Goal: Task Accomplishment & Management: Manage account settings

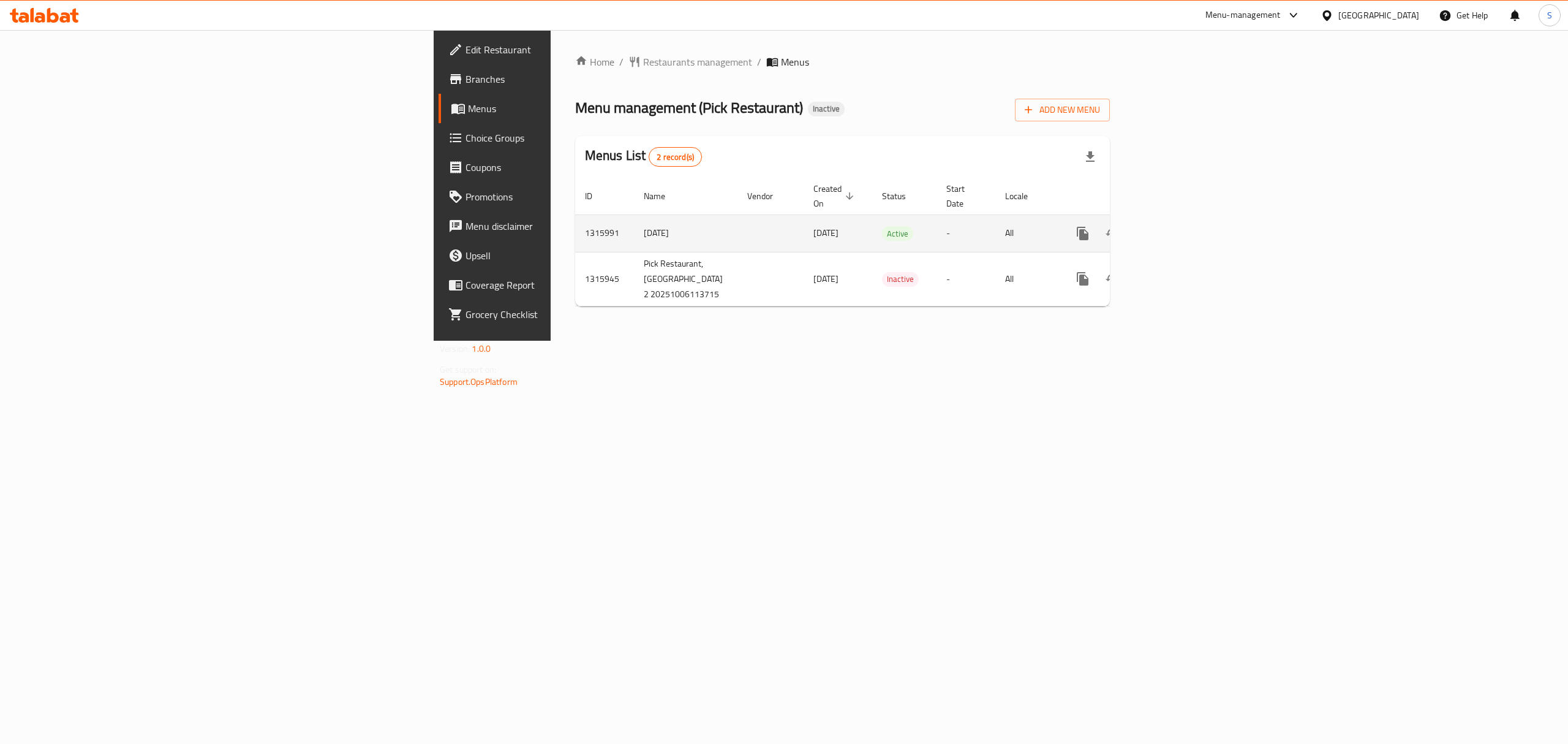
click at [1195, 219] on td "enhanced table" at bounding box center [1127, 233] width 137 height 37
click at [1156, 219] on button "enhanced table" at bounding box center [1141, 233] width 29 height 29
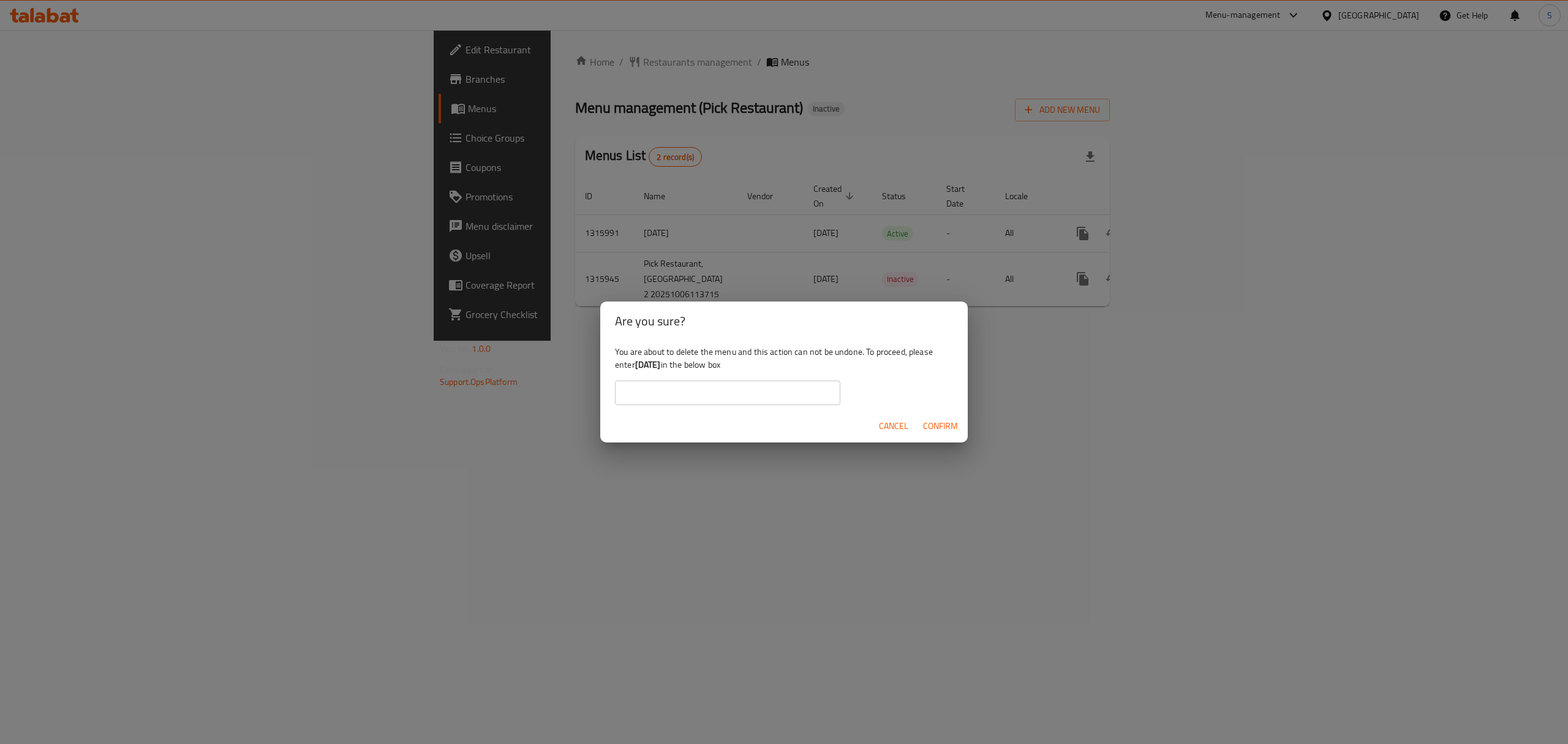
click at [888, 425] on span "Cancel" at bounding box center [893, 426] width 29 height 15
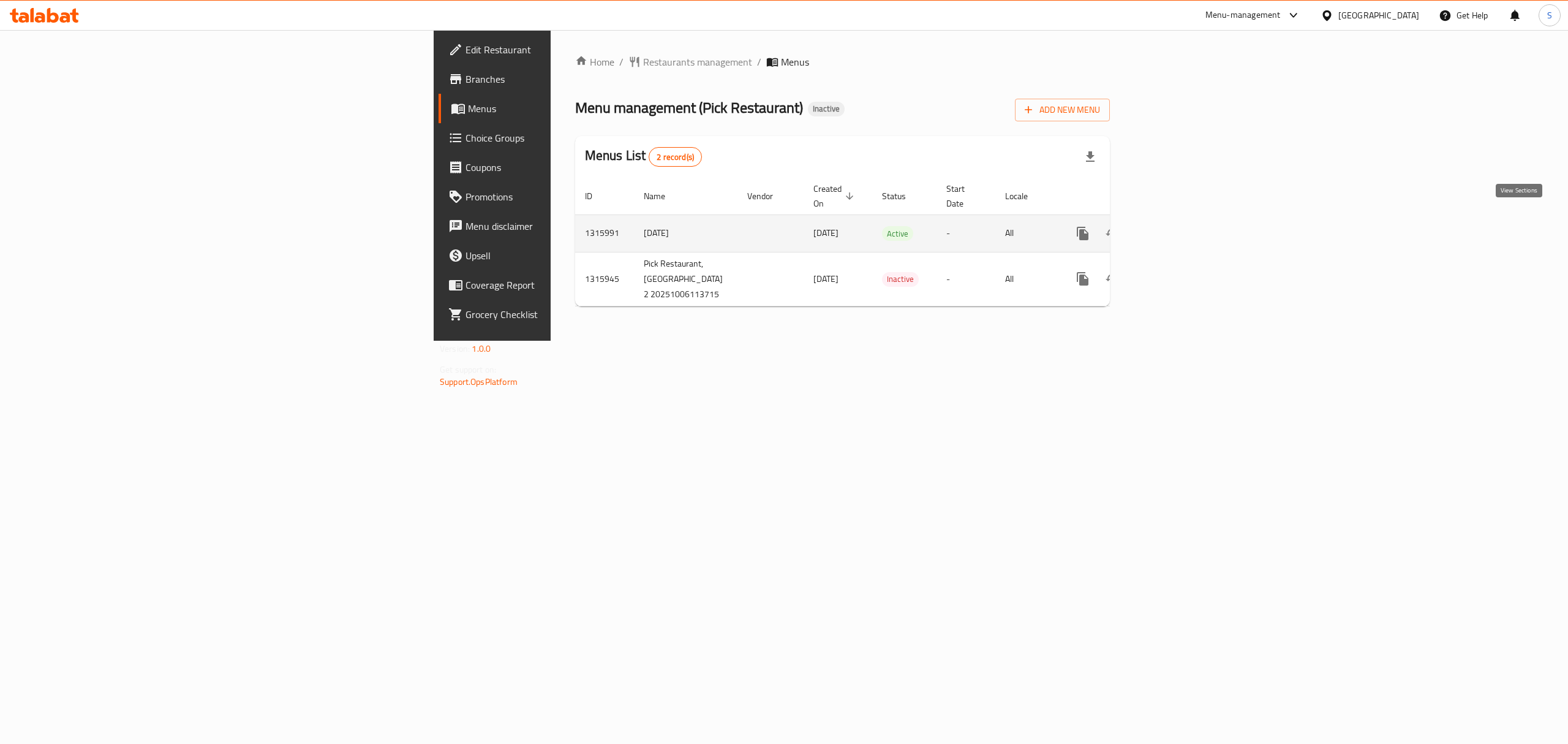
click at [1178, 226] on icon "enhanced table" at bounding box center [1171, 233] width 15 height 15
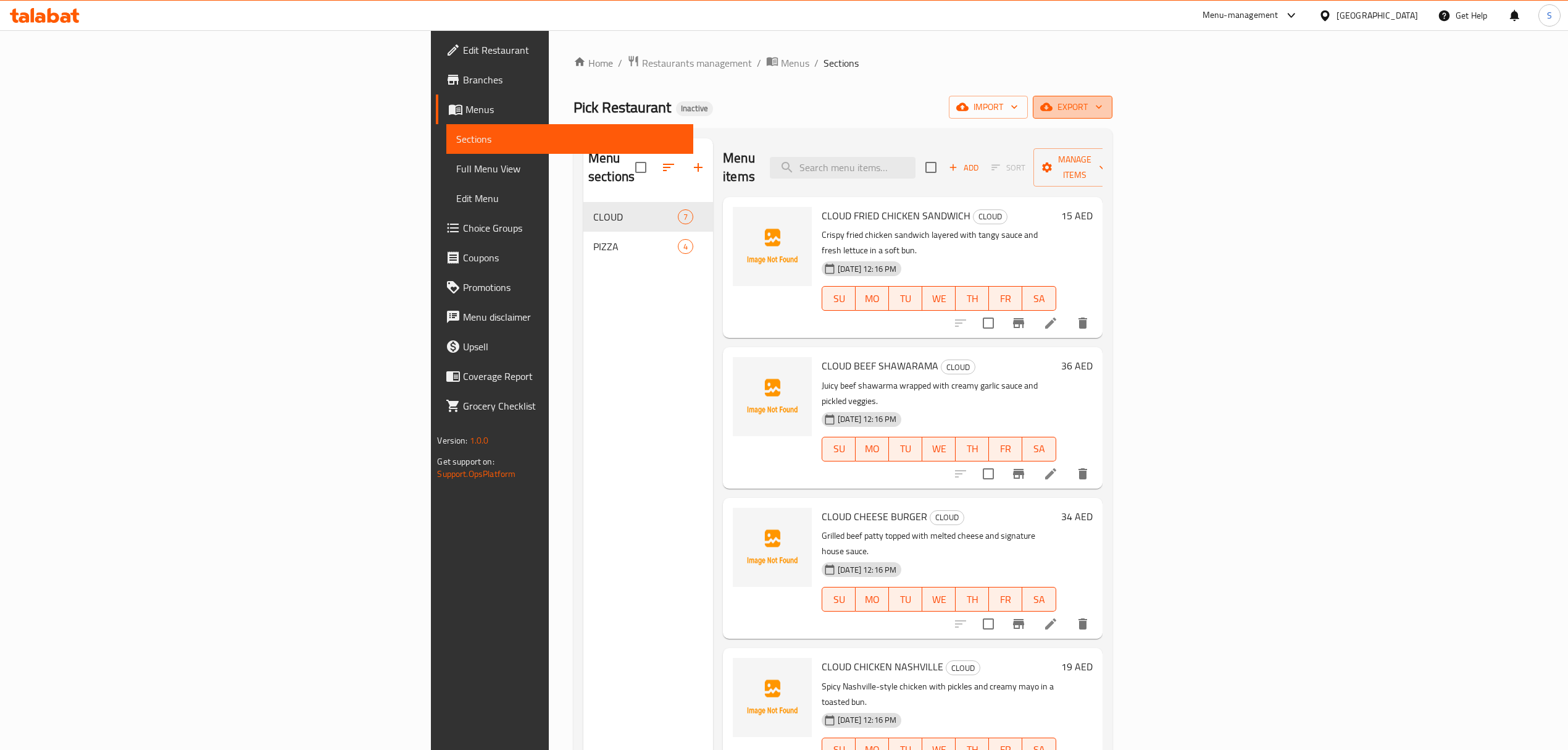
click at [1052, 105] on icon "button" at bounding box center [1046, 107] width 12 height 12
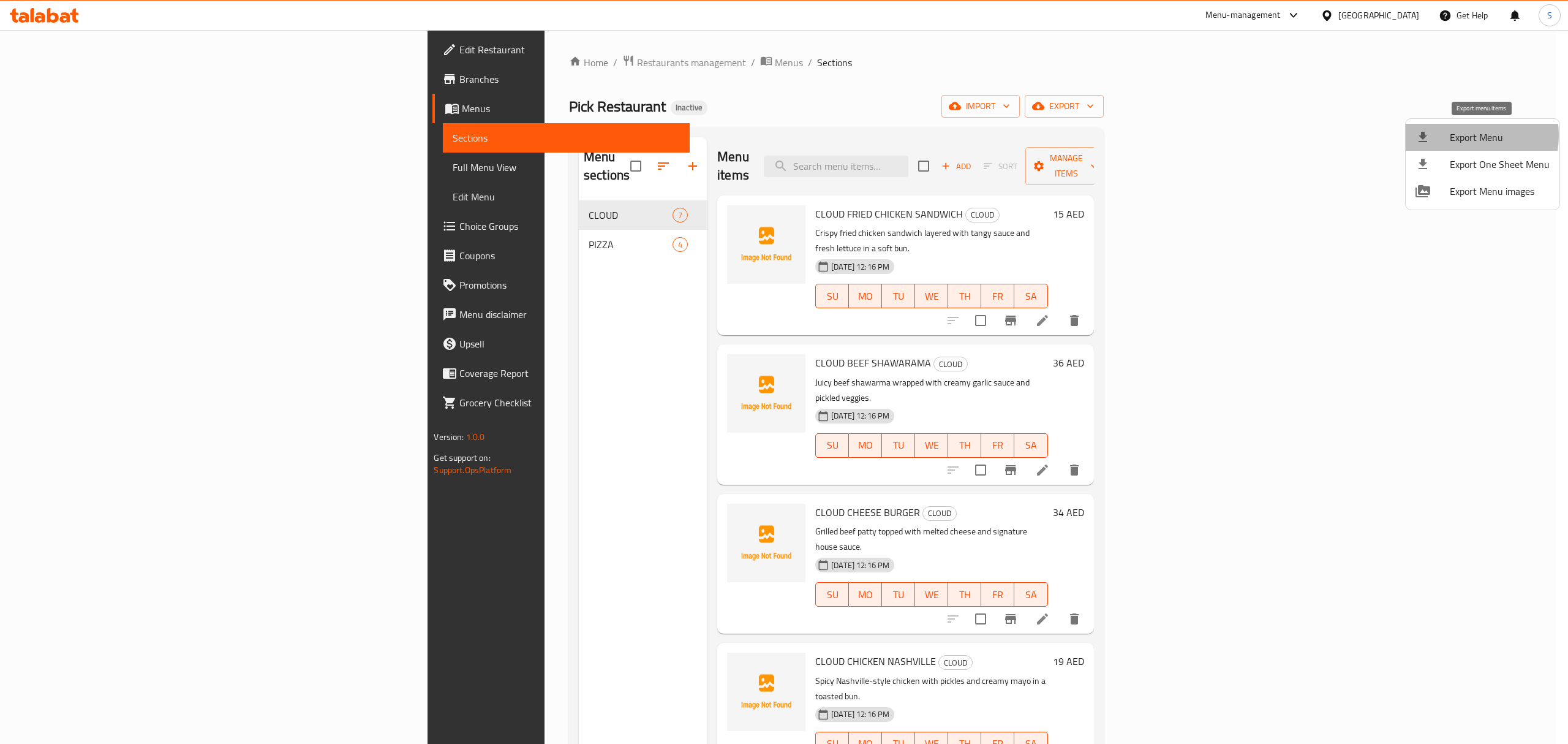
click at [1464, 135] on span "Export Menu" at bounding box center [1499, 137] width 100 height 15
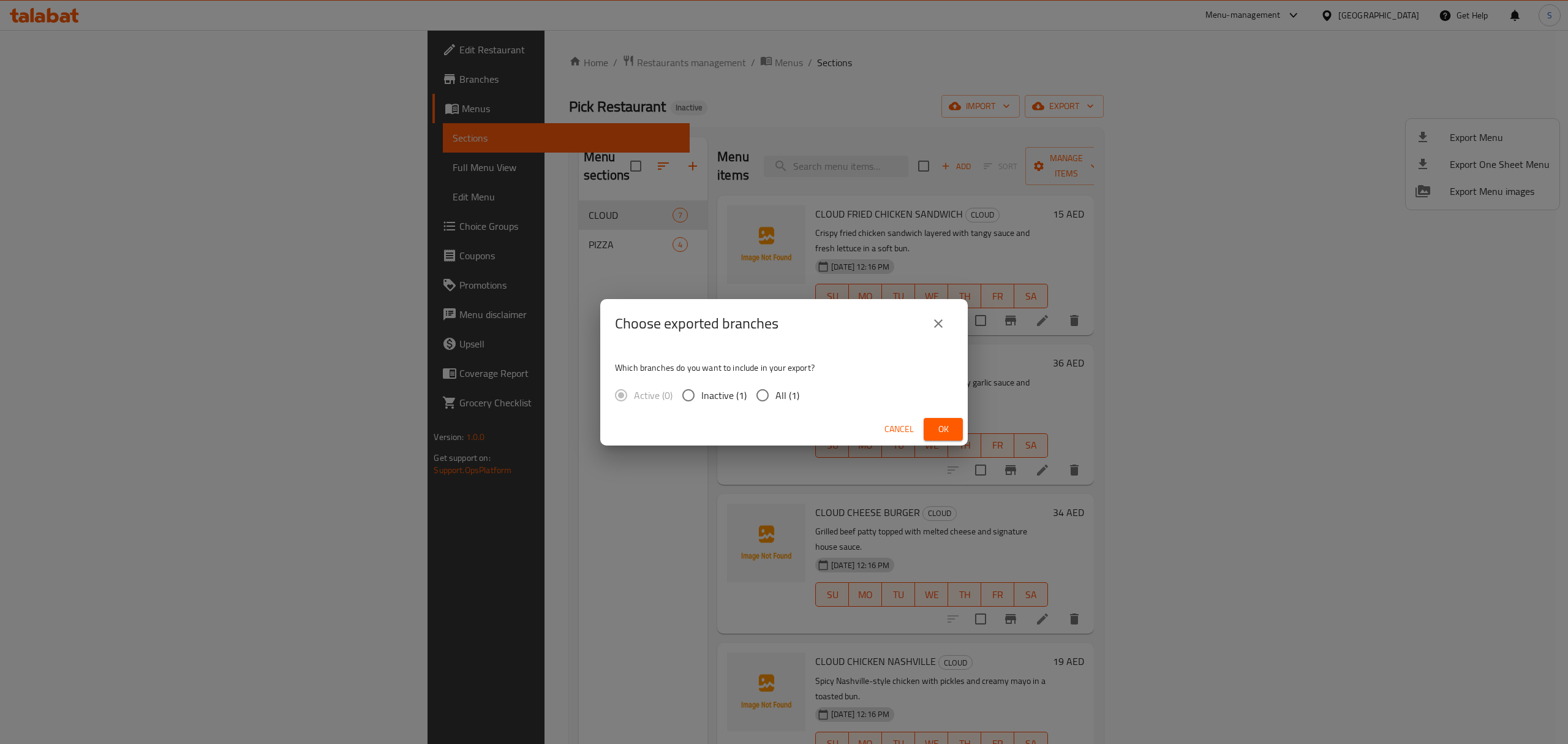
click at [758, 397] on input "All (1)" at bounding box center [762, 395] width 25 height 25
radio input "true"
click at [936, 419] on button "Ok" at bounding box center [944, 429] width 39 height 23
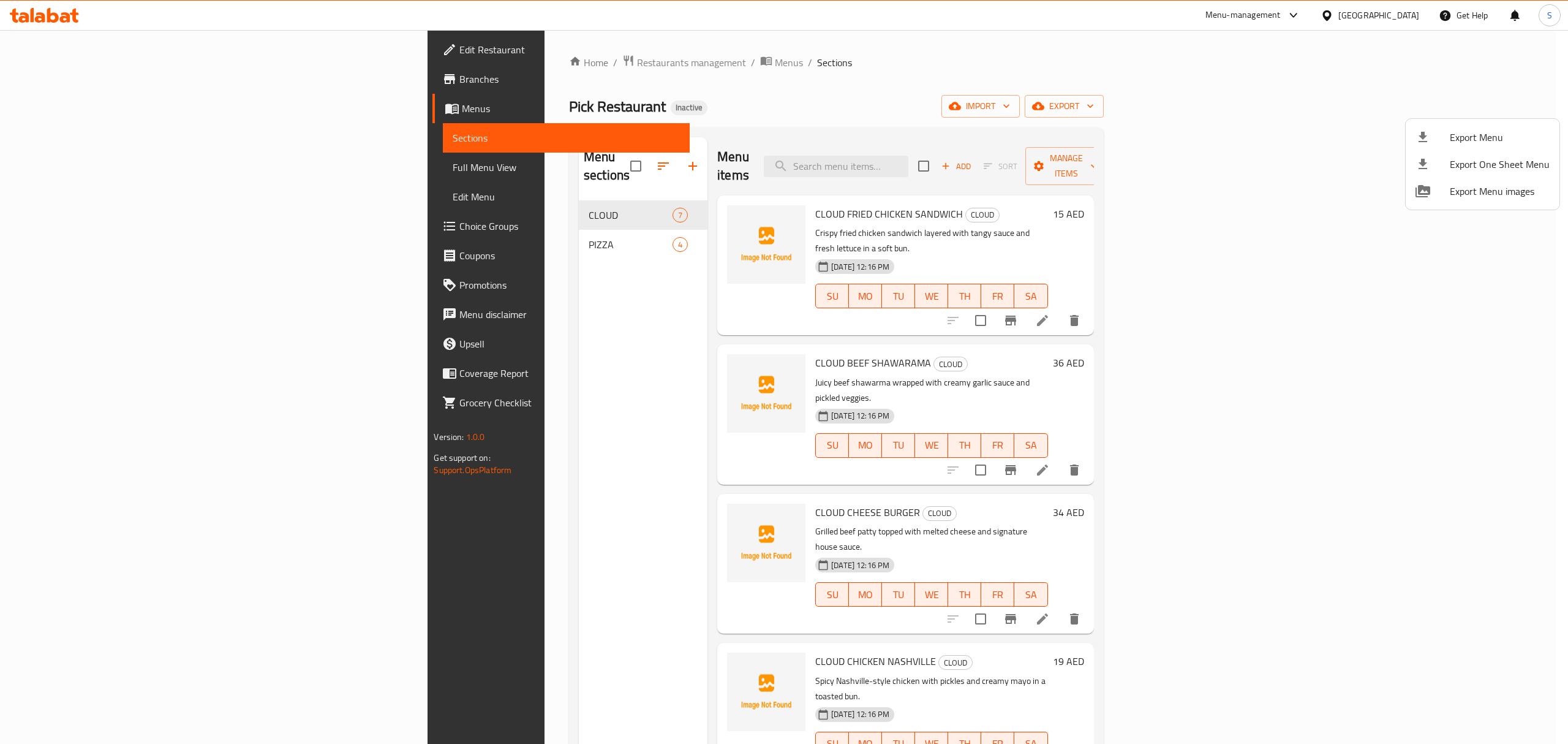
click at [833, 103] on div at bounding box center [784, 372] width 1568 height 744
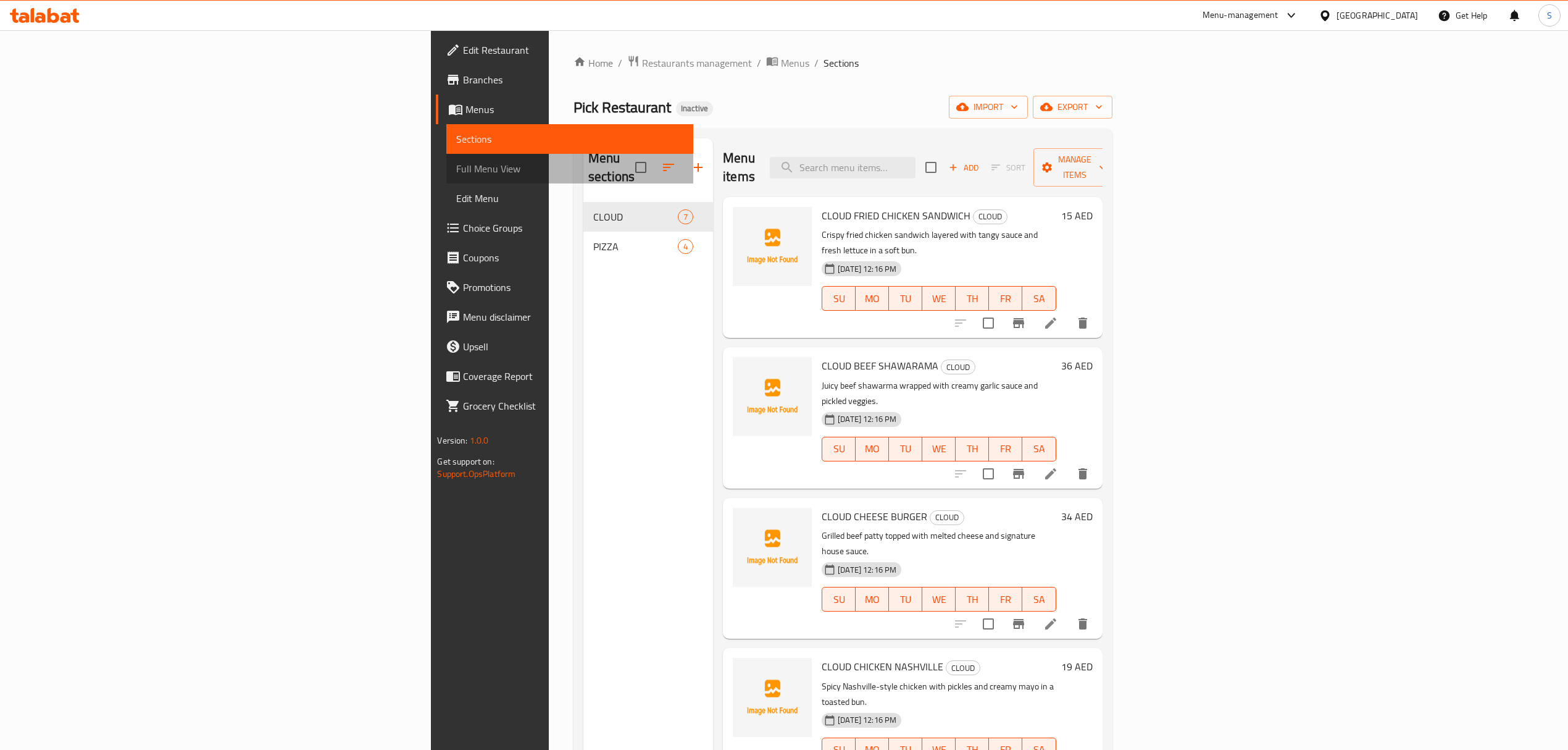
click at [456, 164] on span "Full Menu View" at bounding box center [570, 168] width 227 height 15
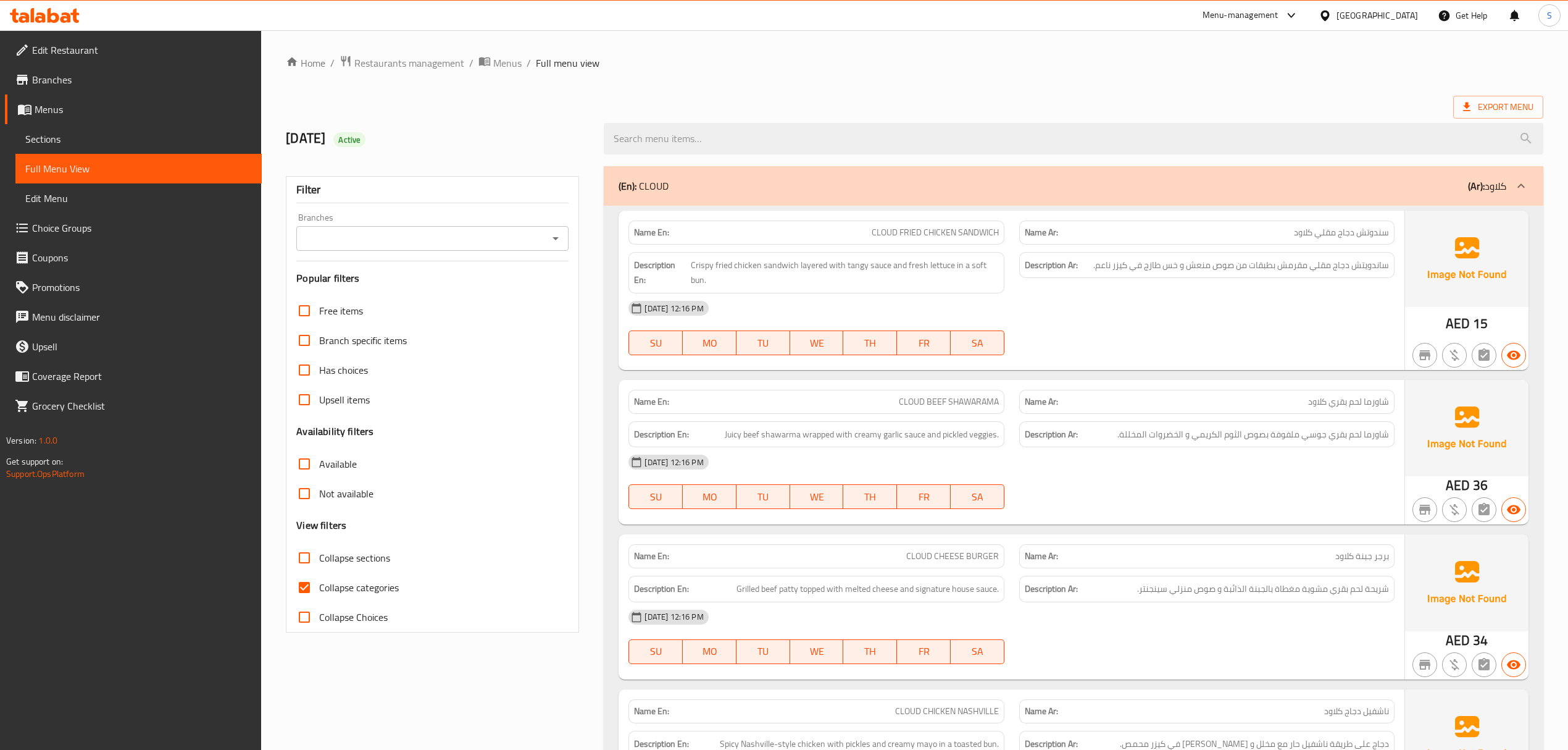
click at [308, 589] on input "Collapse categories" at bounding box center [304, 587] width 30 height 30
checkbox input "false"
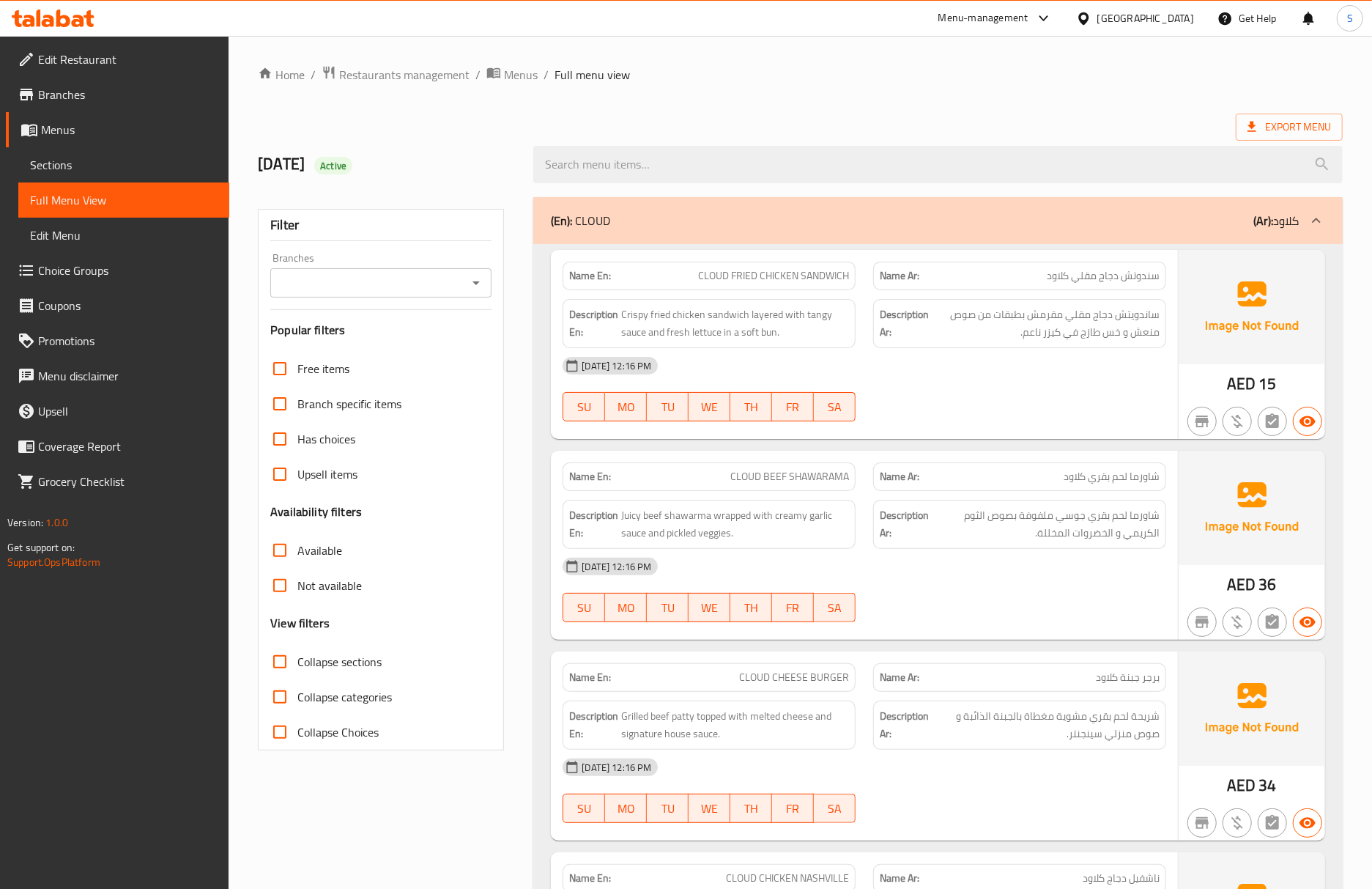
click at [1178, 586] on div "AED 36" at bounding box center [1252, 545] width 147 height 189
click at [945, 381] on div "06-10-2025 12:16 PM" at bounding box center [865, 365] width 621 height 35
drag, startPoint x: 130, startPoint y: 167, endPoint x: 148, endPoint y: 208, distance: 44.8
click at [130, 167] on span "Sections" at bounding box center [123, 165] width 187 height 18
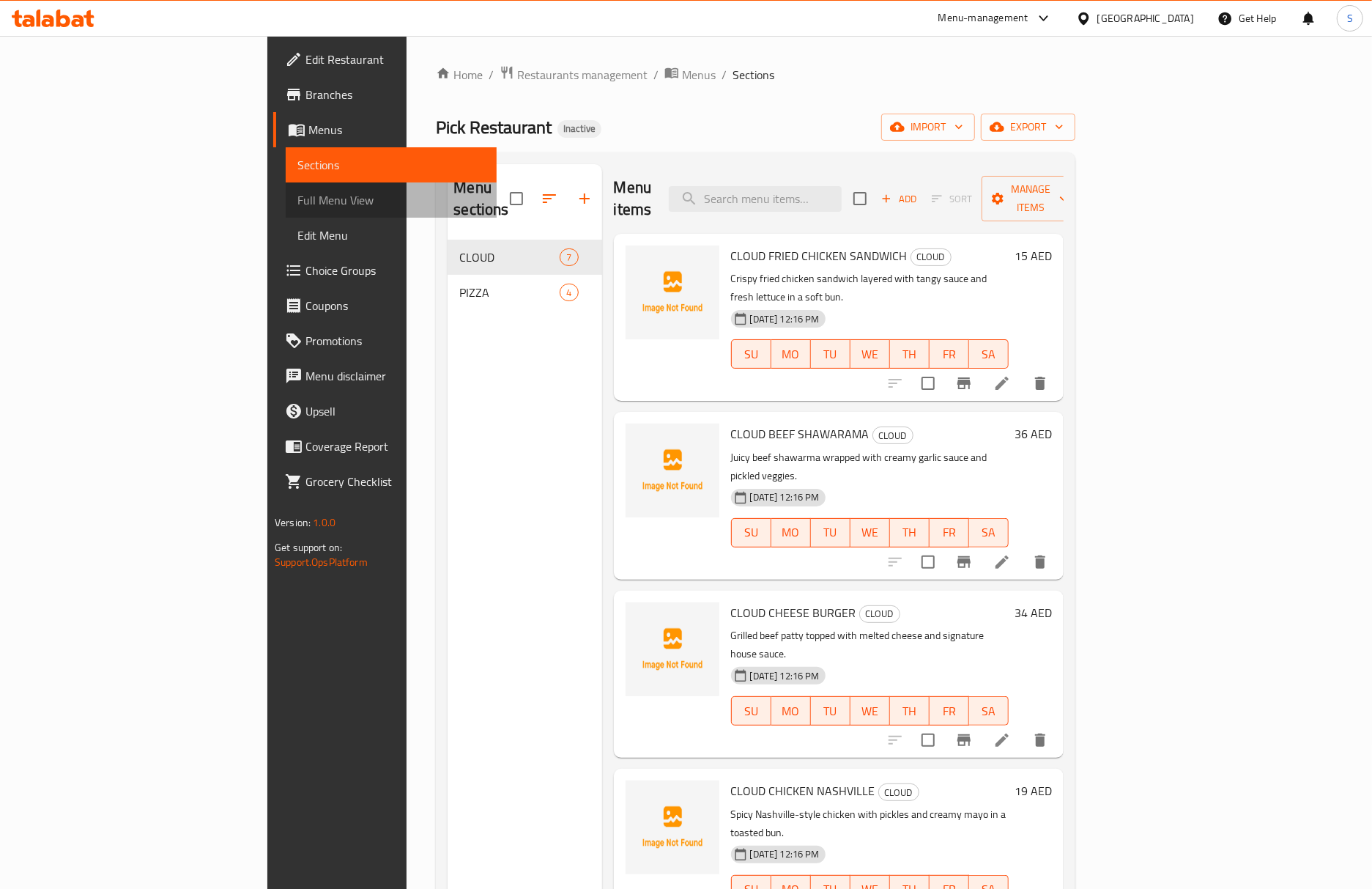
click at [297, 208] on span "Full Menu View" at bounding box center [391, 200] width 187 height 18
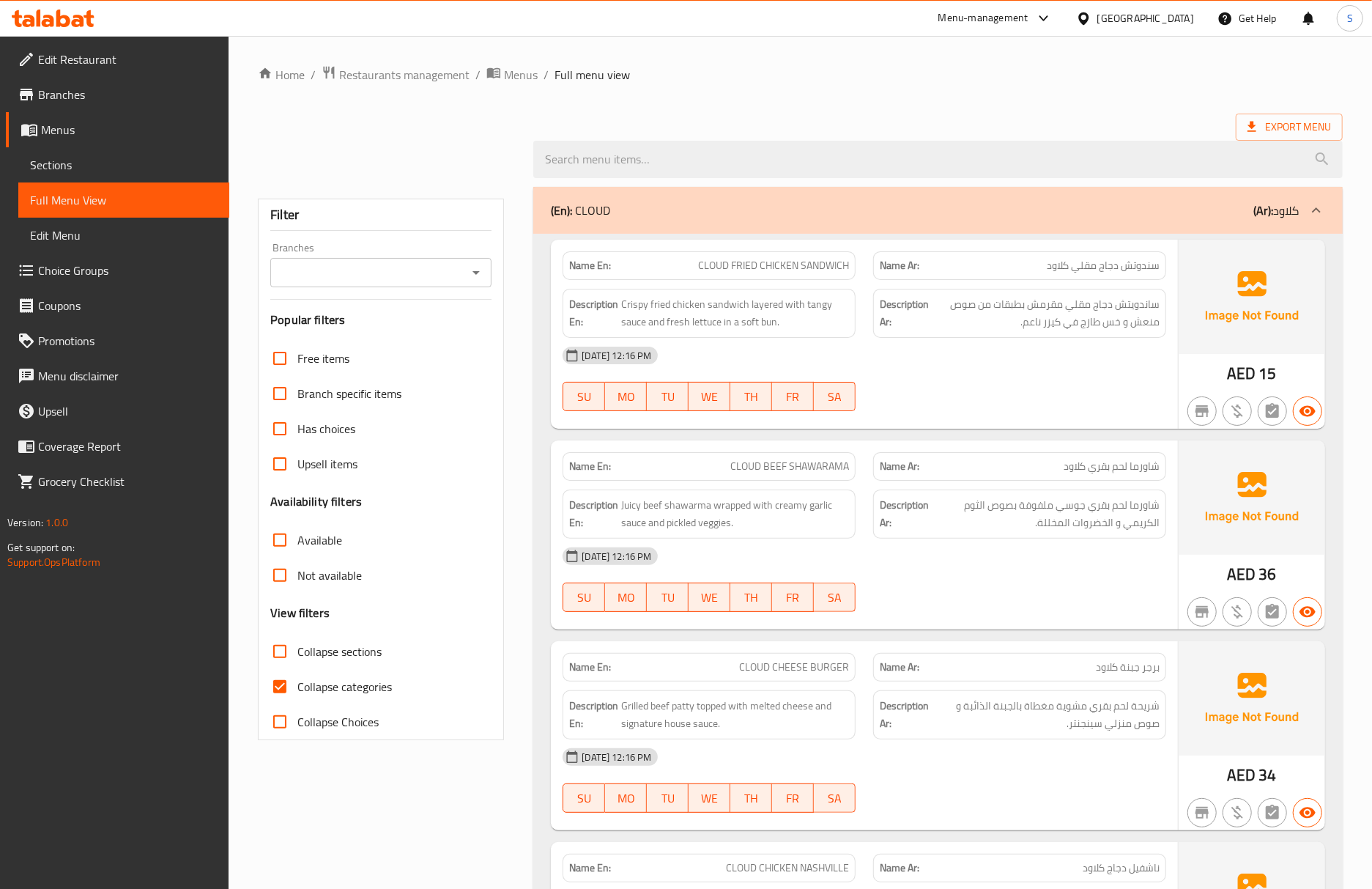
drag, startPoint x: 290, startPoint y: 687, endPoint x: 678, endPoint y: 411, distance: 476.2
click at [293, 686] on input "Collapse categories" at bounding box center [279, 686] width 35 height 35
checkbox input "false"
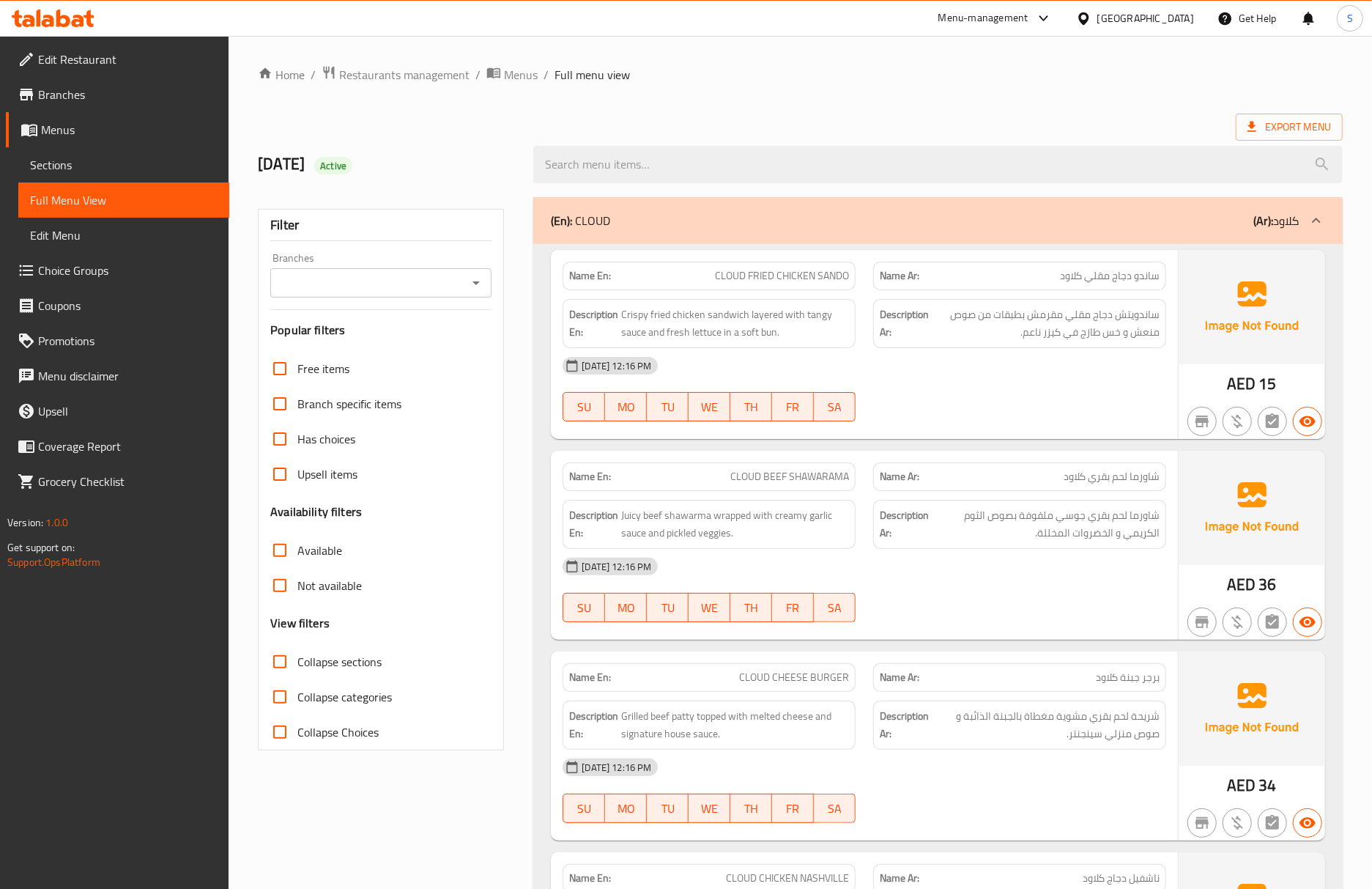
click at [1020, 507] on div "Description Ar: شاورما لحم بقري جوسي ملفوفة بصوص الثوم الكريمي و الخضروات المخل…" at bounding box center [1019, 524] width 293 height 49
click at [1067, 332] on span "ساندويتش دجاج مقلي مقرمش بطبقات من صوص منعش و خس طازج في كيزر ناعم." at bounding box center [1046, 323] width 228 height 36
click at [91, 199] on span "Full Menu View" at bounding box center [123, 200] width 187 height 18
click at [1208, 548] on img at bounding box center [1252, 507] width 147 height 114
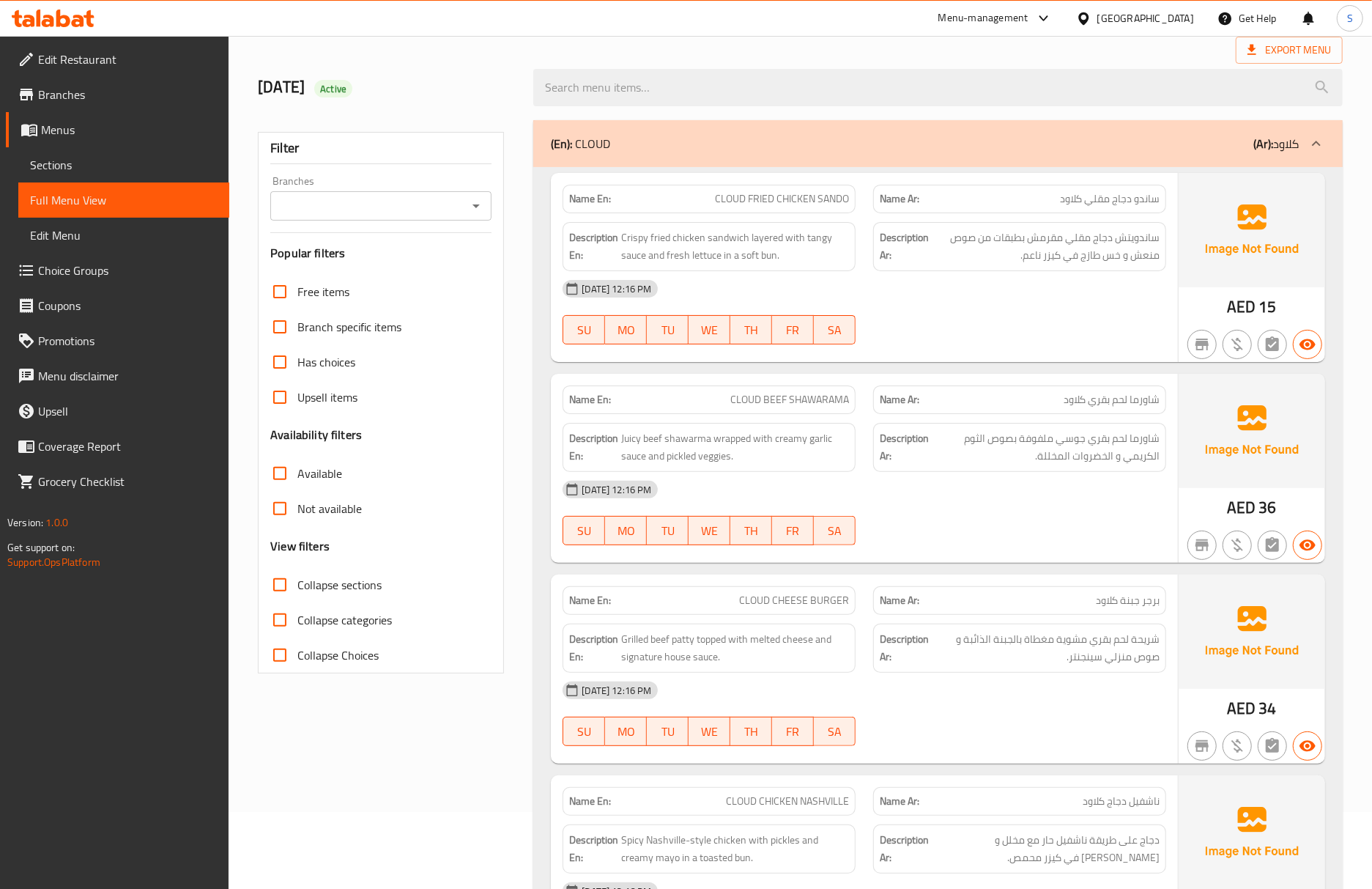
scroll to position [195, 0]
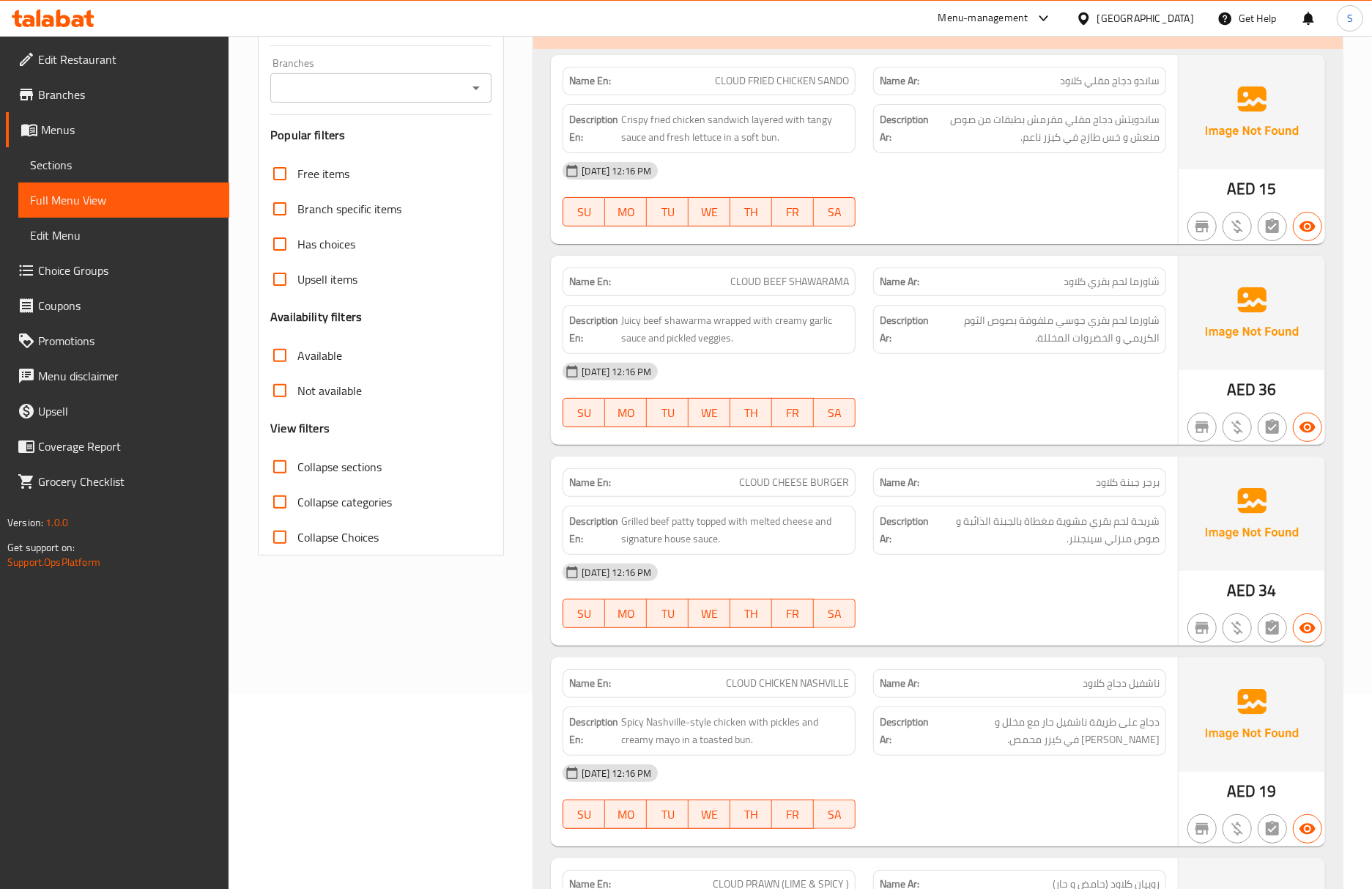
click at [1237, 578] on span "AED" at bounding box center [1241, 590] width 29 height 29
click at [1271, 756] on img at bounding box center [1252, 714] width 147 height 114
click at [1296, 502] on img at bounding box center [1252, 514] width 147 height 114
click at [94, 177] on link "Sections" at bounding box center [123, 165] width 211 height 35
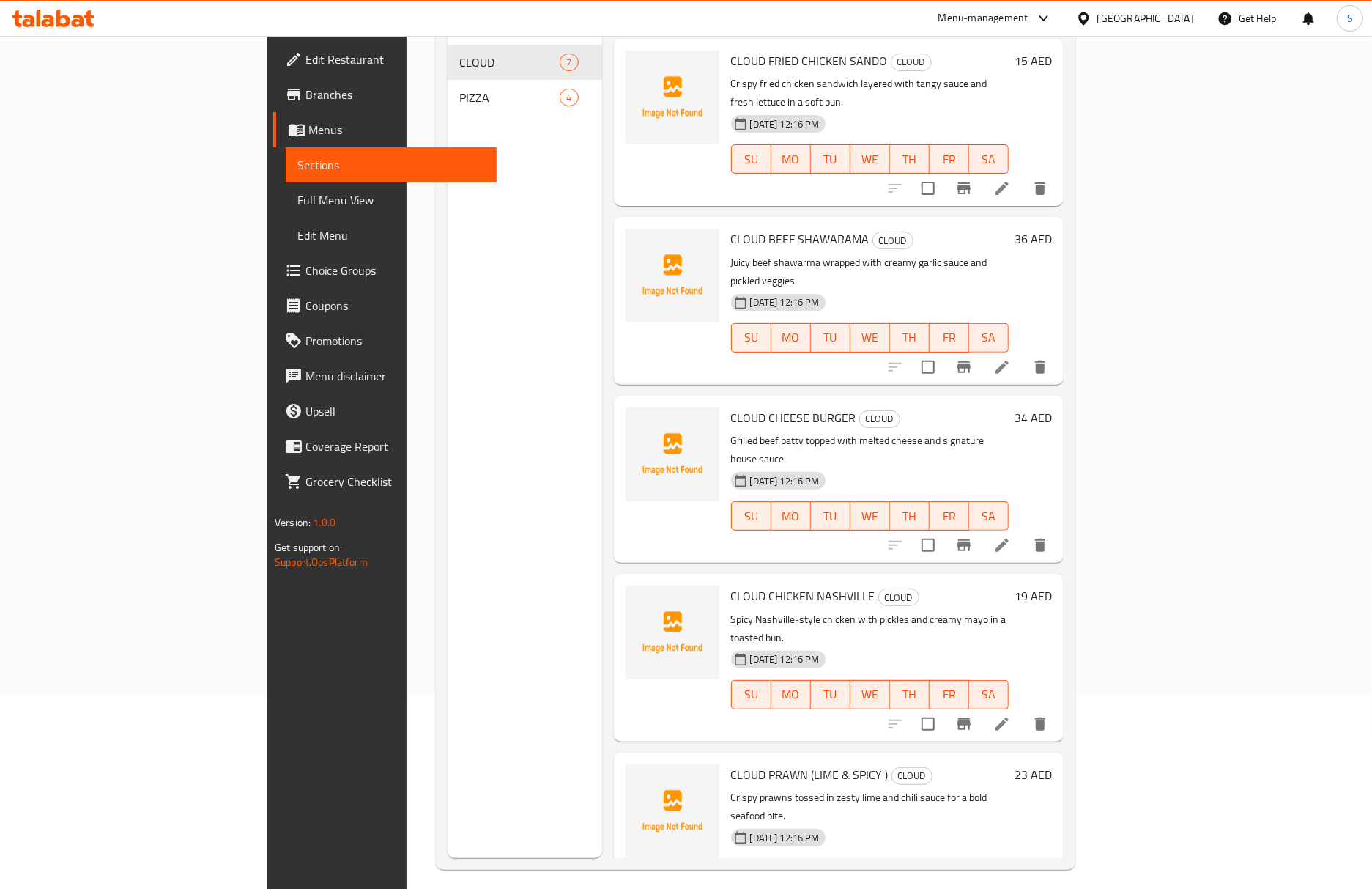
click at [297, 199] on span "Full Menu View" at bounding box center [391, 200] width 187 height 18
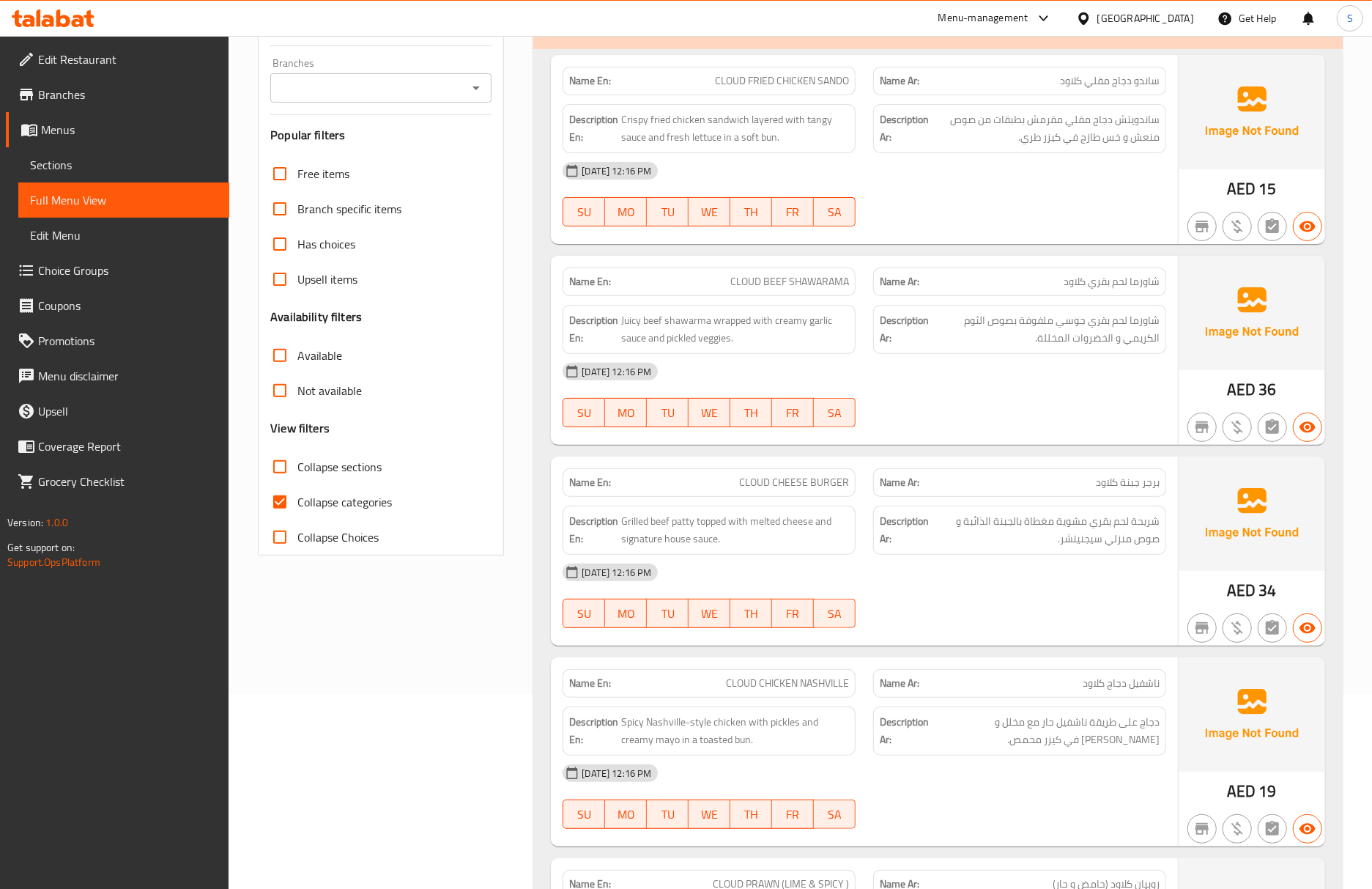
click at [291, 508] on input "Collapse categories" at bounding box center [279, 501] width 35 height 35
checkbox input "false"
click at [1050, 521] on span "شريحة لحم بقري مشوية مغطاة بالجبنة الذائبة و صوص منزلي سيجنيتشر." at bounding box center [1046, 530] width 228 height 36
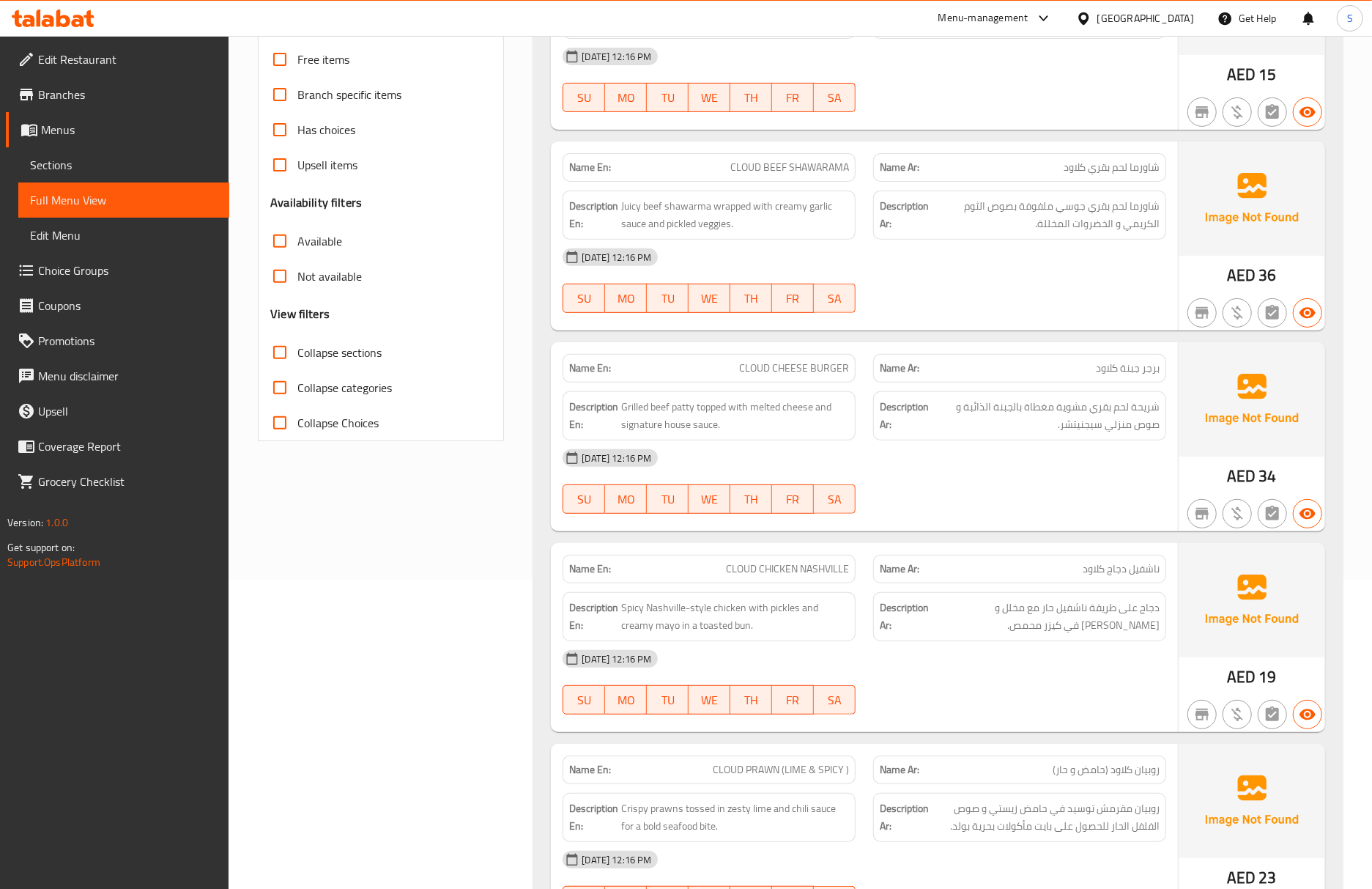
scroll to position [488, 0]
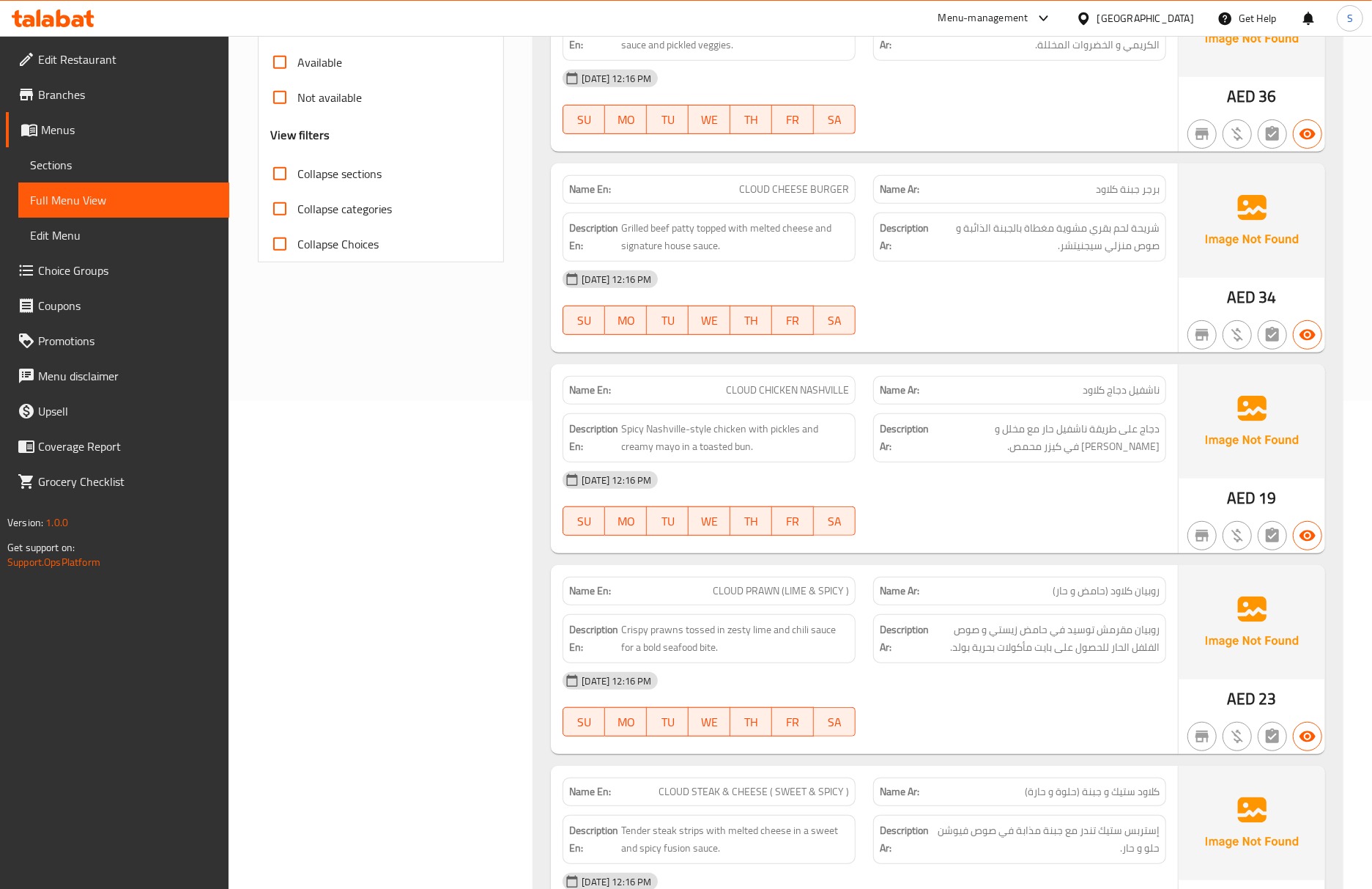
click at [1161, 646] on div "Description Ar: روبيان مقرمش توسيد في حامض زيستي و صوص الفلفل الحار للحصول على …" at bounding box center [1019, 638] width 293 height 49
click at [1182, 478] on img at bounding box center [1252, 421] width 147 height 114
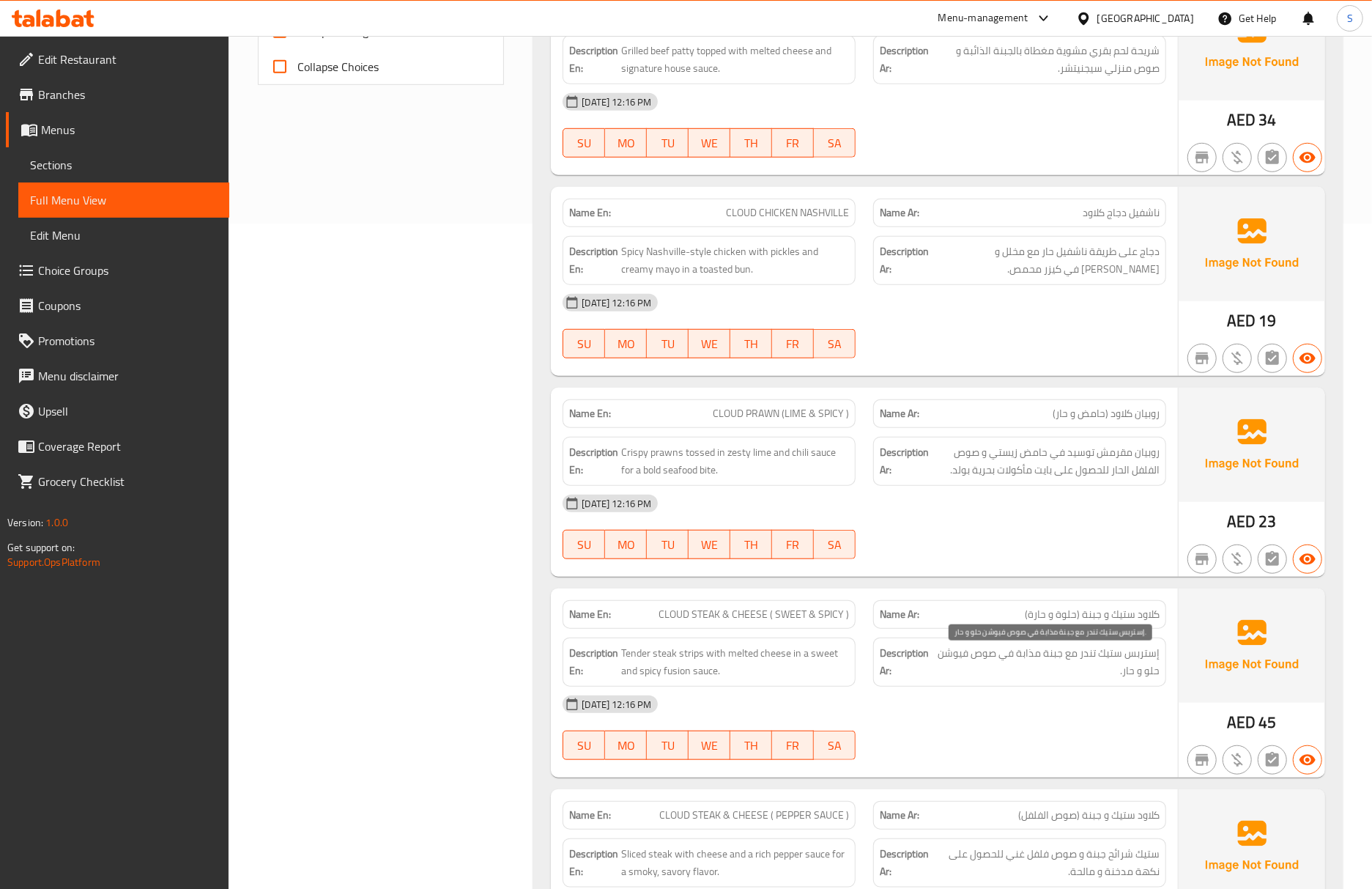
scroll to position [684, 0]
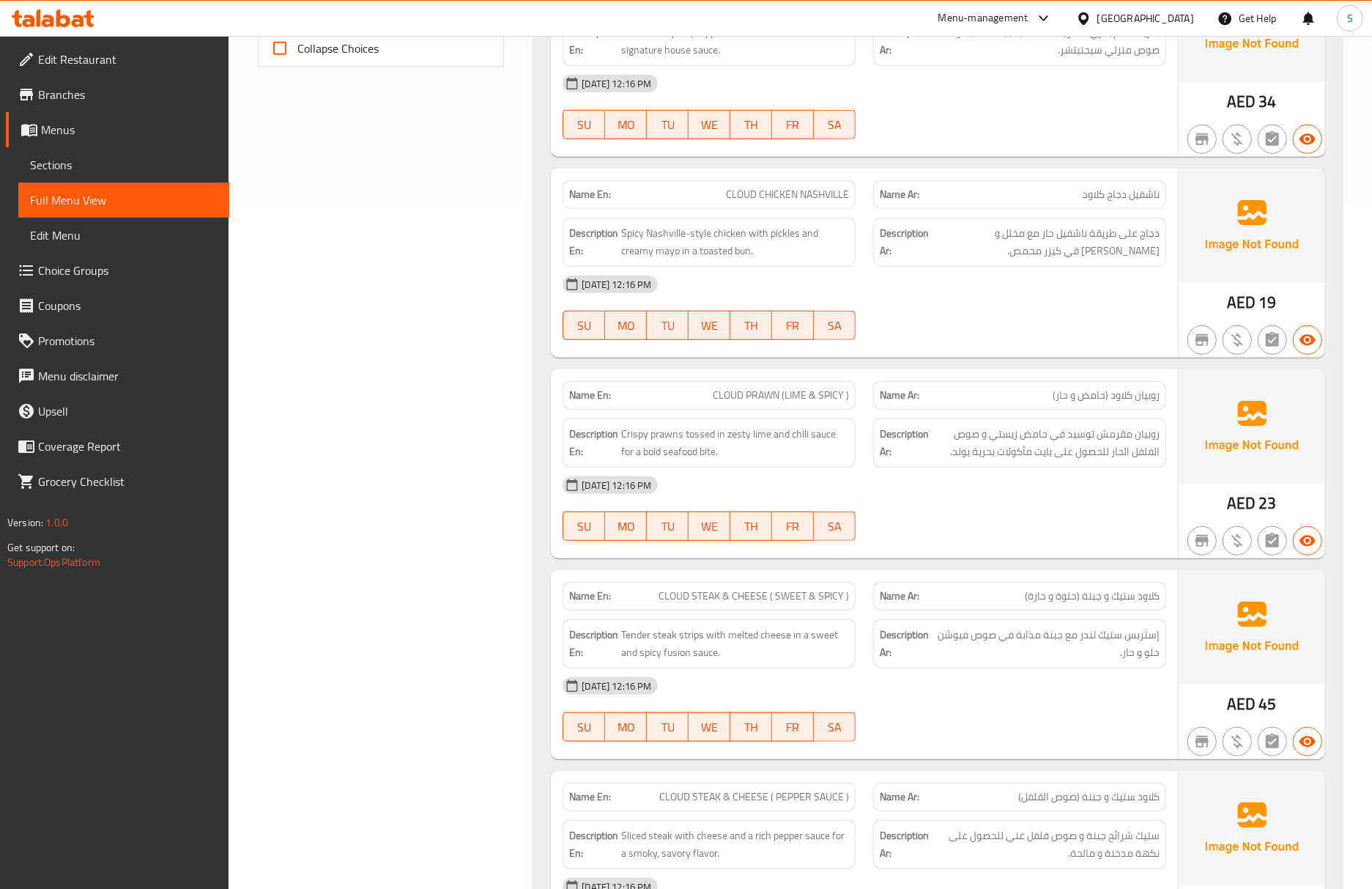
click at [1120, 475] on div "06-10-2025 12:16 PM" at bounding box center [865, 485] width 621 height 35
drag, startPoint x: 129, startPoint y: 165, endPoint x: 130, endPoint y: 205, distance: 40.0
click at [129, 165] on span "Sections" at bounding box center [123, 165] width 187 height 18
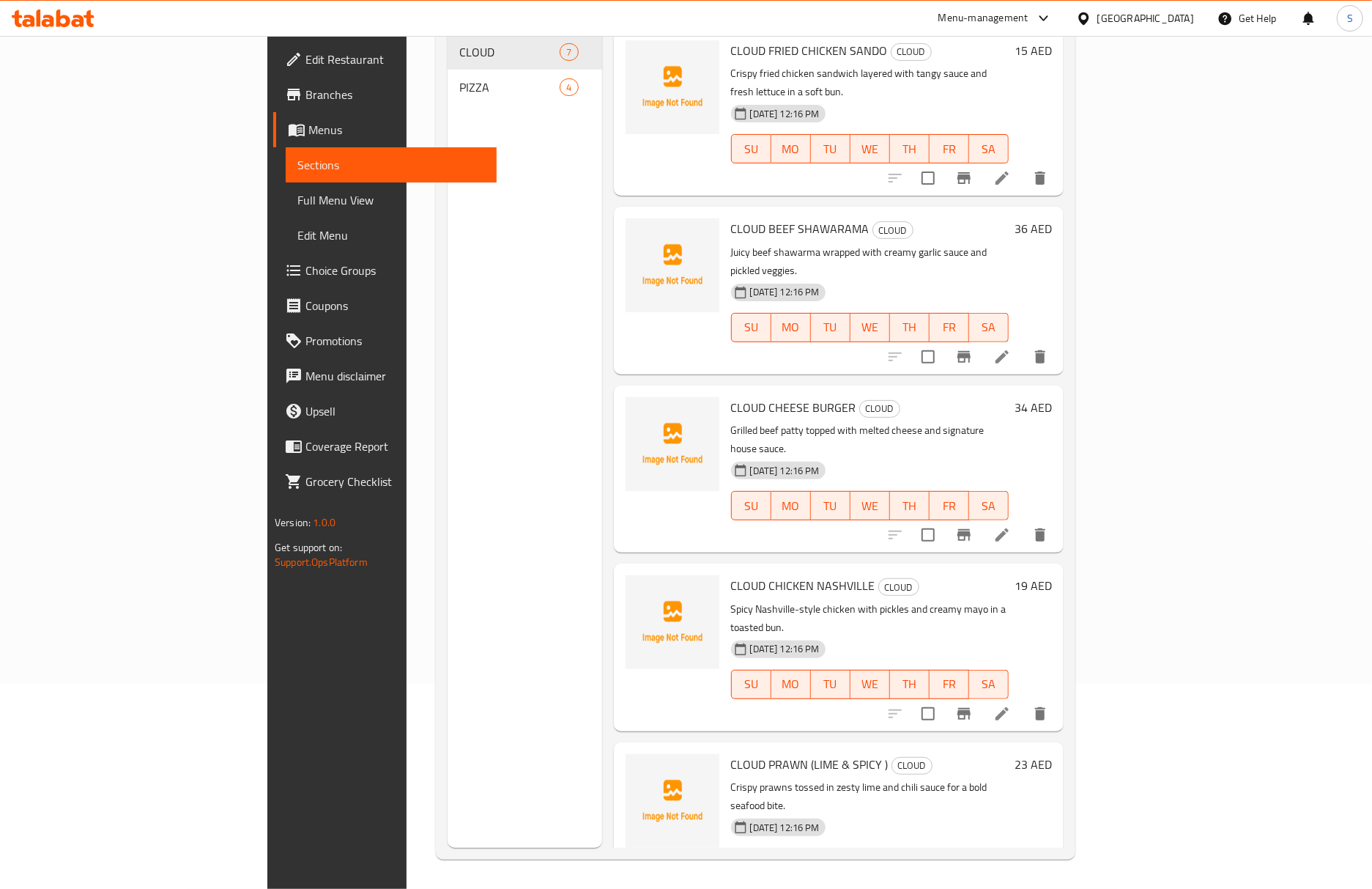
scroll to position [206, 0]
click at [297, 205] on span "Full Menu View" at bounding box center [391, 200] width 187 height 18
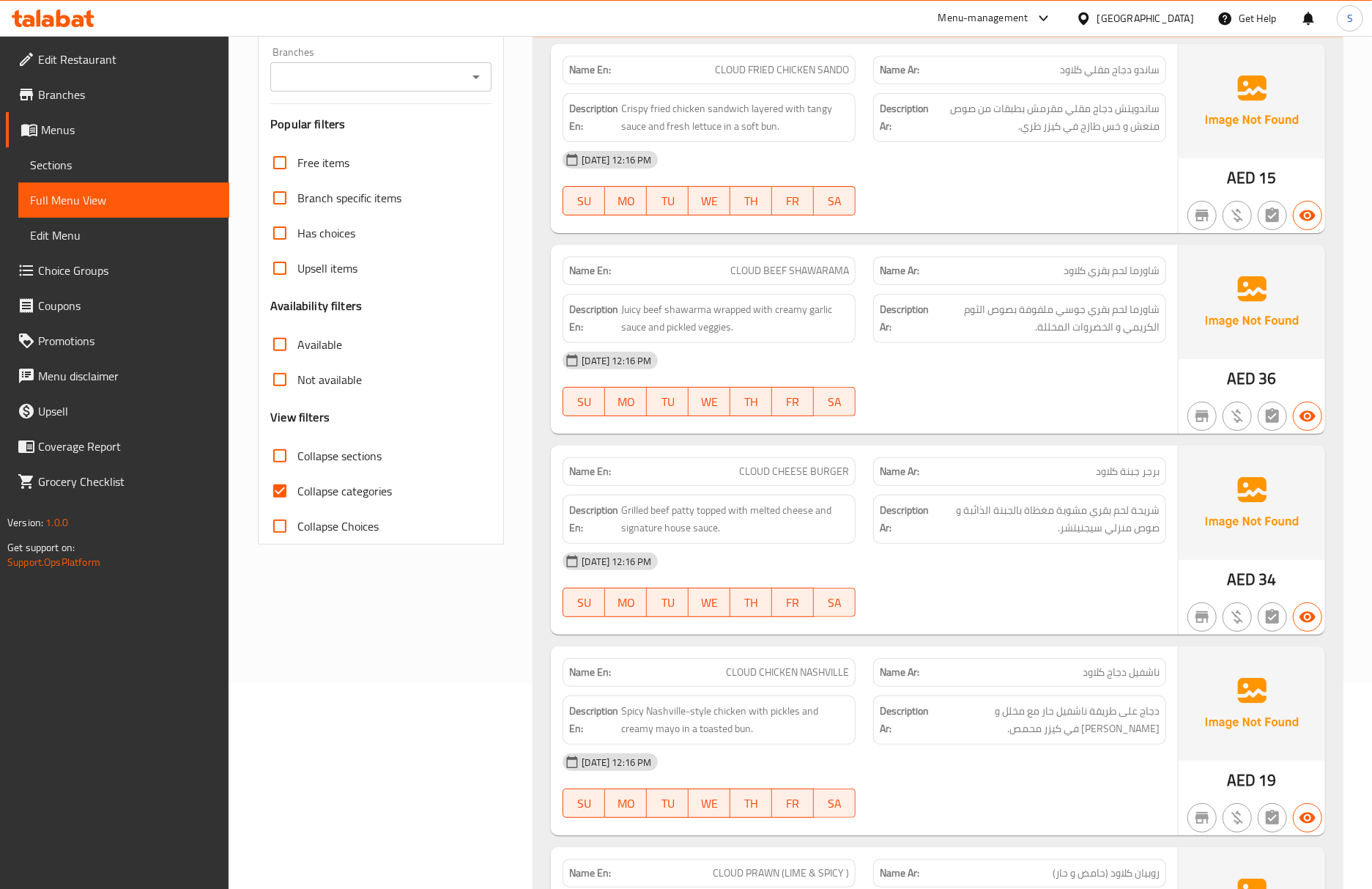
click at [890, 485] on div "Name Ar: برجر جبنة كلاود" at bounding box center [1019, 471] width 293 height 29
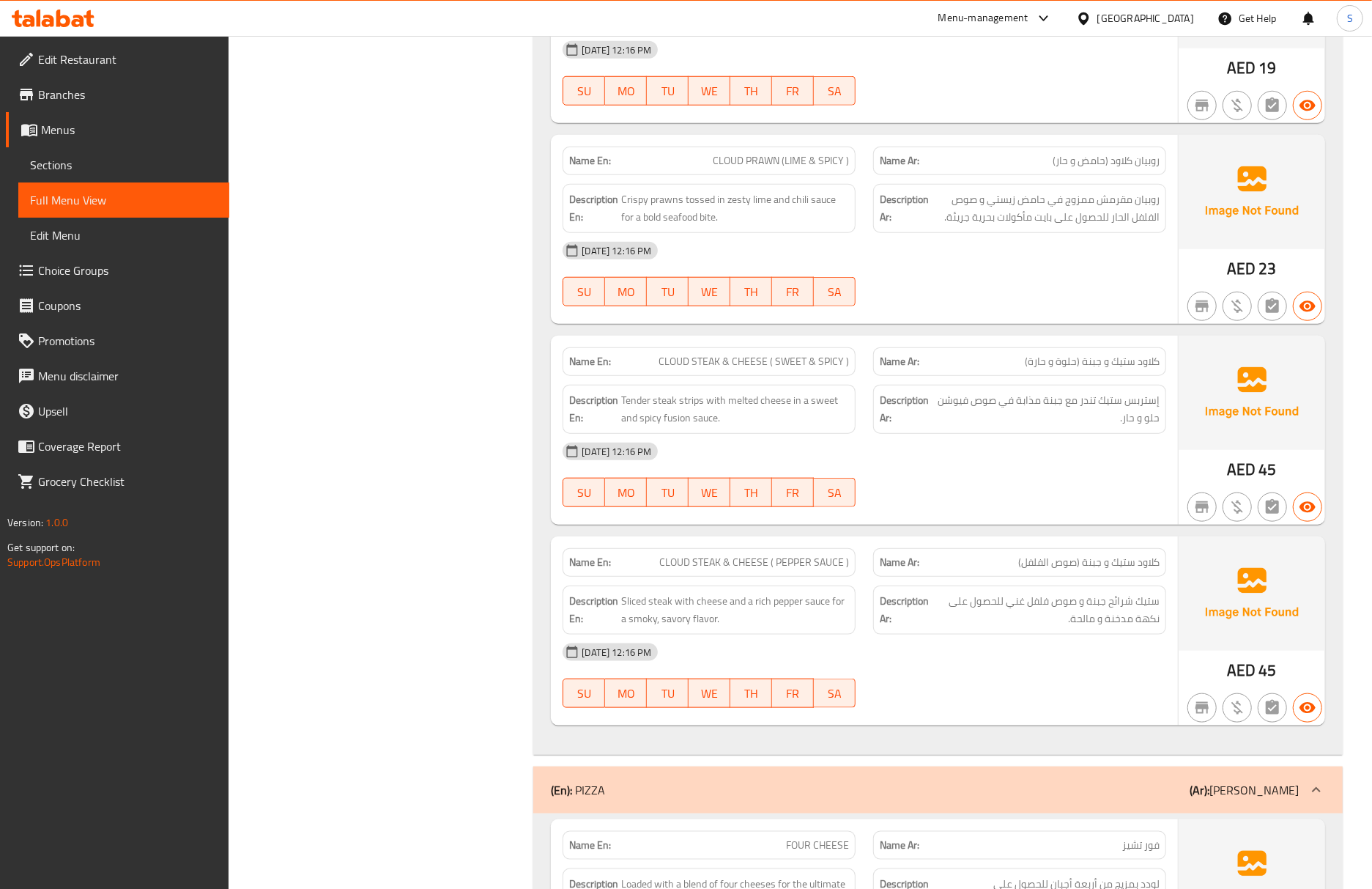
scroll to position [1036, 0]
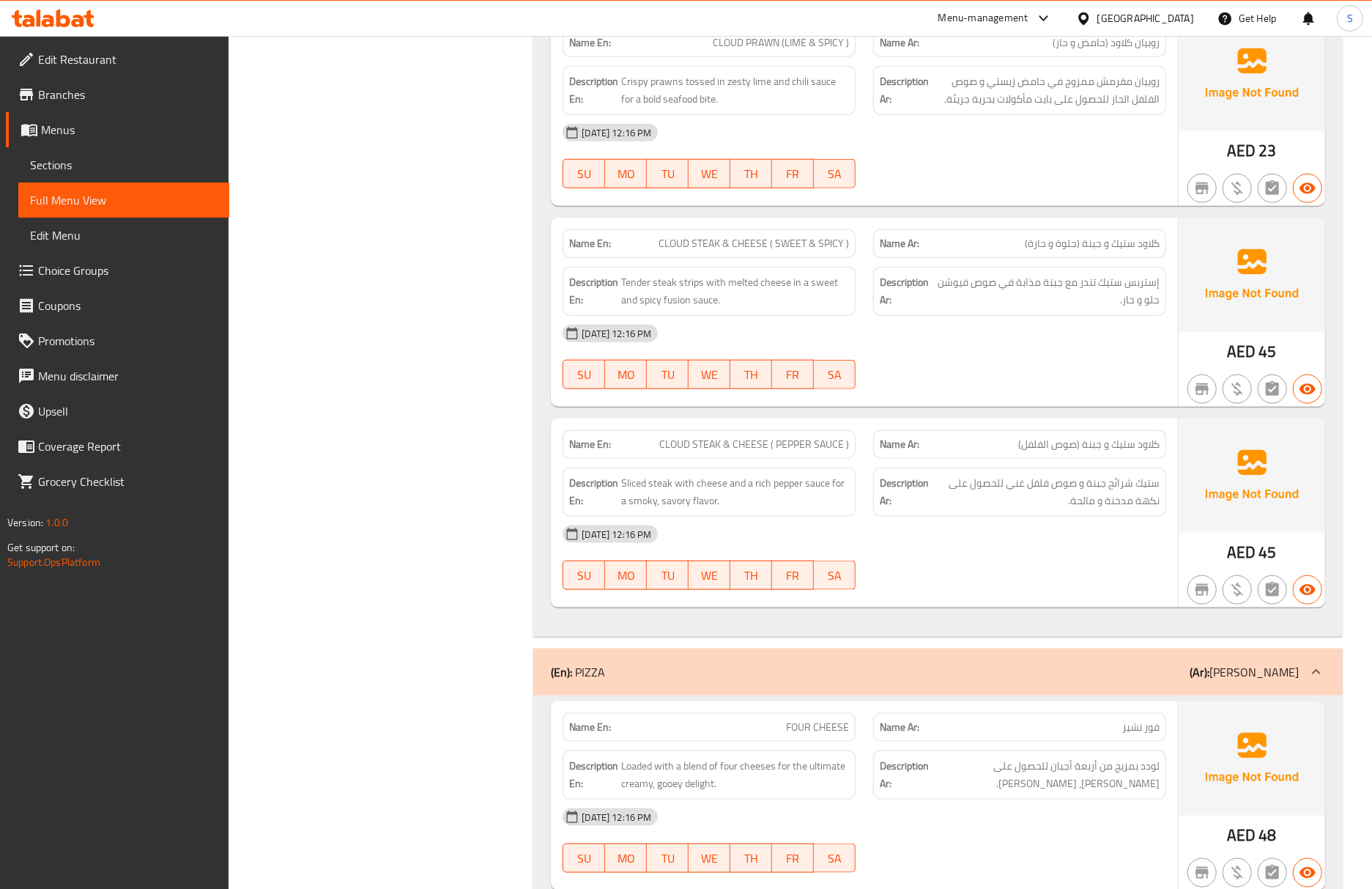
click at [1102, 504] on span "ستيك شرائح جبنة و صوص فلفل غني للحصول على نكهة مدخنة و مالحة." at bounding box center [1046, 492] width 228 height 36
click at [1037, 432] on div "Name Ar: كلاود ستيك و جبنة (صوص الفلفل)" at bounding box center [1020, 444] width 311 height 46
click at [1105, 481] on span "ستيك شرائح جبنة و صوص فلفل غني للحصول على نكهة مدخنة و مالحة." at bounding box center [1046, 492] width 228 height 36
click at [83, 162] on span "Sections" at bounding box center [123, 165] width 187 height 18
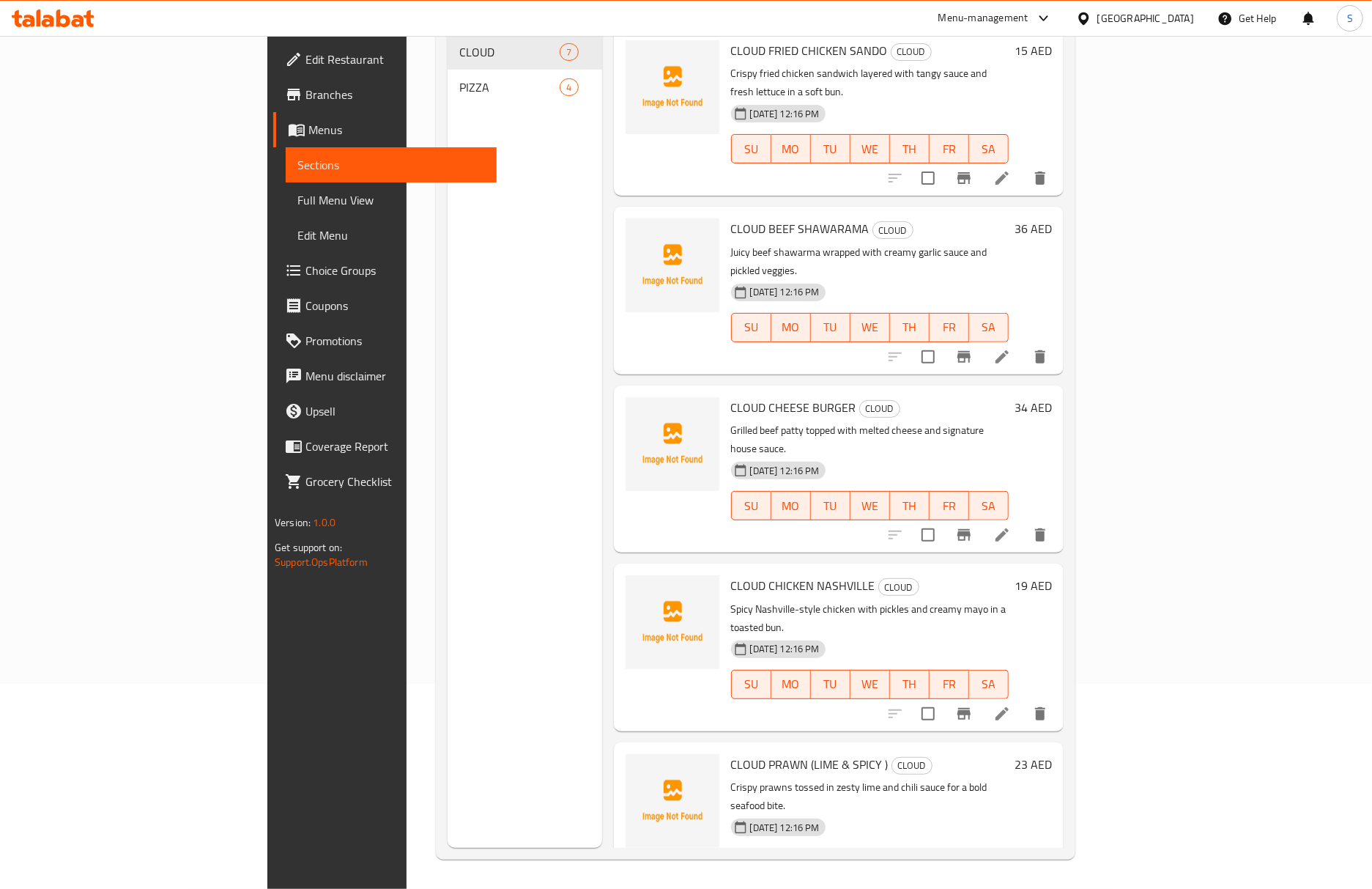
scroll to position [206, 0]
click at [297, 194] on span "Full Menu View" at bounding box center [391, 200] width 187 height 18
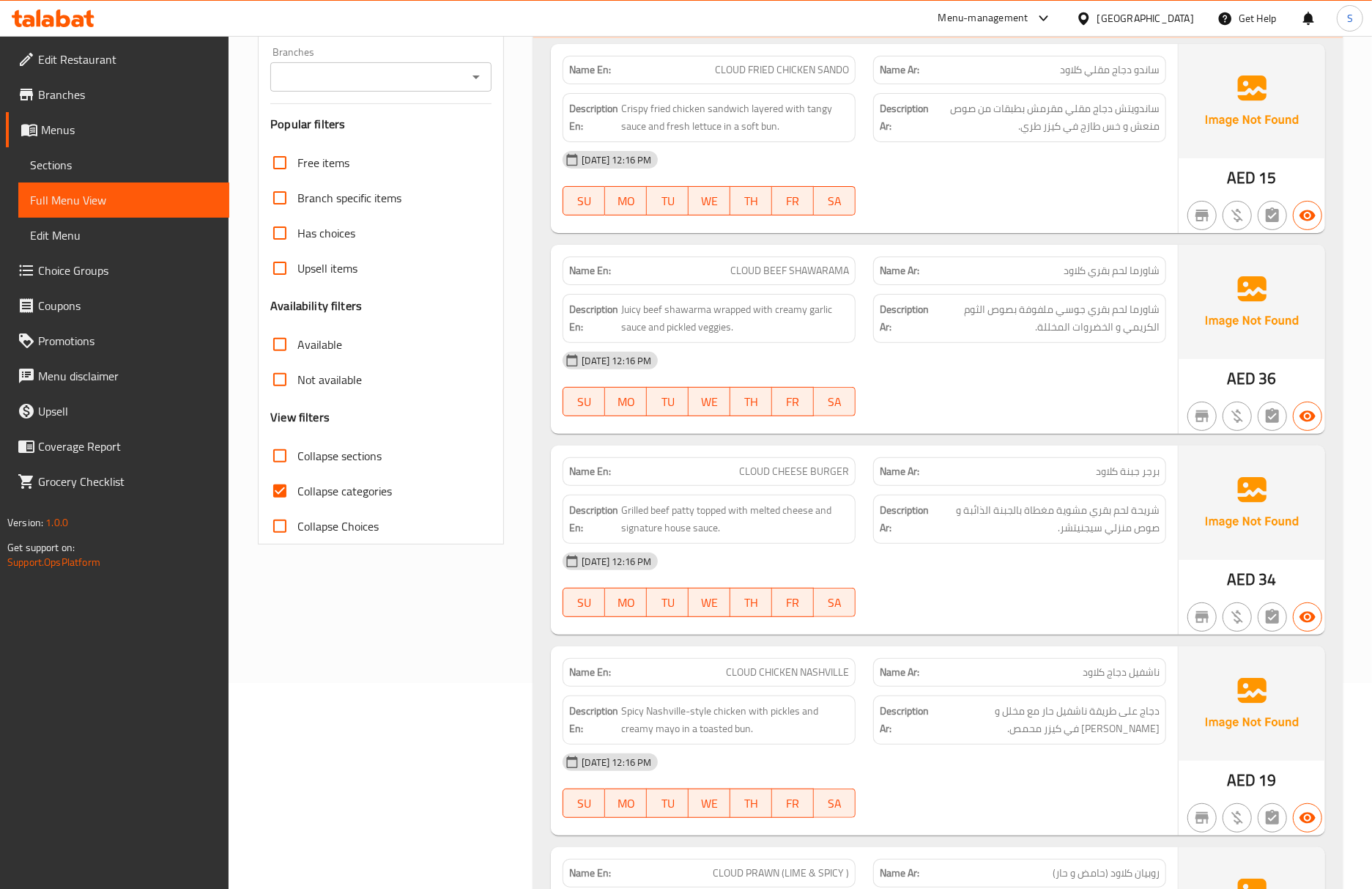
click at [293, 479] on input "Collapse categories" at bounding box center [279, 490] width 35 height 35
checkbox input "false"
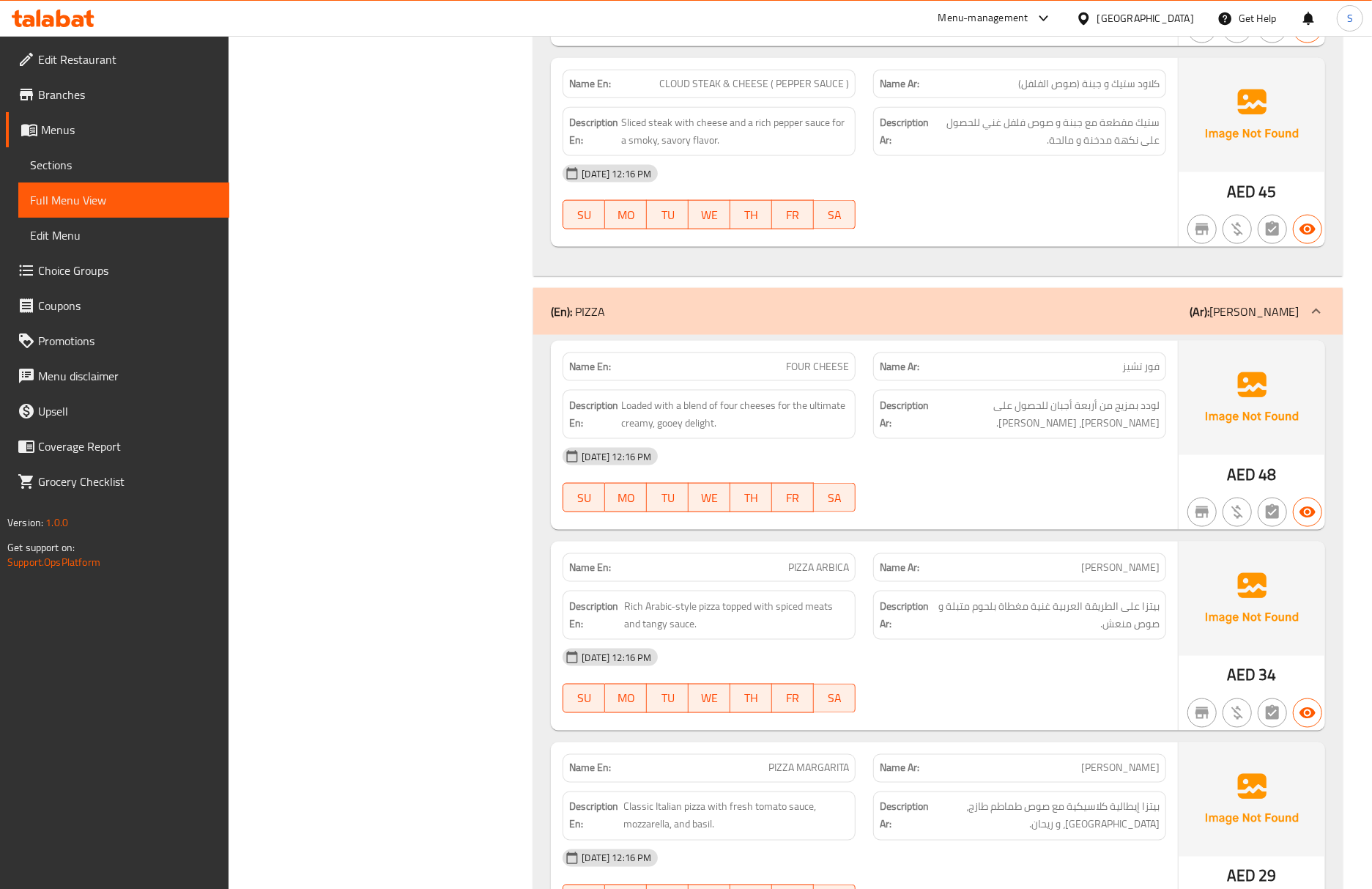
scroll to position [1574, 0]
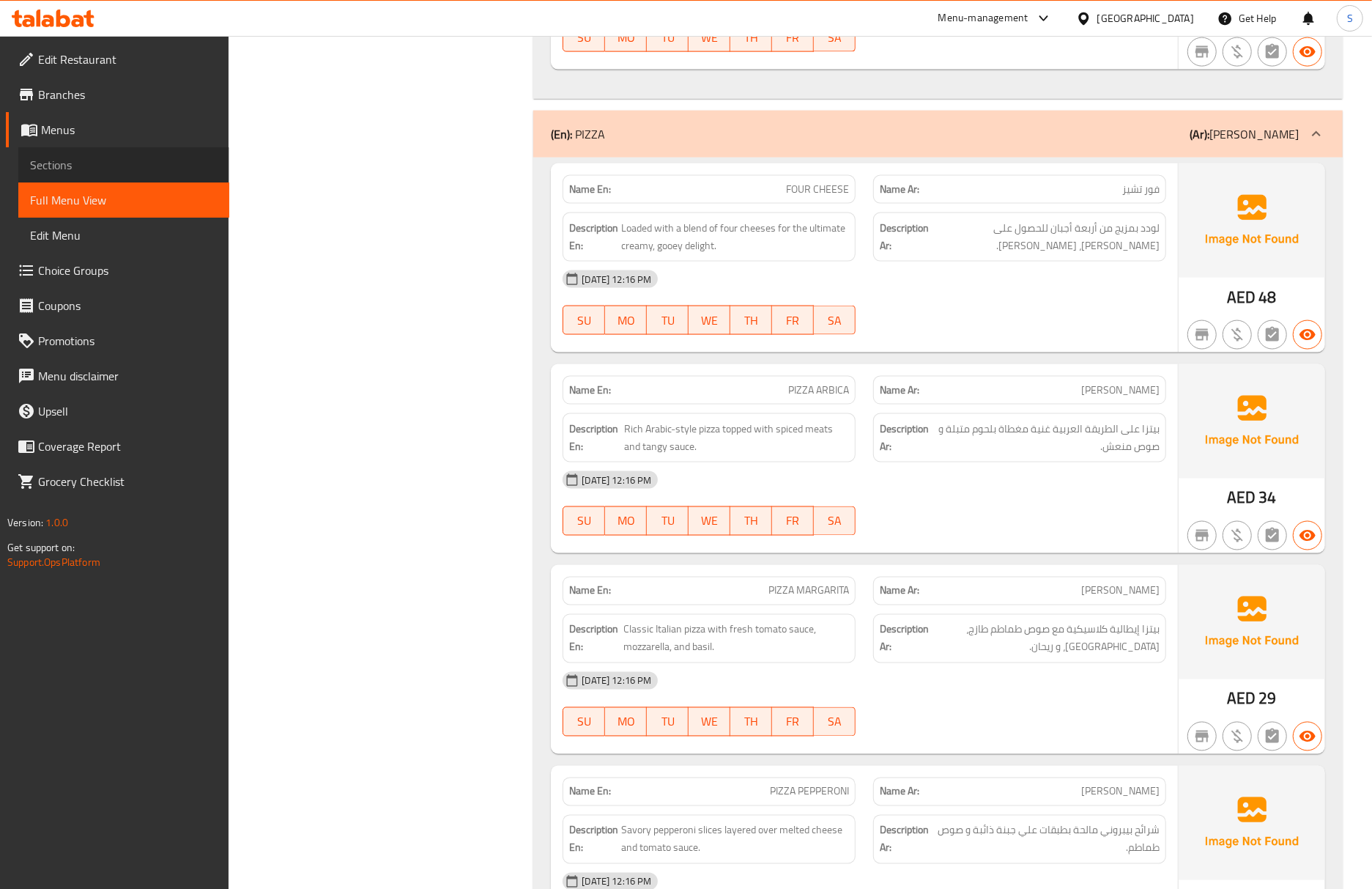
click at [141, 160] on span "Sections" at bounding box center [123, 165] width 187 height 18
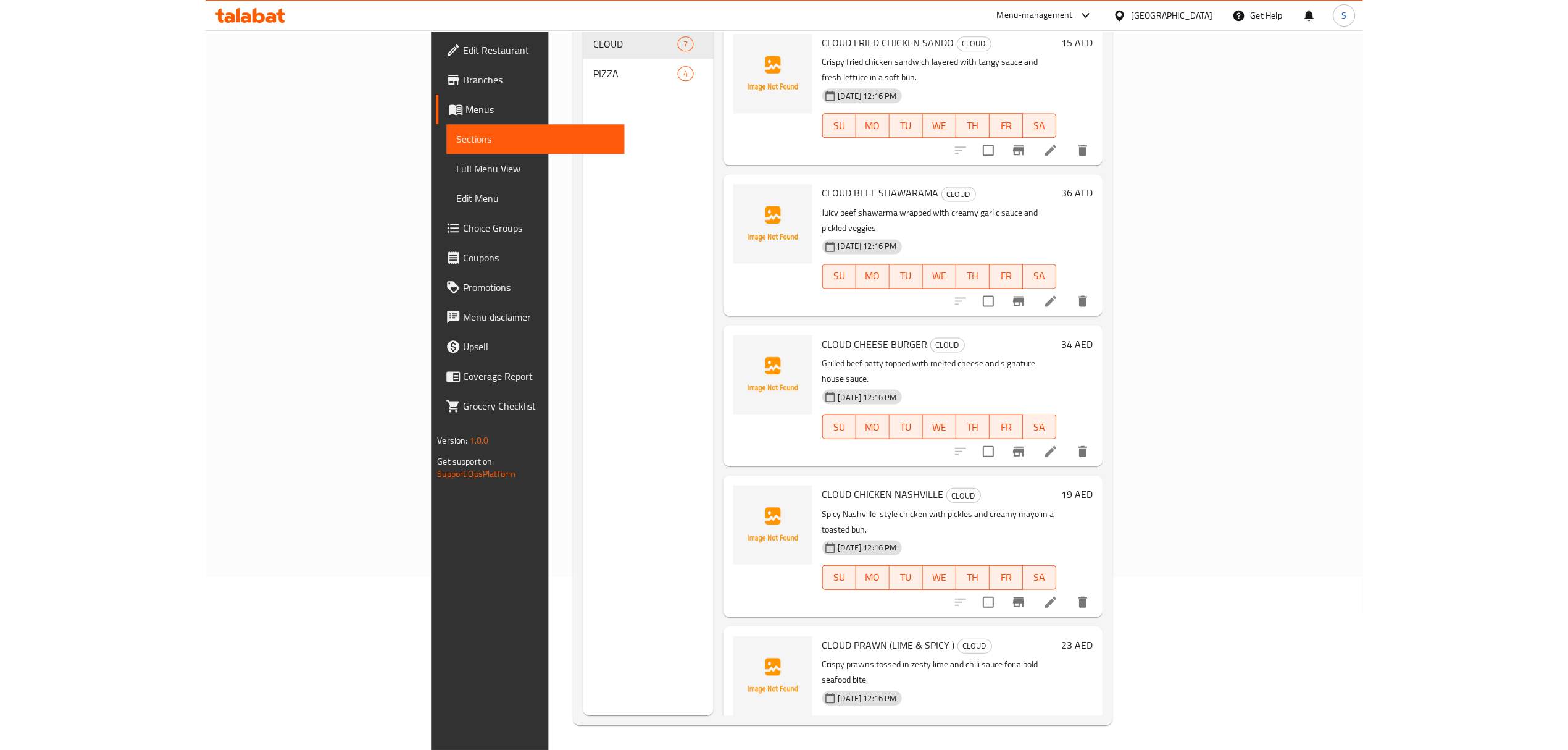
scroll to position [174, 0]
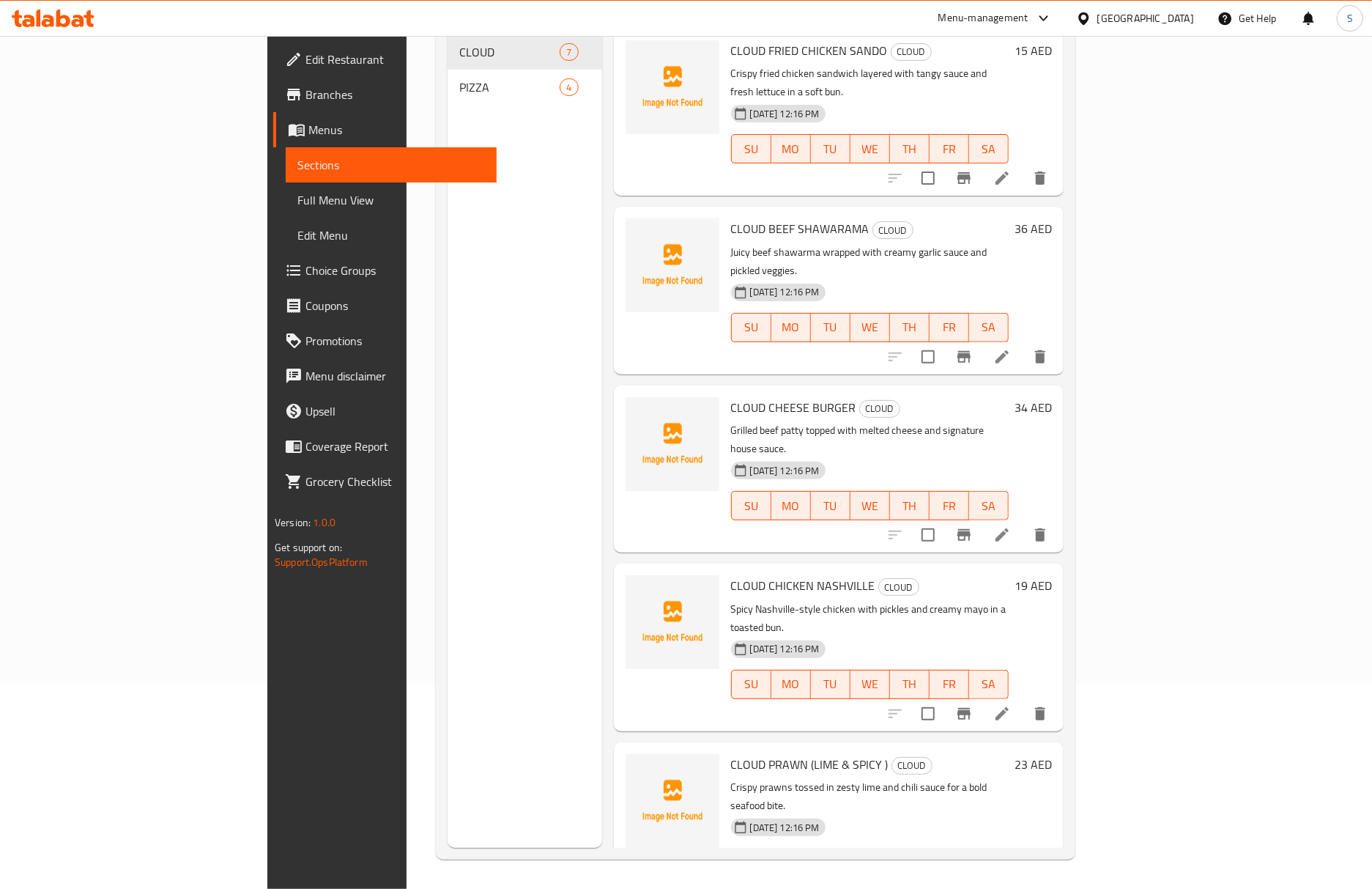
click at [297, 200] on span "Full Menu View" at bounding box center [391, 200] width 187 height 18
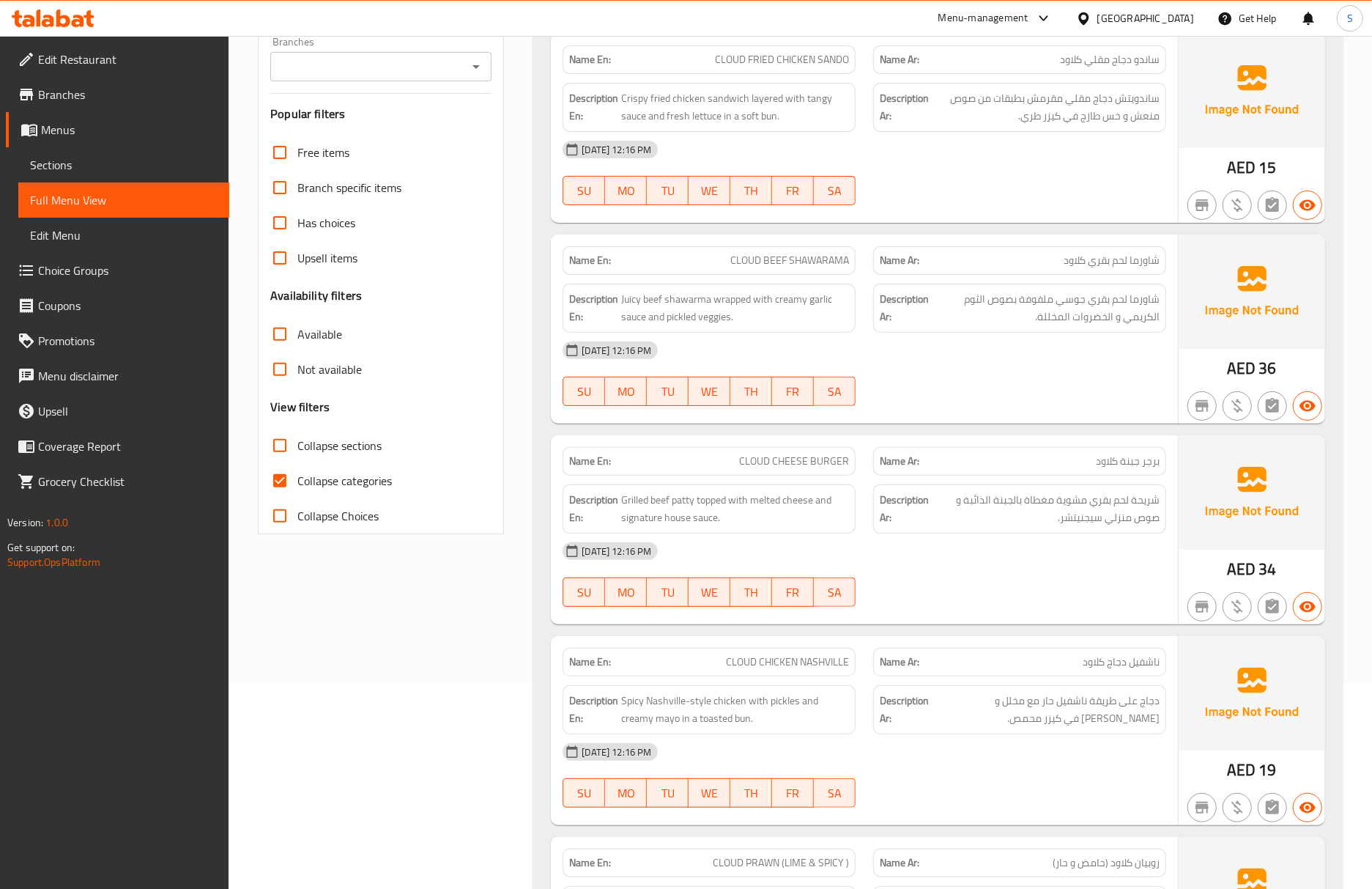
click at [259, 489] on div "Filter Branches Branches Popular filters Free items Branch specific items Has c…" at bounding box center [380, 264] width 246 height 542
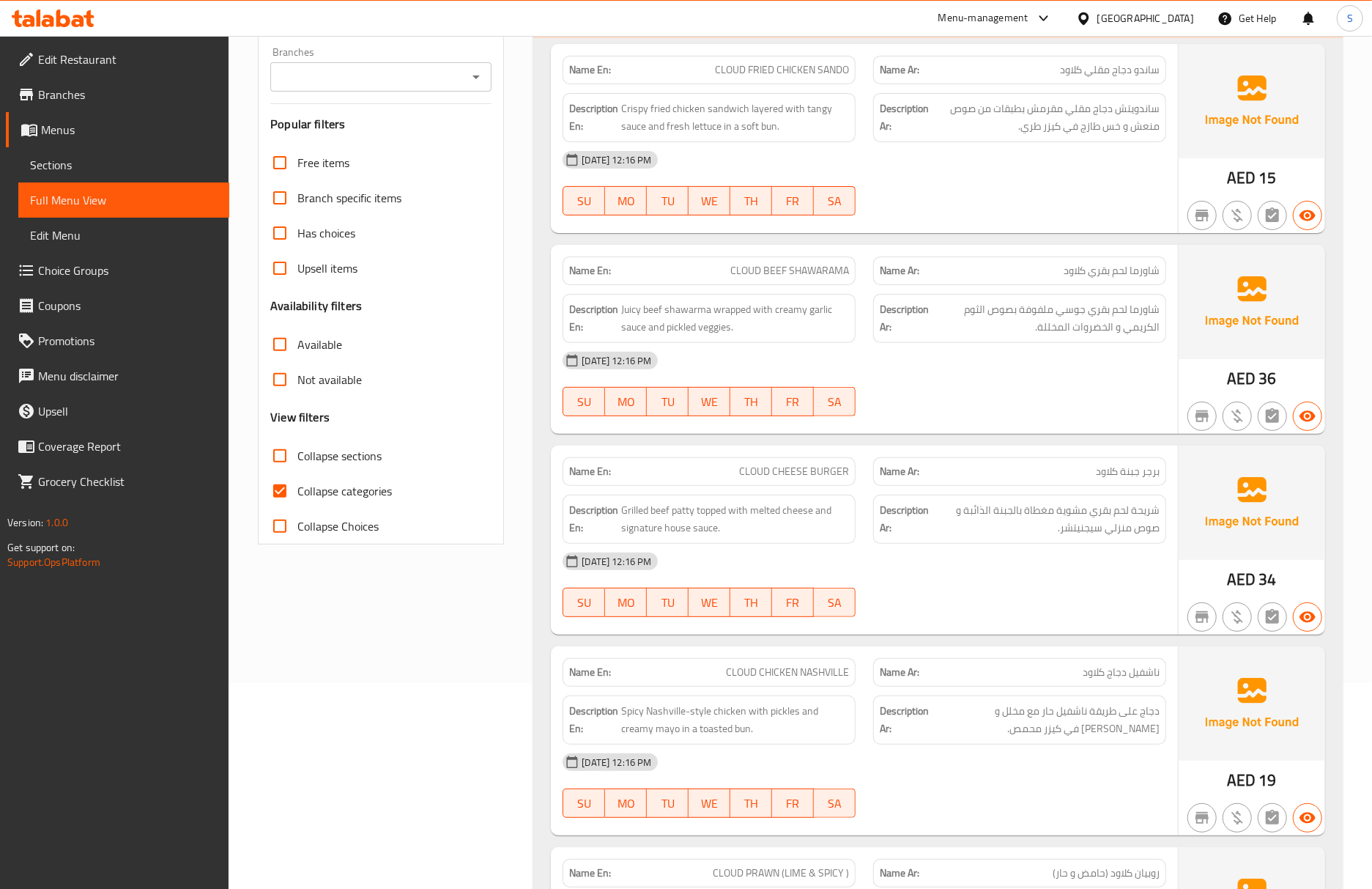
click at [273, 482] on input "Collapse categories" at bounding box center [279, 490] width 35 height 35
checkbox input "false"
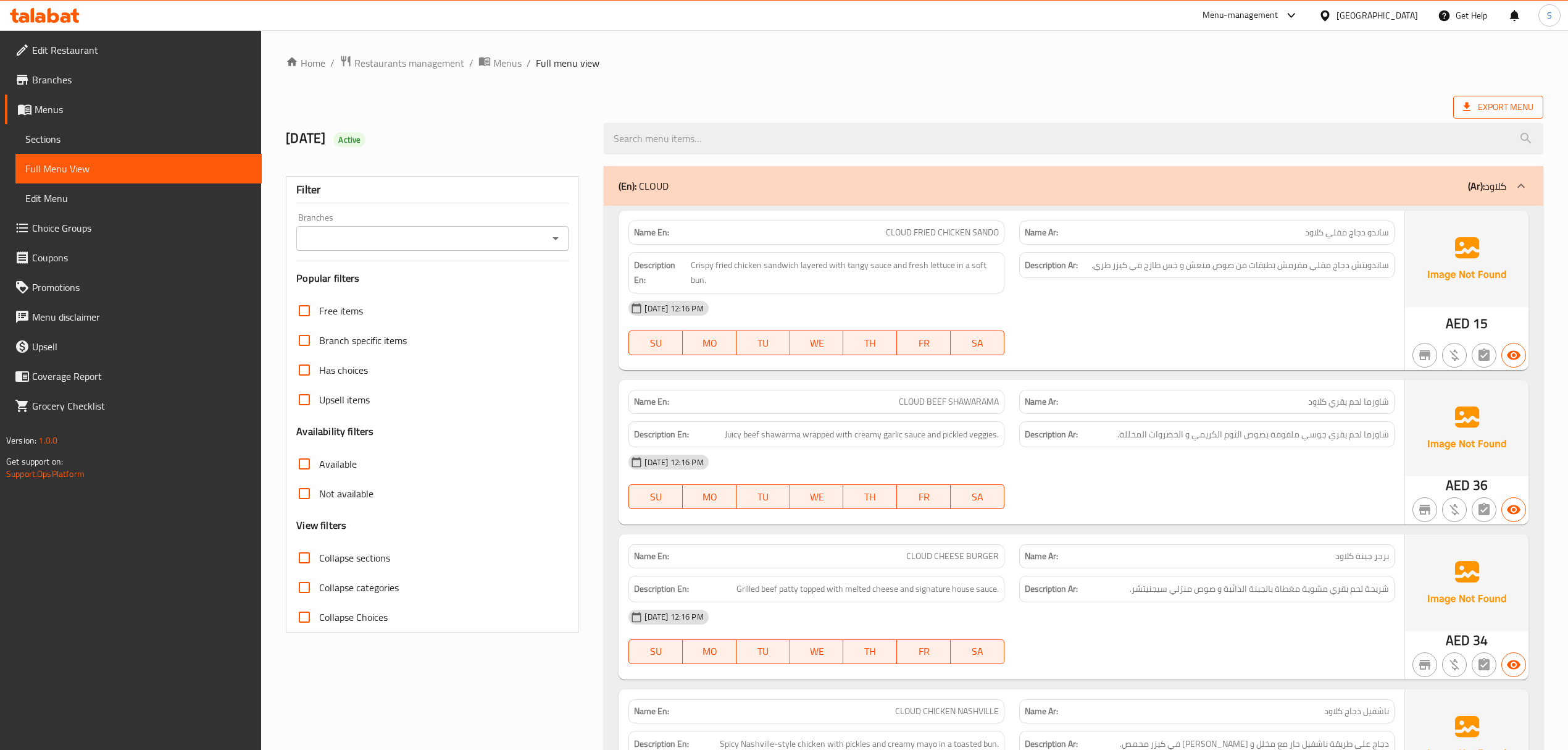
drag, startPoint x: 1500, startPoint y: 83, endPoint x: 1502, endPoint y: 99, distance: 16.1
click at [1502, 100] on span "Export Menu" at bounding box center [1498, 107] width 70 height 15
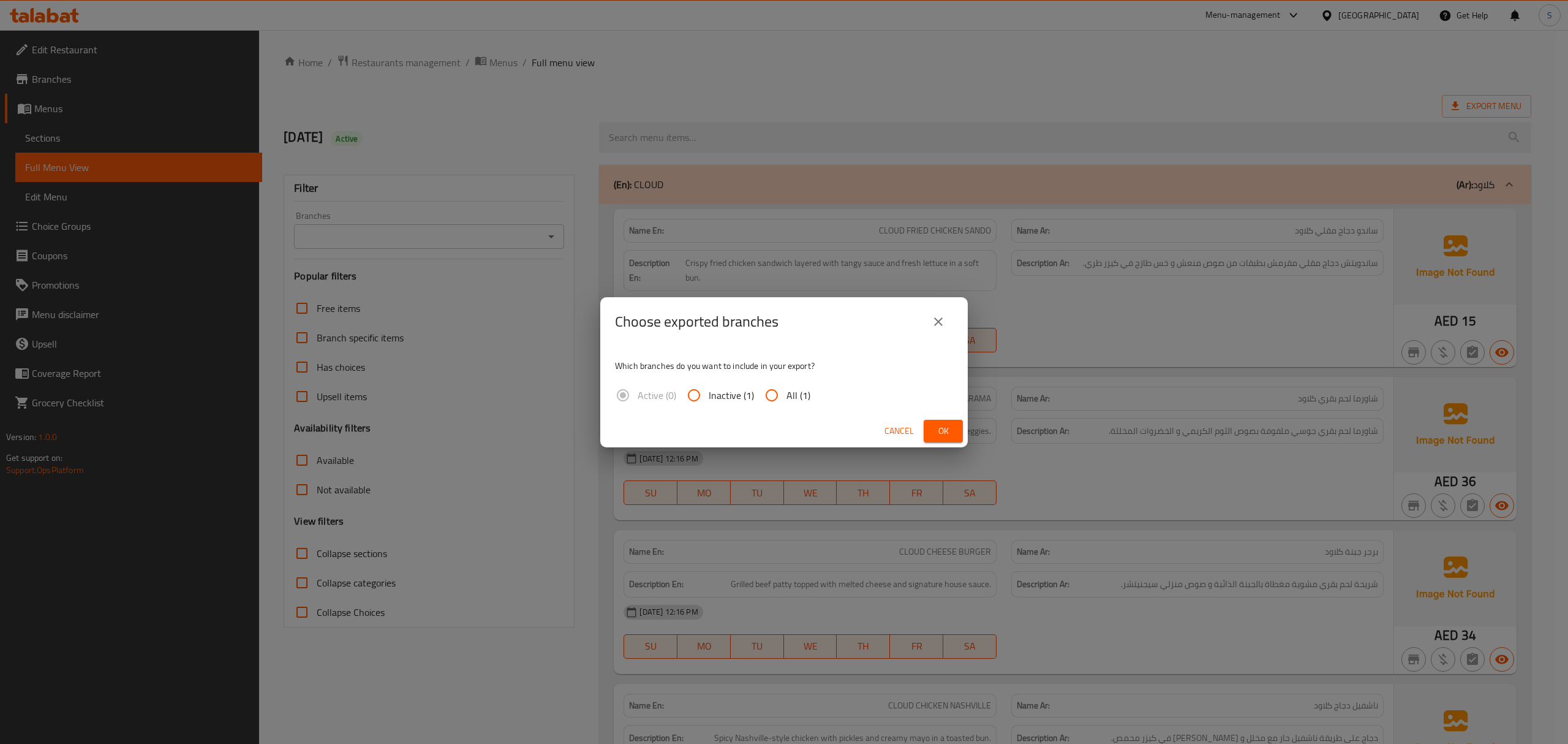
click at [805, 399] on span "All (1)" at bounding box center [798, 395] width 24 height 15
click at [786, 399] on input "All (1)" at bounding box center [771, 395] width 29 height 29
radio input "true"
click at [936, 434] on span "Ok" at bounding box center [944, 431] width 20 height 15
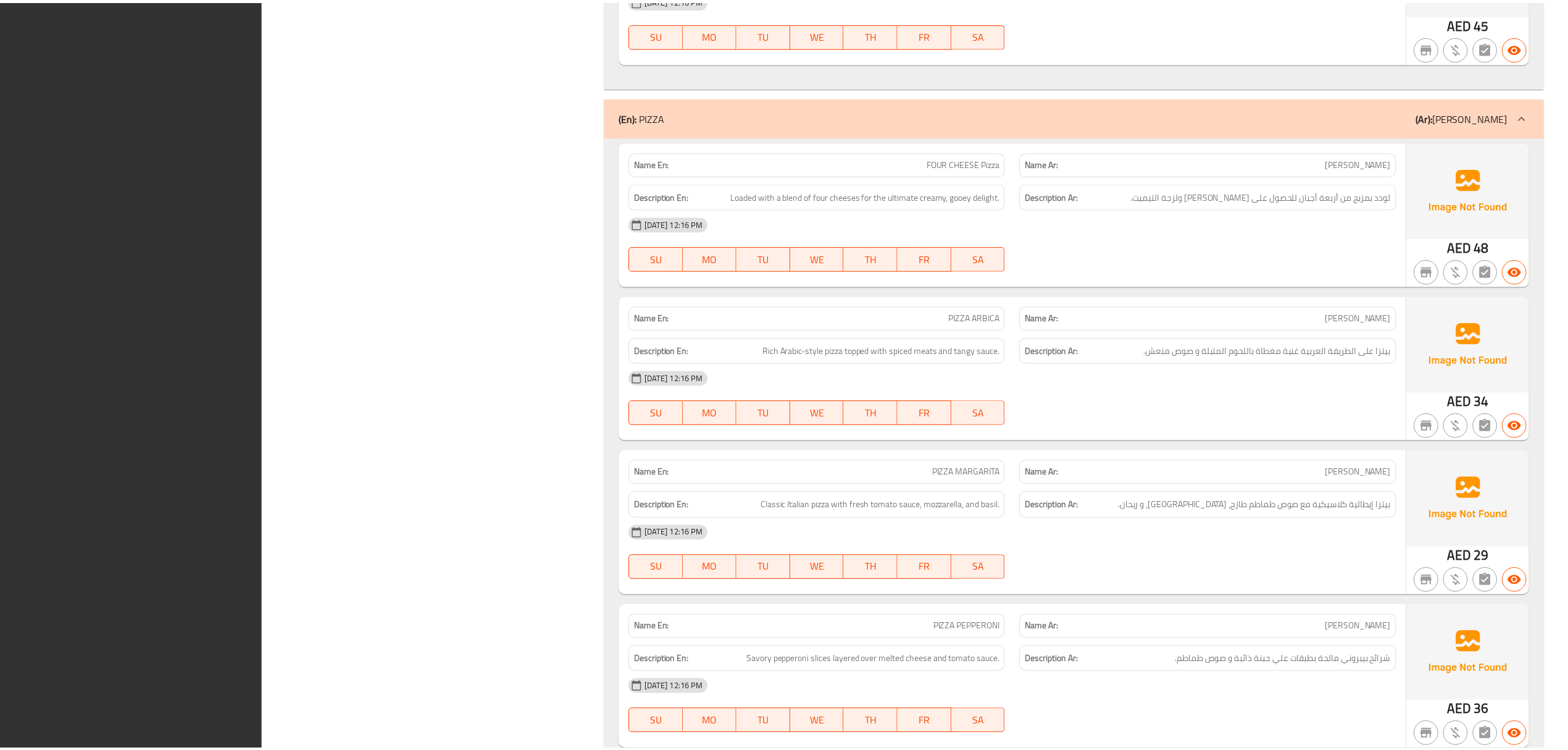
scroll to position [1288, 0]
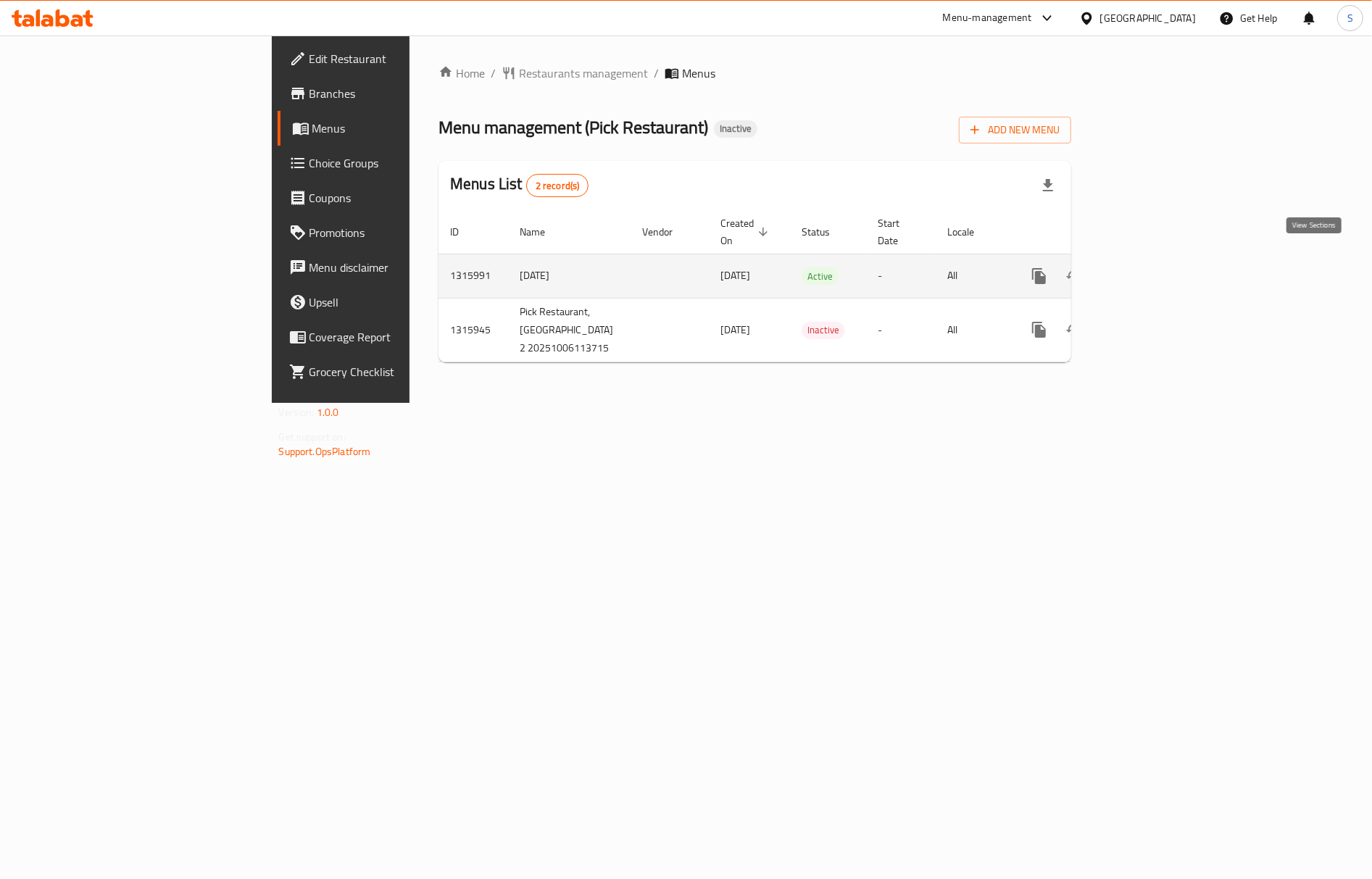
click at [1161, 261] on link "enhanced table" at bounding box center [1143, 276] width 35 height 35
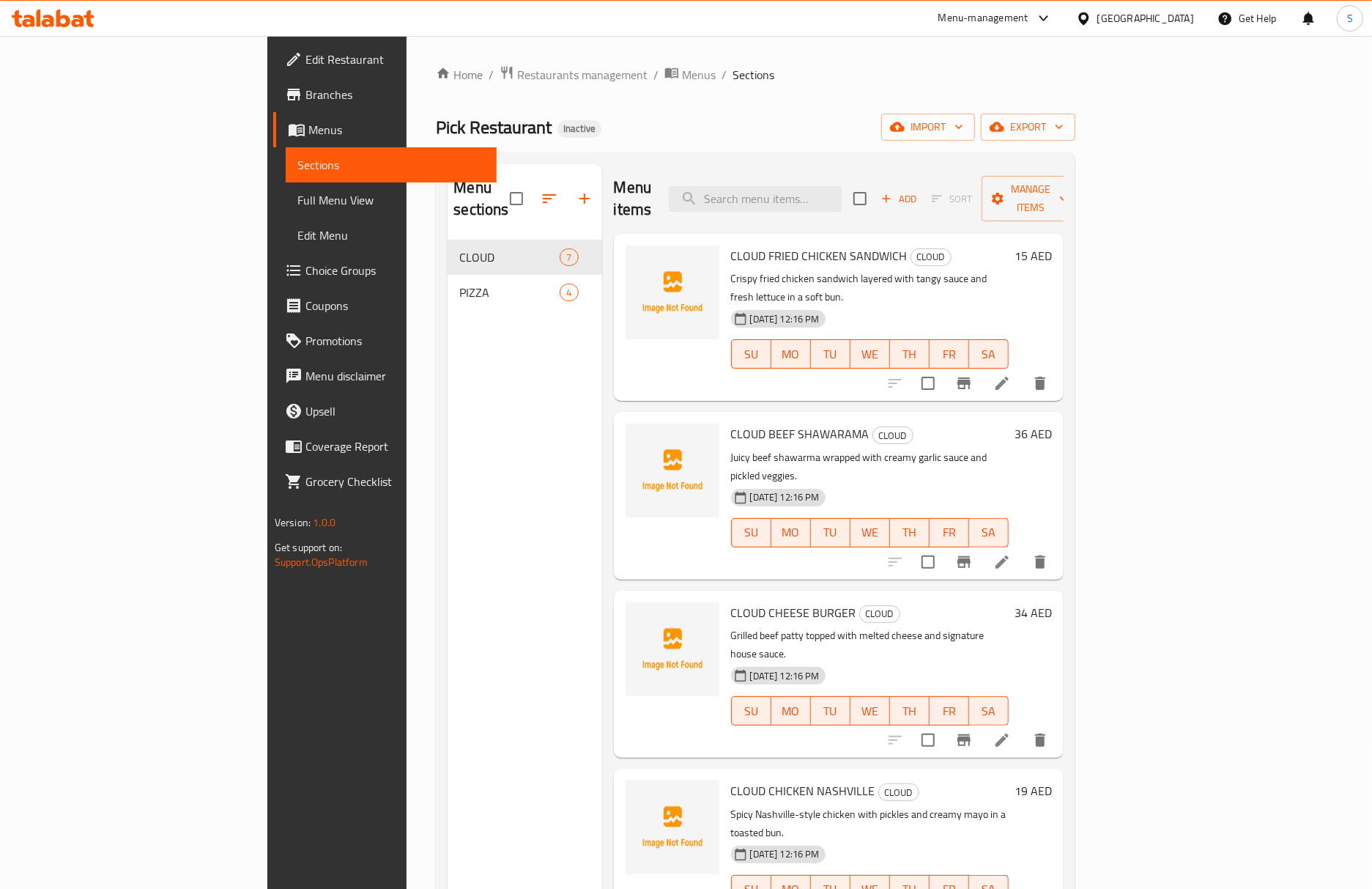
click at [1022, 370] on li at bounding box center [1002, 383] width 41 height 27
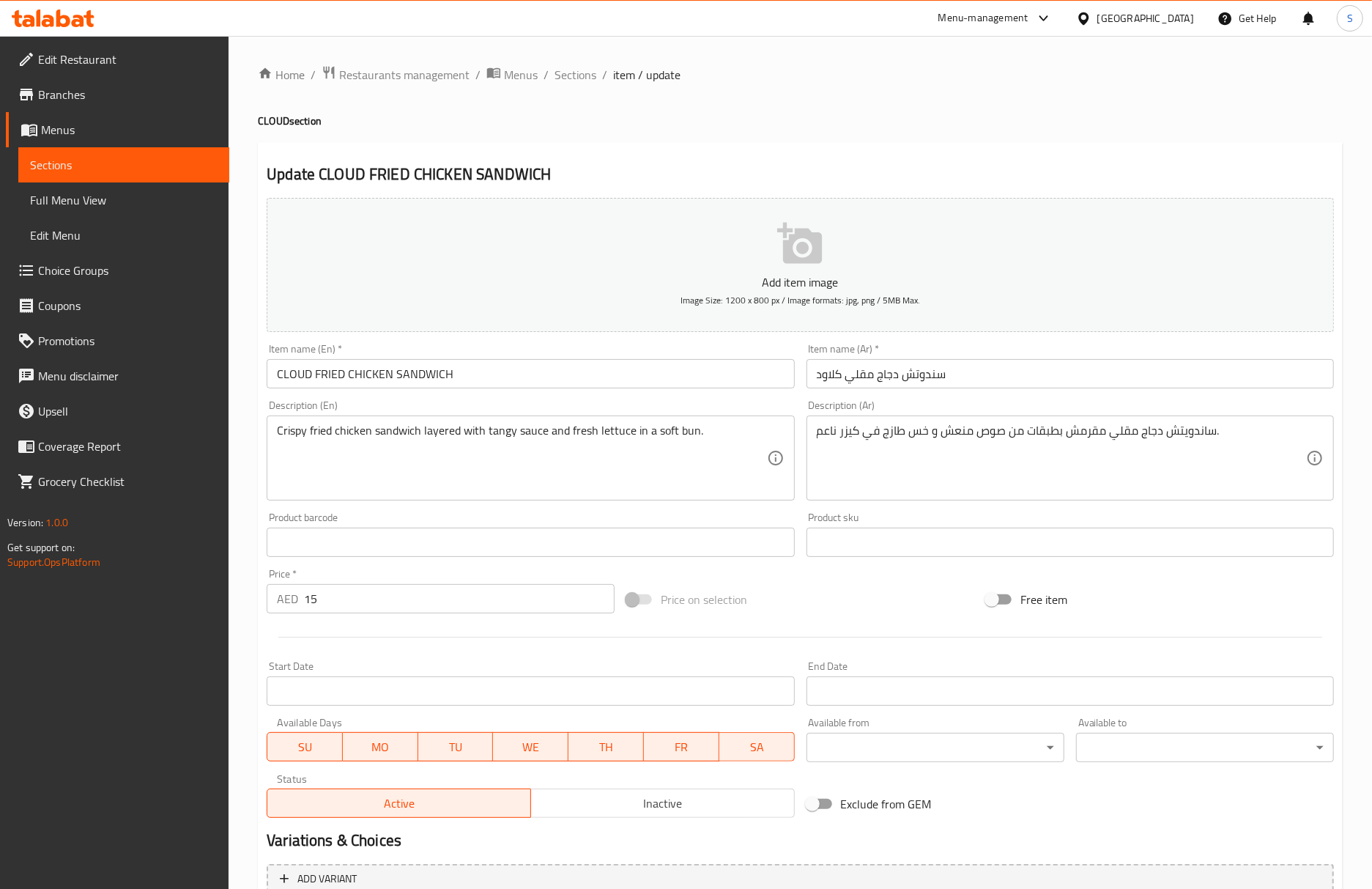
click at [610, 361] on input "CLOUD FRIED CHICKEN SANDWICH" at bounding box center [531, 374] width 528 height 30
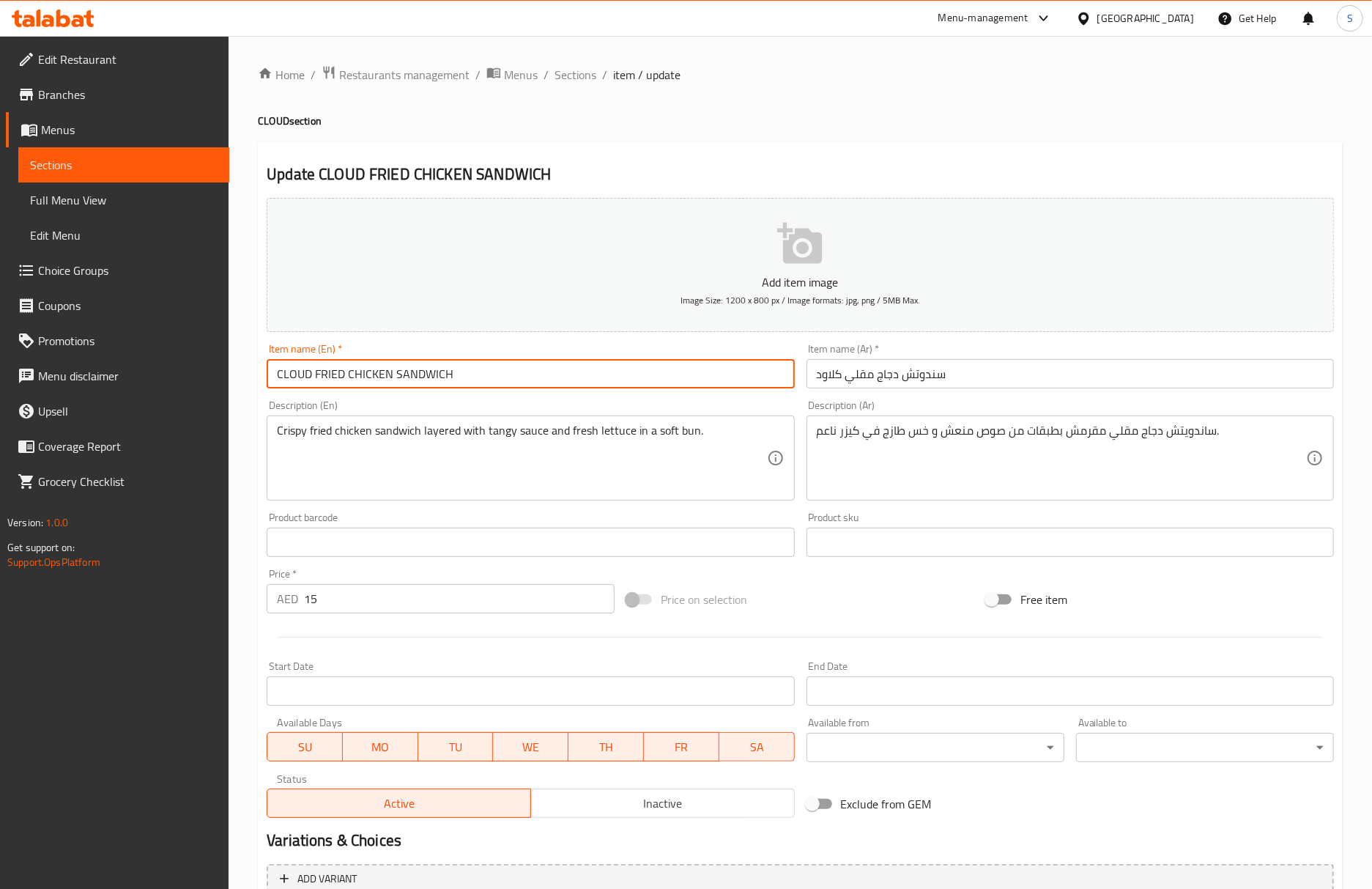
click at [610, 361] on input "CLOUD FRIED CHICKEN SANDWICH" at bounding box center [531, 374] width 528 height 30
paste input "O"
type input "CLOUD FRIED CHICKEN SANDO"
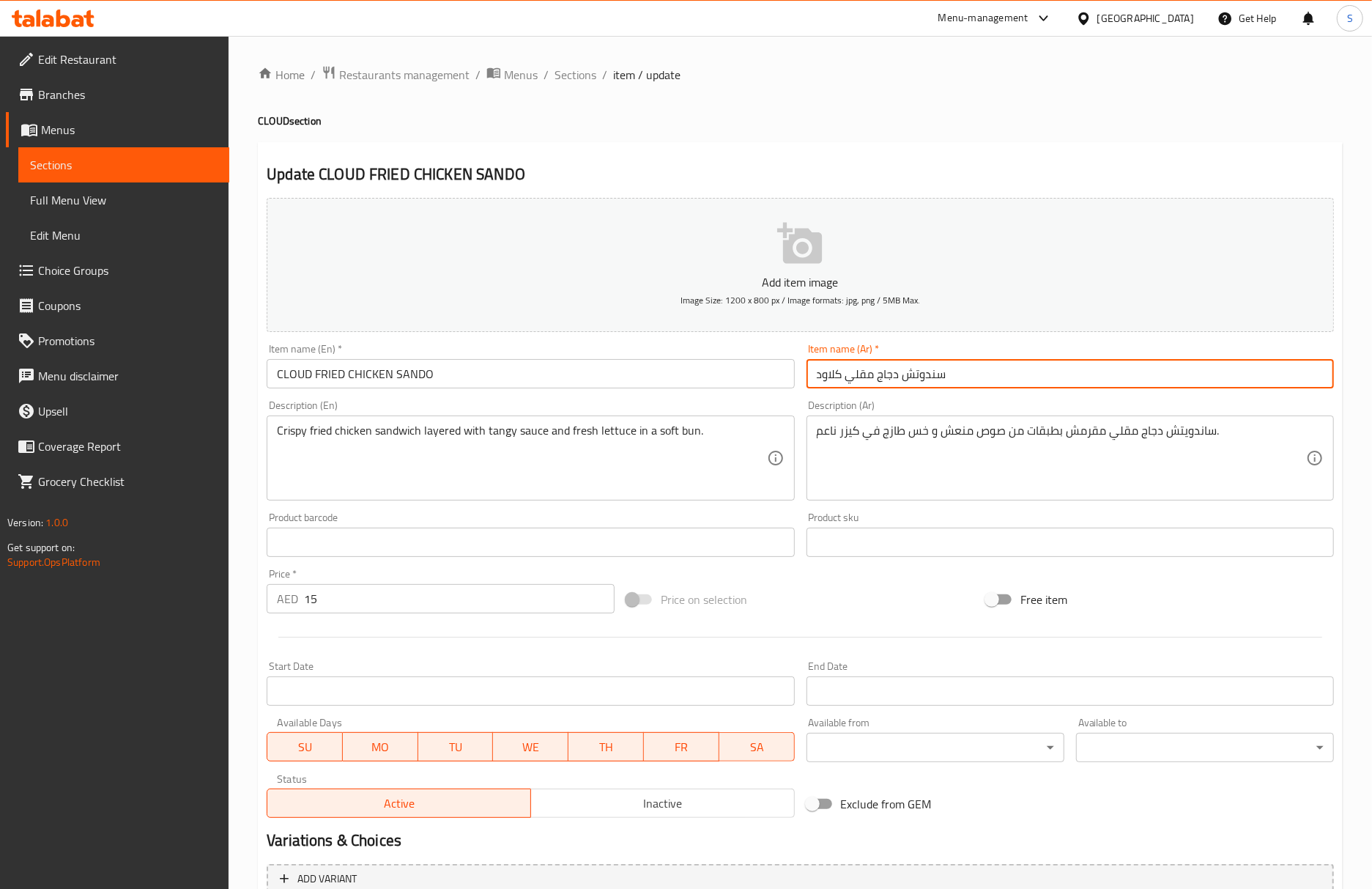
click at [926, 381] on input "سندوتش دجاج مقلي كلاود" at bounding box center [1071, 374] width 528 height 30
paste input "اندو"
type input "ساندو دجاج مقلي كلاود"
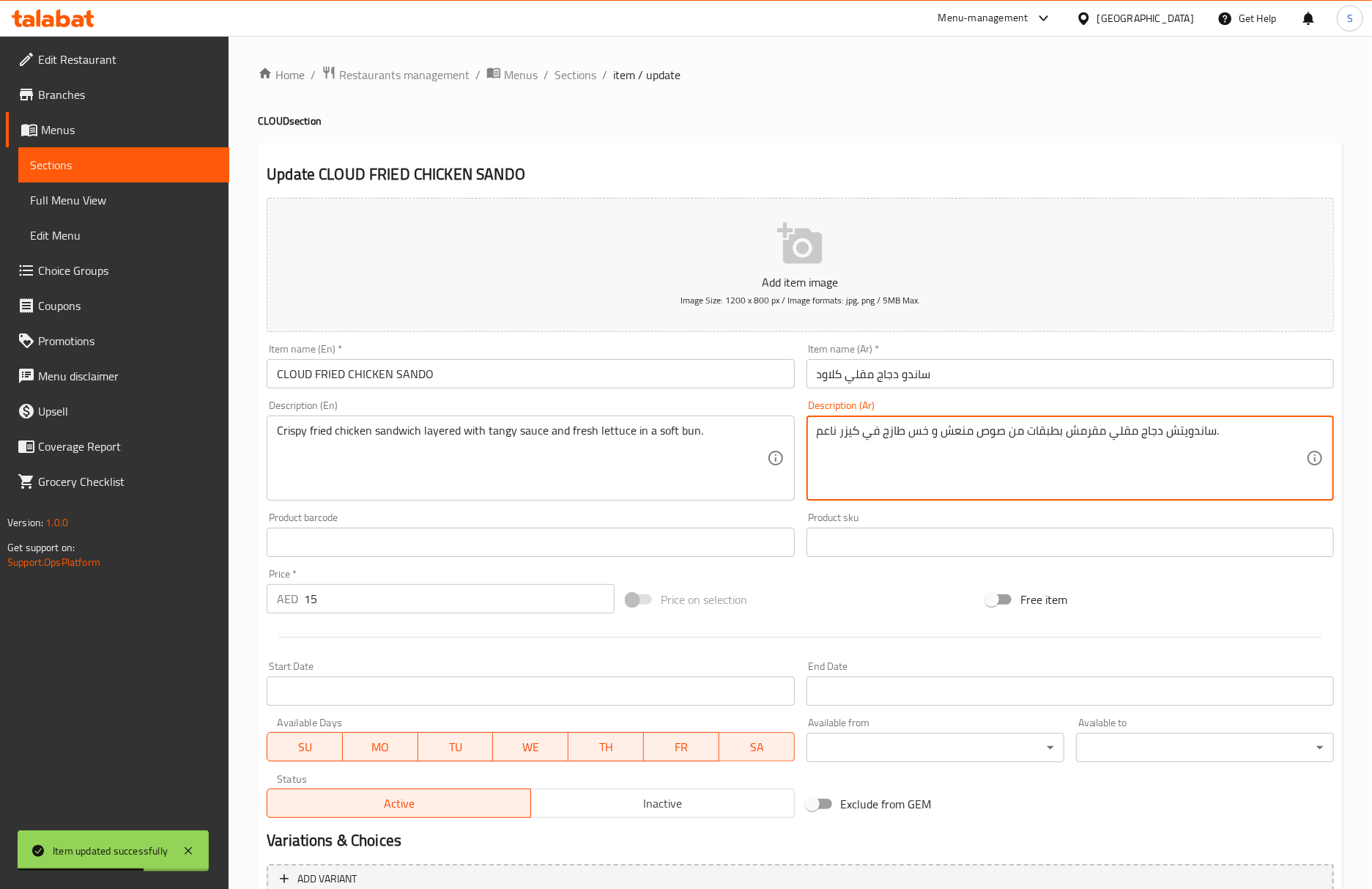
click at [821, 432] on textarea "ساندويتش دجاج مقلي مقرمش بطبقات من صوص منعش و خس طازج في كيزر ناعم." at bounding box center [1061, 458] width 489 height 69
type textarea "ساندويتش دجاج مقلي مقرمش بطبقات من صوص منعش و خس طازج في كيزر طري."
click at [724, 384] on input "CLOUD FRIED CHICKEN SANDO" at bounding box center [531, 374] width 528 height 30
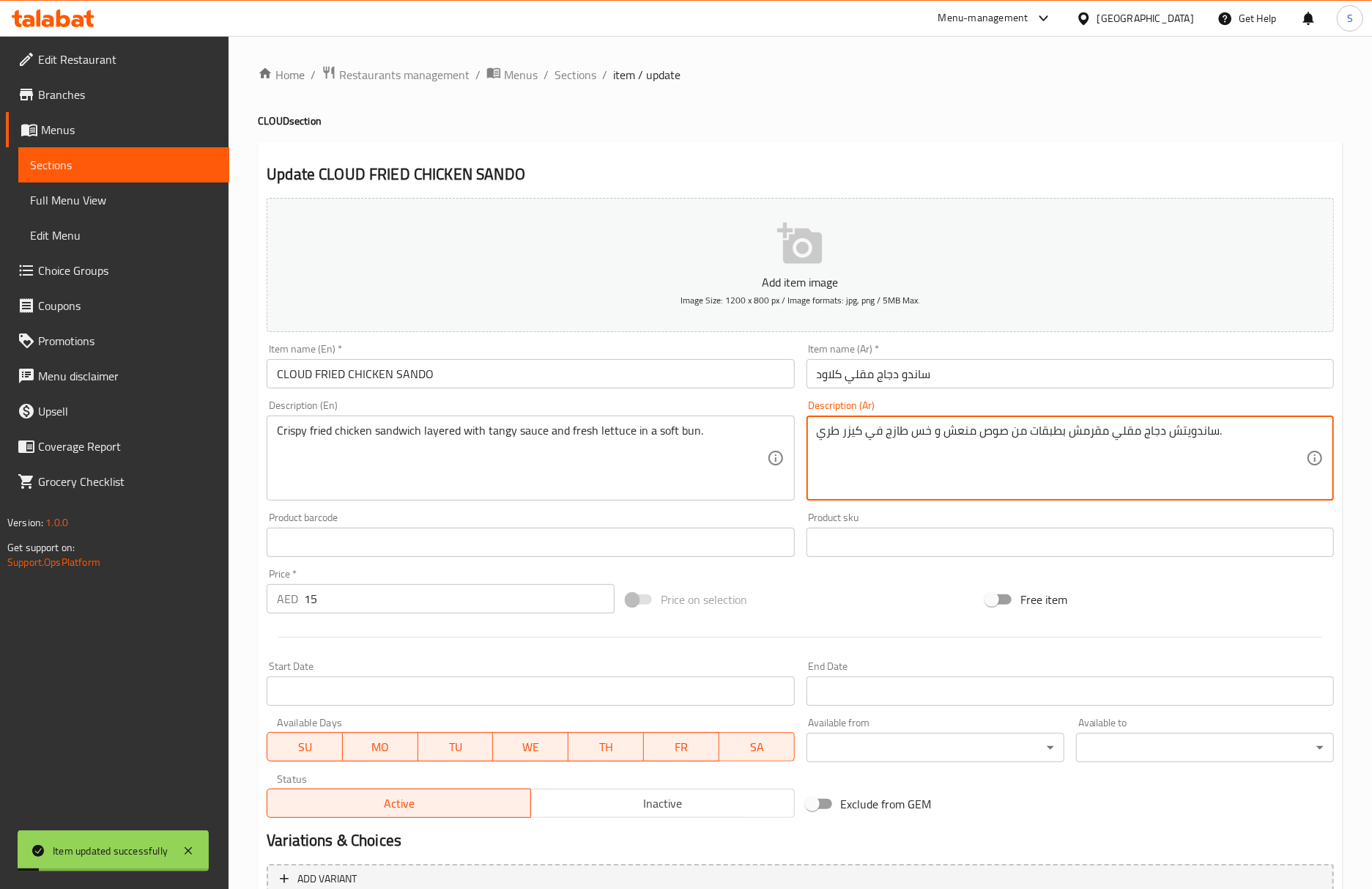
click at [1068, 432] on textarea "ساندويتش دجاج مقلي مقرمش بطبقات من صوص منعش و خس طازج في كيزر طري." at bounding box center [1061, 458] width 489 height 69
click at [1082, 436] on textarea "ساندويتش دجاج مقلي مقرمش بطبقات من صوص منعش و خس طازج في كيزر طري." at bounding box center [1061, 458] width 489 height 69
click at [588, 78] on span "Sections" at bounding box center [576, 74] width 42 height 18
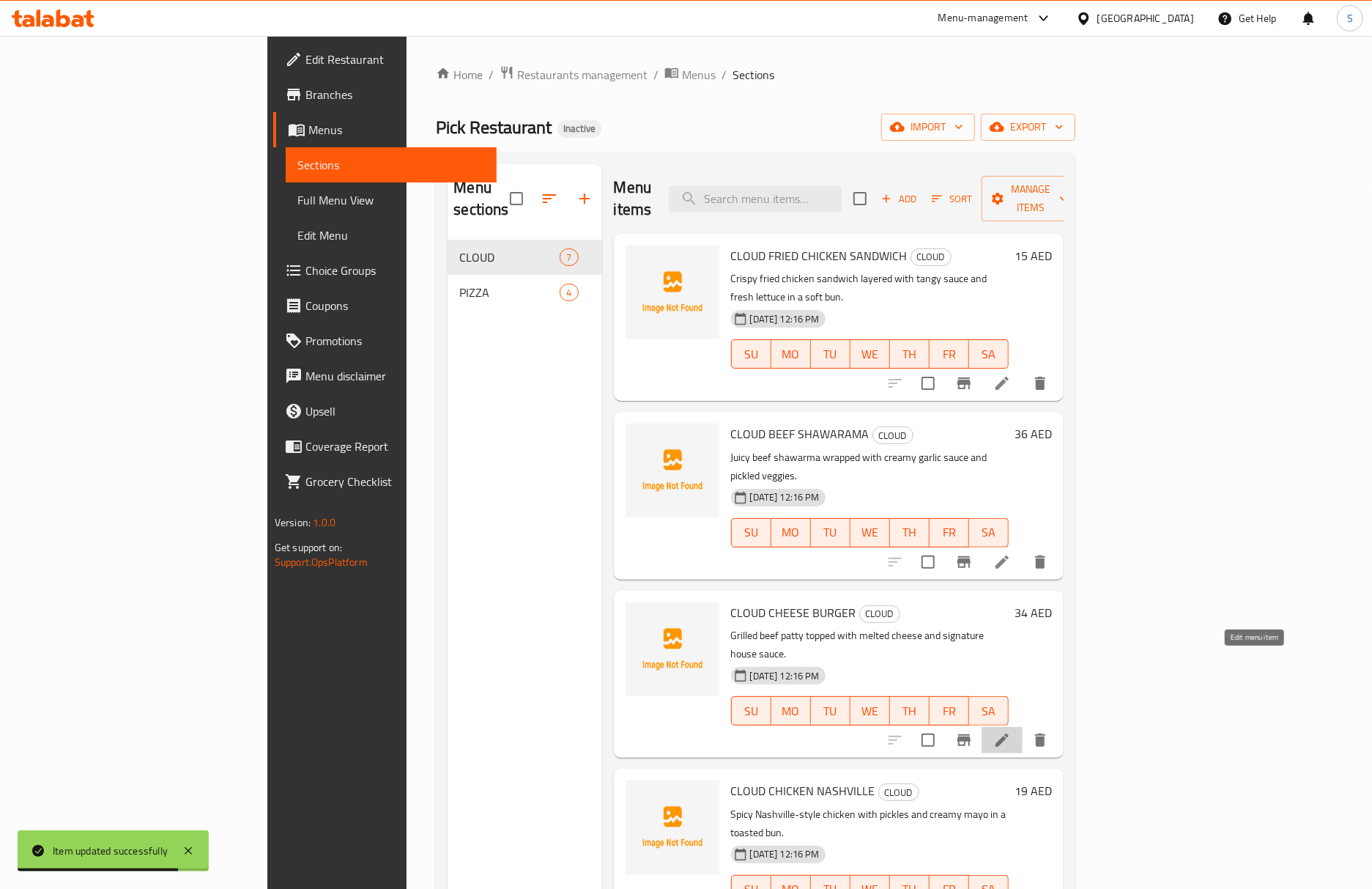
click at [1011, 731] on icon at bounding box center [1002, 740] width 18 height 18
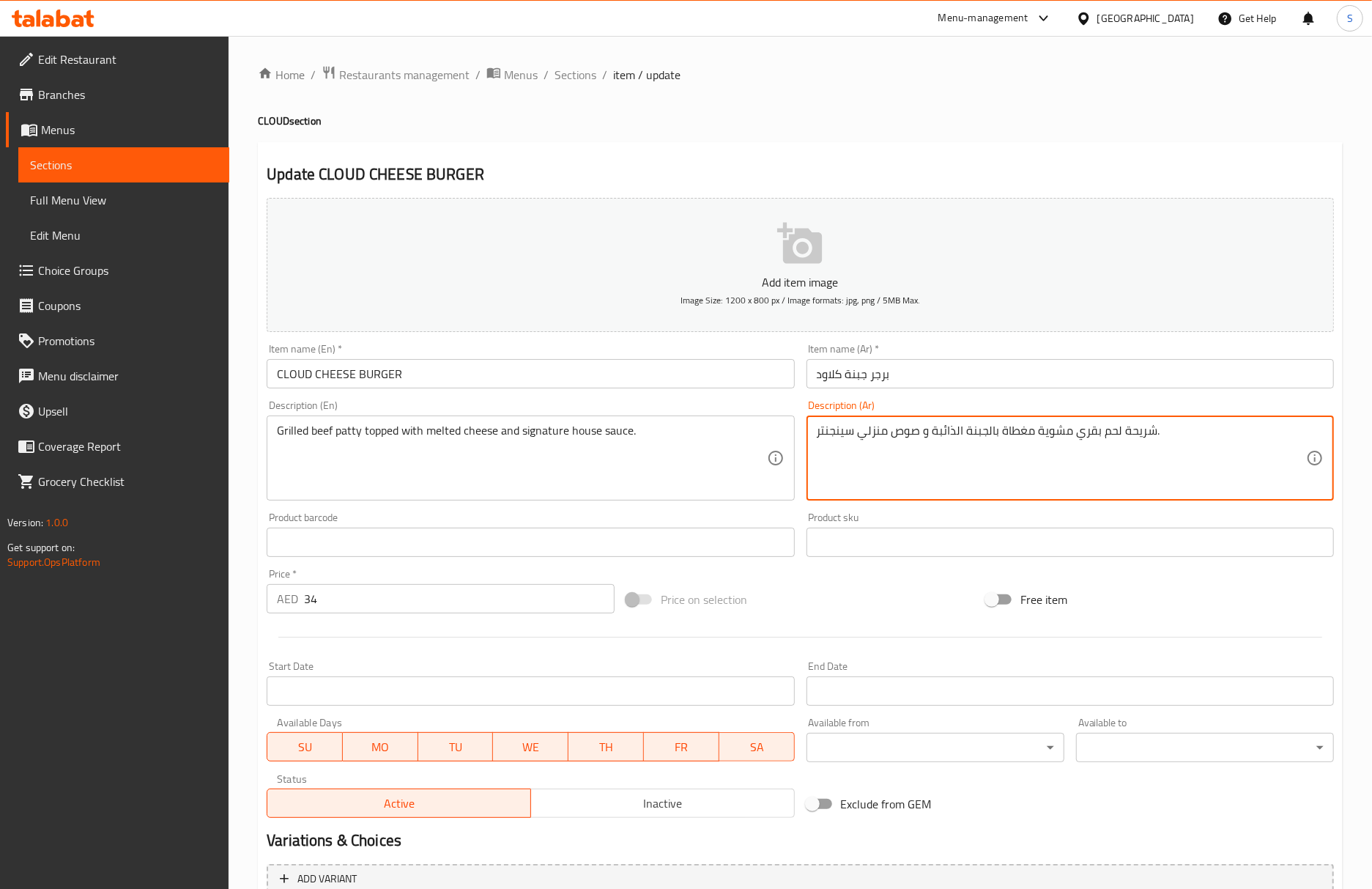
click at [851, 432] on textarea "شريحة لحم بقري مشوية مغطاة بالجبنة الذائبة و صوص منزلي سينجنتر." at bounding box center [1061, 458] width 489 height 69
type textarea "شريحة لحم بقري مشوية مغطاة بالجبنة الذائبة و صوص منزلي سيجنيتشر."
click at [627, 362] on input "CLOUD CHEESE BURGER" at bounding box center [531, 374] width 528 height 30
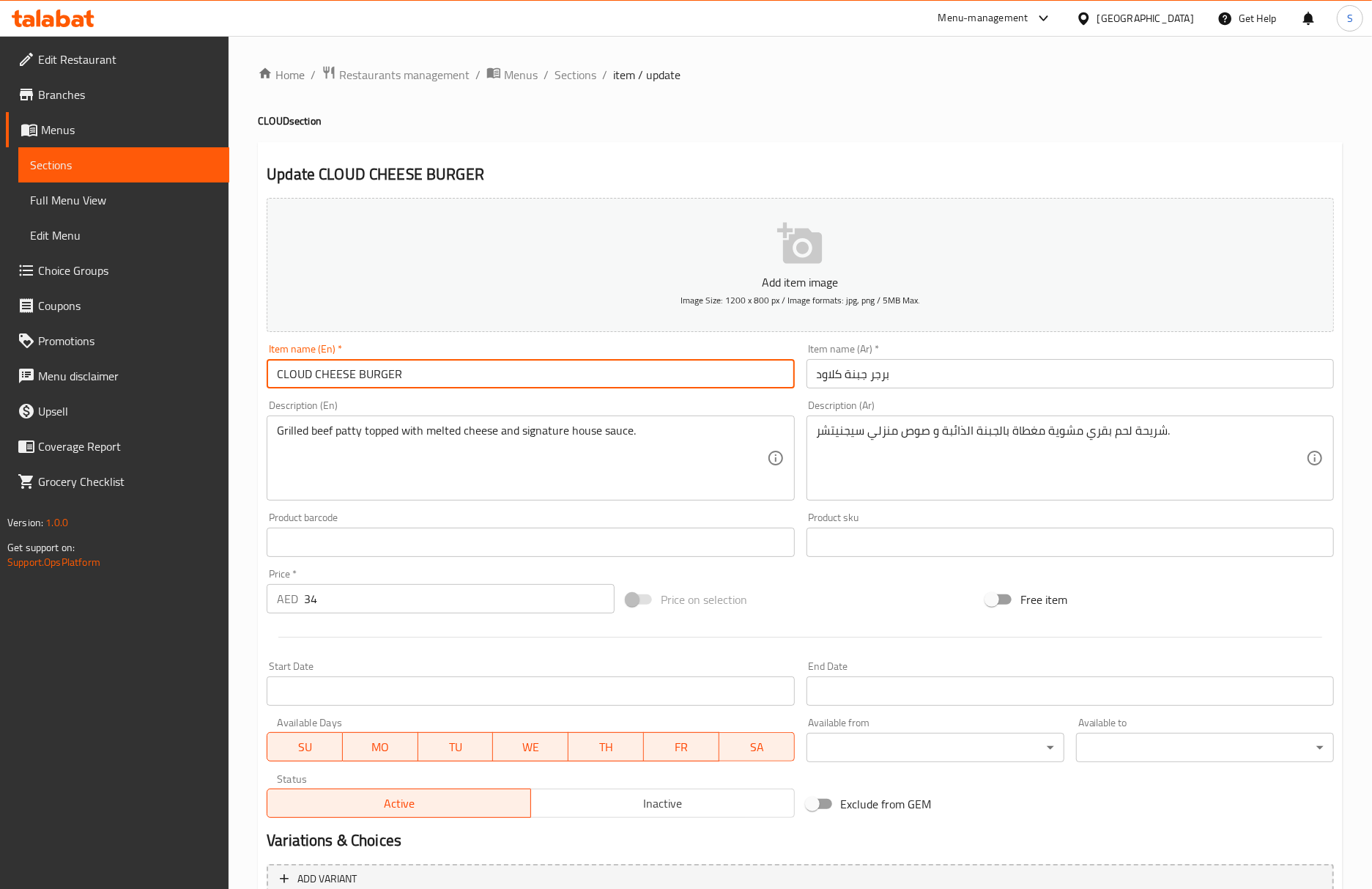
click at [560, 72] on span "Sections" at bounding box center [576, 74] width 42 height 18
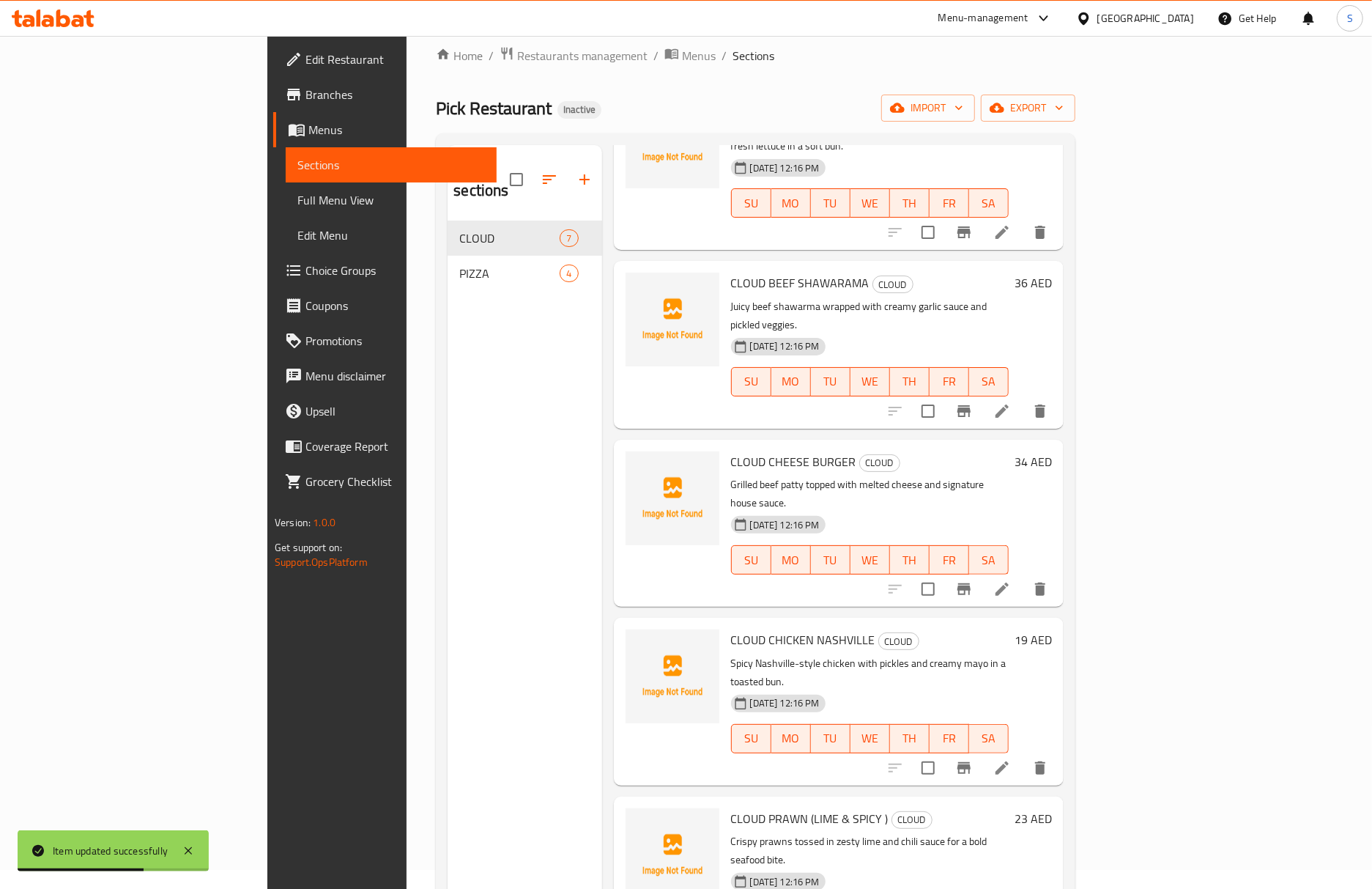
scroll to position [268, 0]
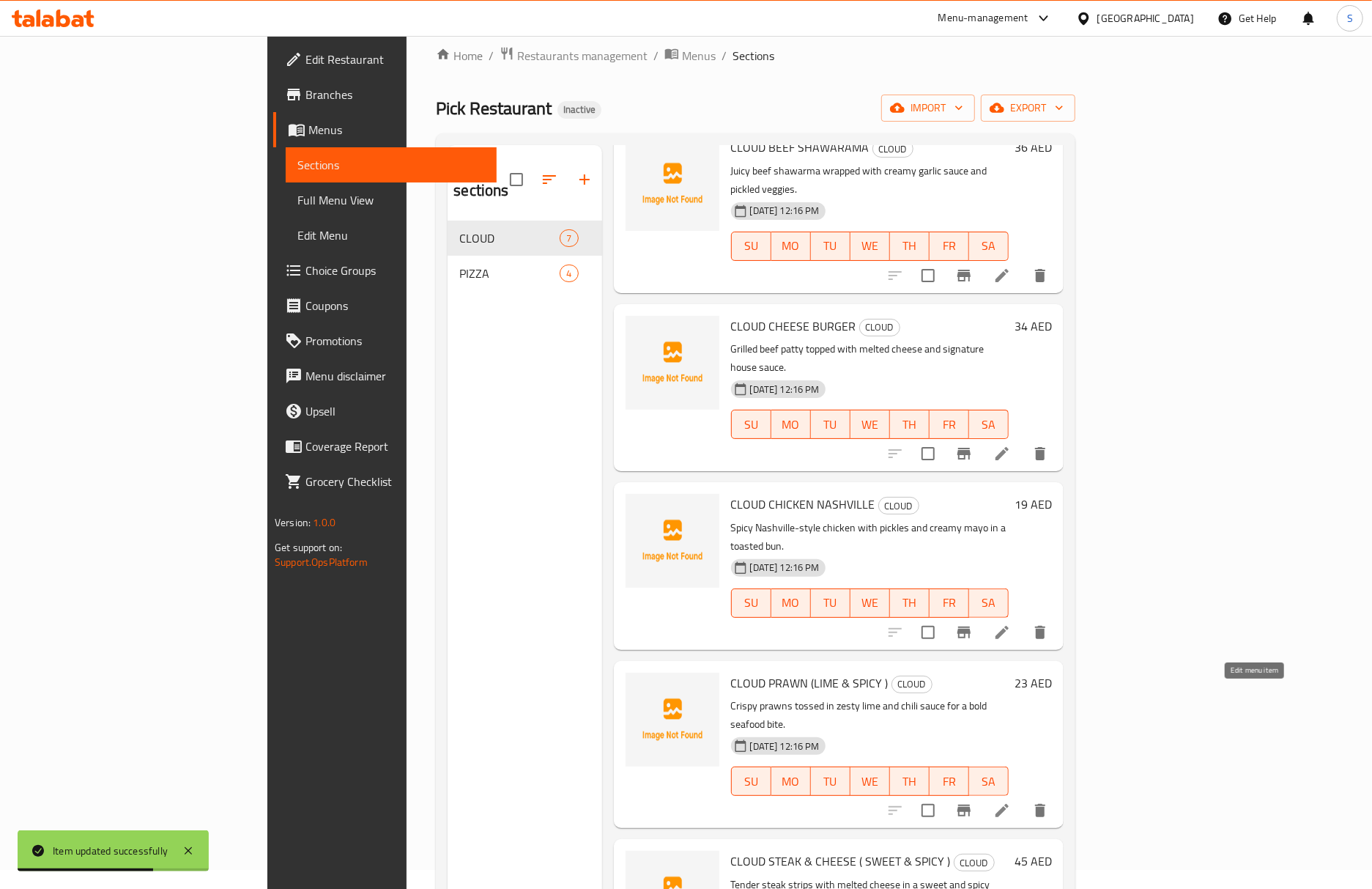
click at [1011, 802] on icon at bounding box center [1002, 810] width 18 height 18
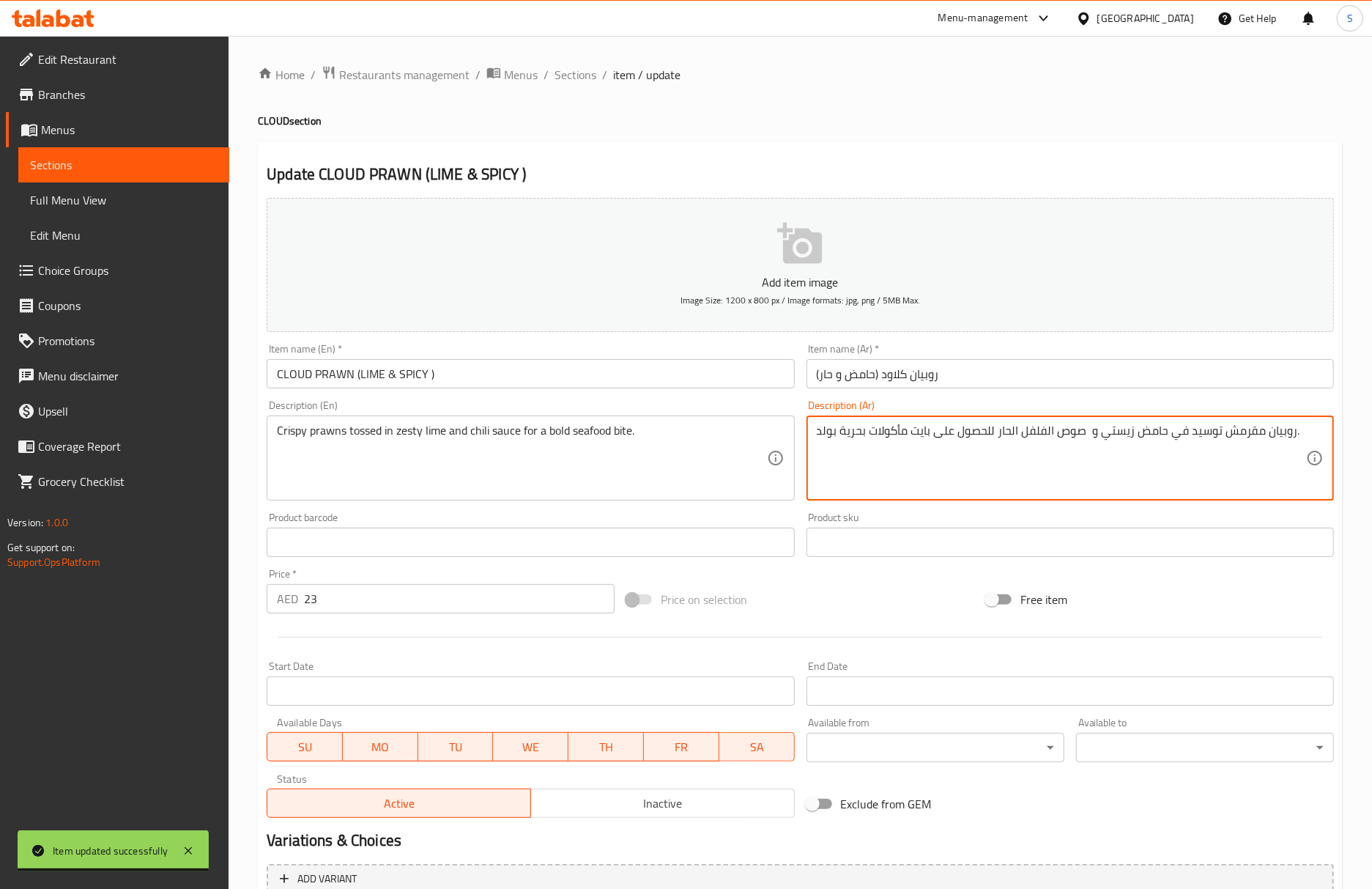
click at [1194, 436] on textarea "روبيان مقرمش توسيد في حامض زيستي و صوص الفلفل الحار للحصول على بايت مأكولات بحر…" at bounding box center [1061, 458] width 489 height 69
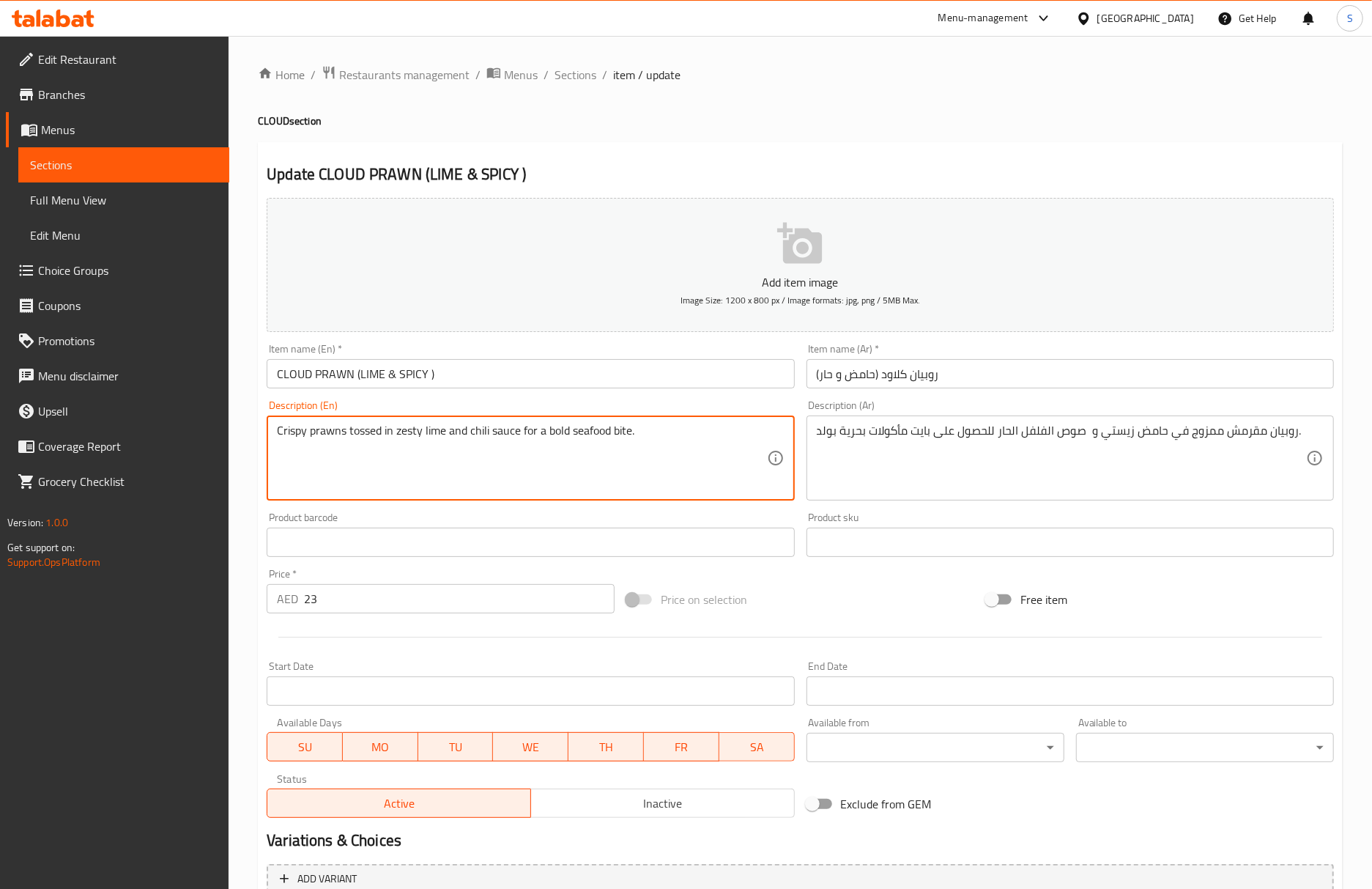
click at [595, 425] on textarea "Crispy prawns tossed in zesty lime and chili sauce for a bold seafood bite." at bounding box center [521, 458] width 489 height 69
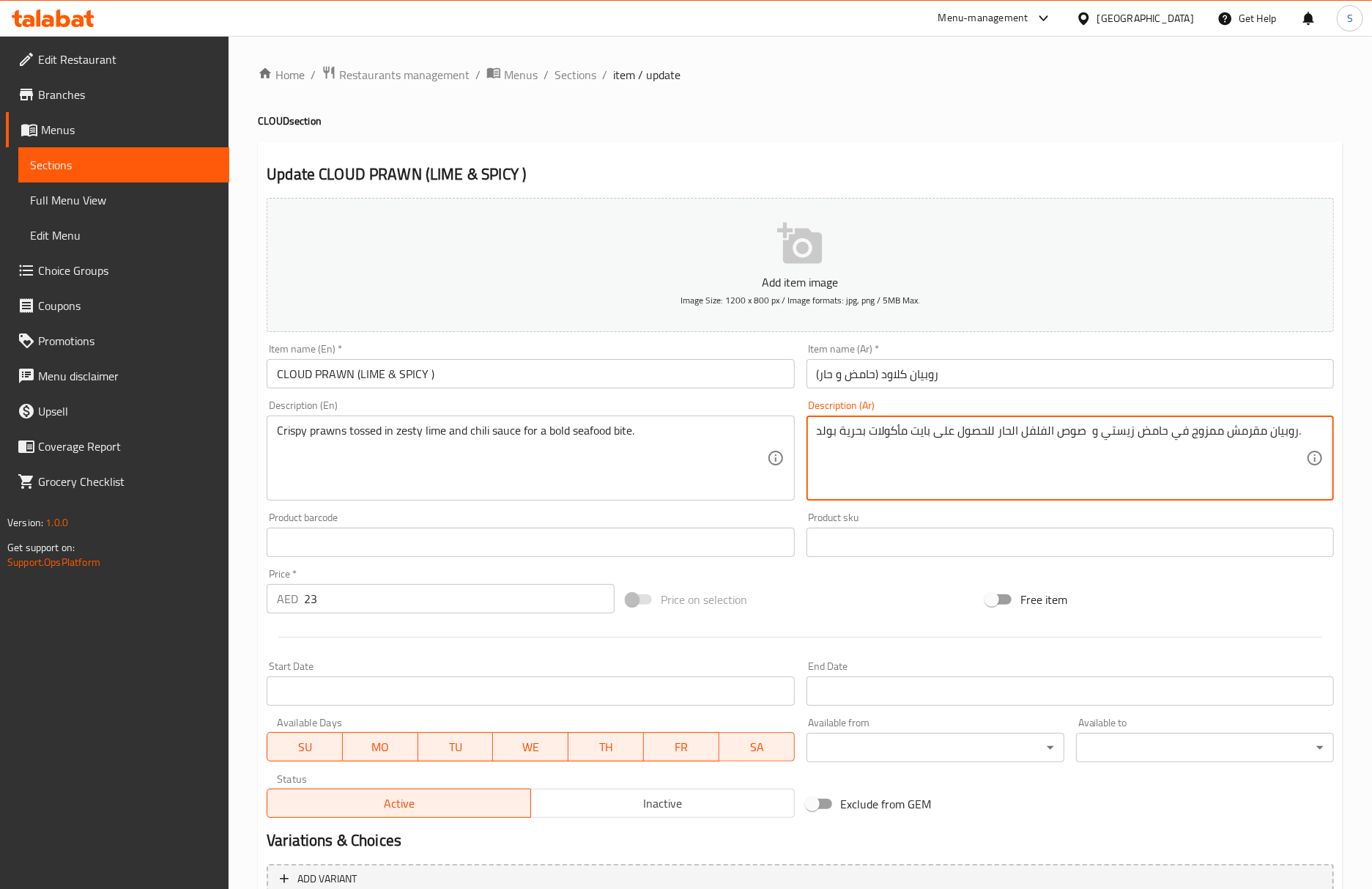
click at [825, 437] on textarea "روبيان مقرمش ممزوج في حامض زيستي و صوص الفلفل الحار للحصول على بايت مأكولات بحر…" at bounding box center [1061, 458] width 489 height 69
paste textarea "ريئة"
type textarea "روبيان مقرمش ممزوج في حامض زيستي و صوص الفلفل الحار للحصول على بايت مأكولات بحر…"
click at [680, 375] on input "CLOUD PRAWN (LIME & SPICY )" at bounding box center [531, 374] width 528 height 30
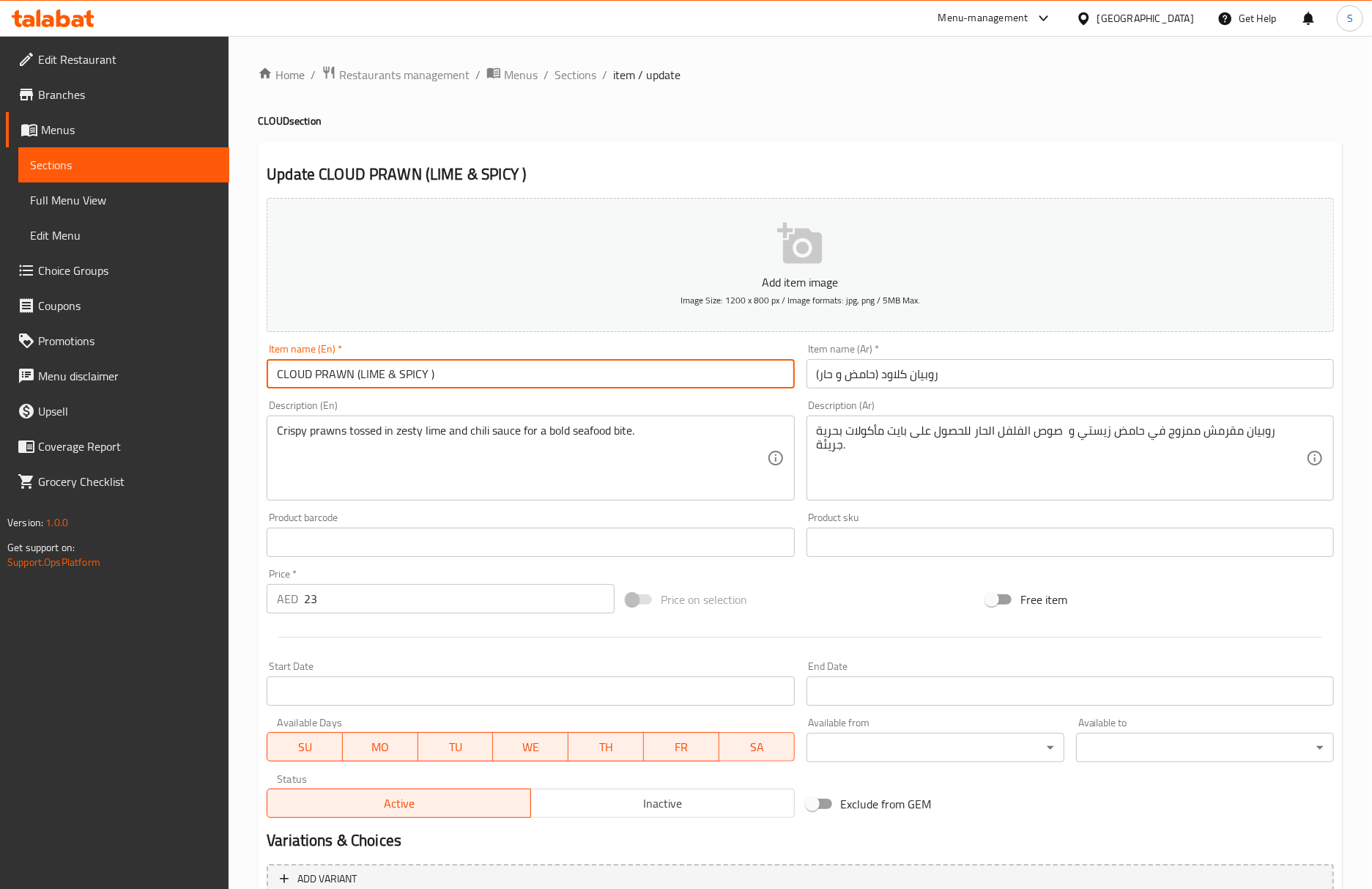
drag, startPoint x: 563, startPoint y: 74, endPoint x: 553, endPoint y: 18, distance: 56.9
click at [563, 74] on span "Sections" at bounding box center [576, 74] width 42 height 18
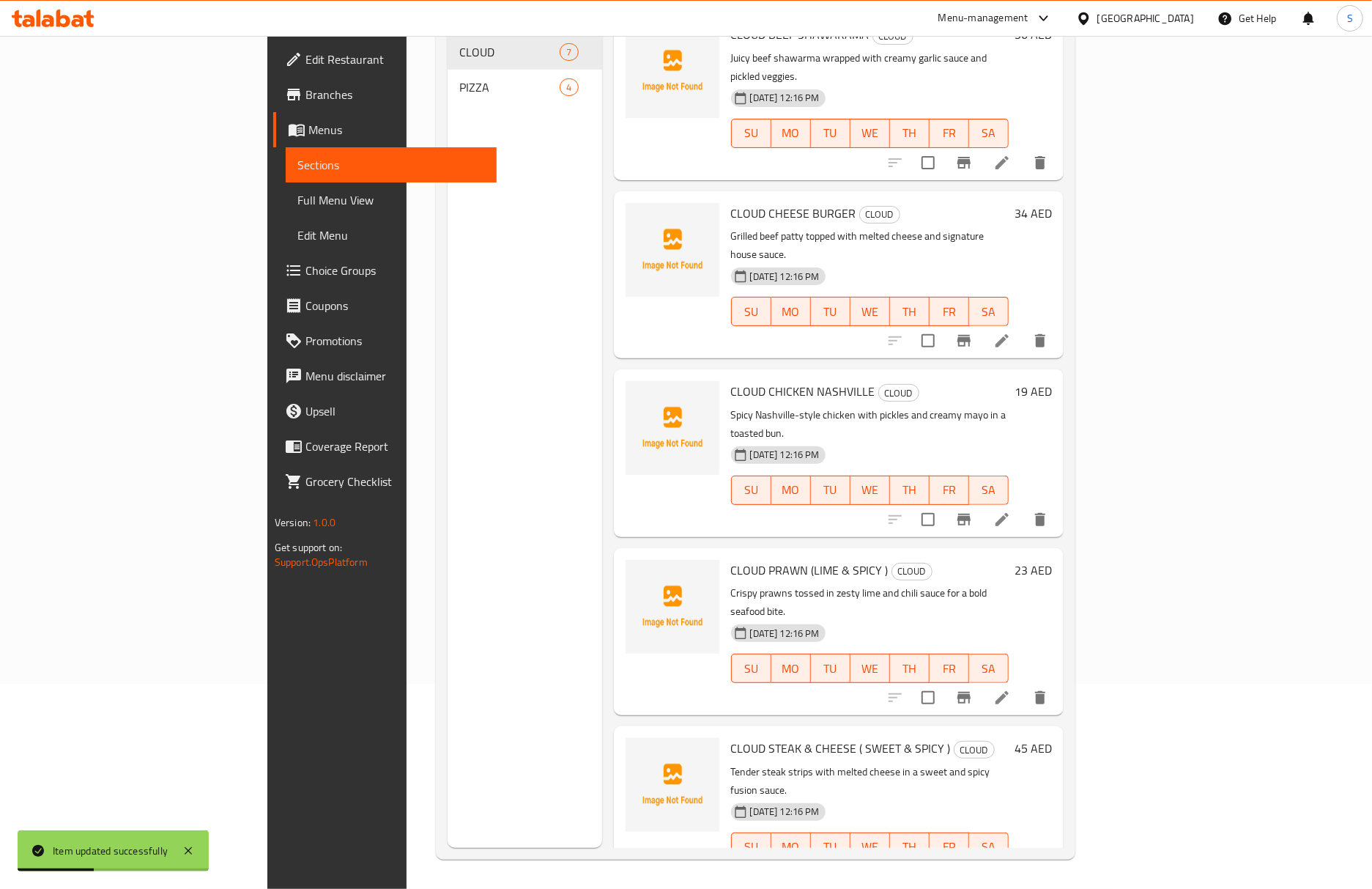
scroll to position [195, 0]
click at [1022, 862] on li at bounding box center [1002, 876] width 41 height 27
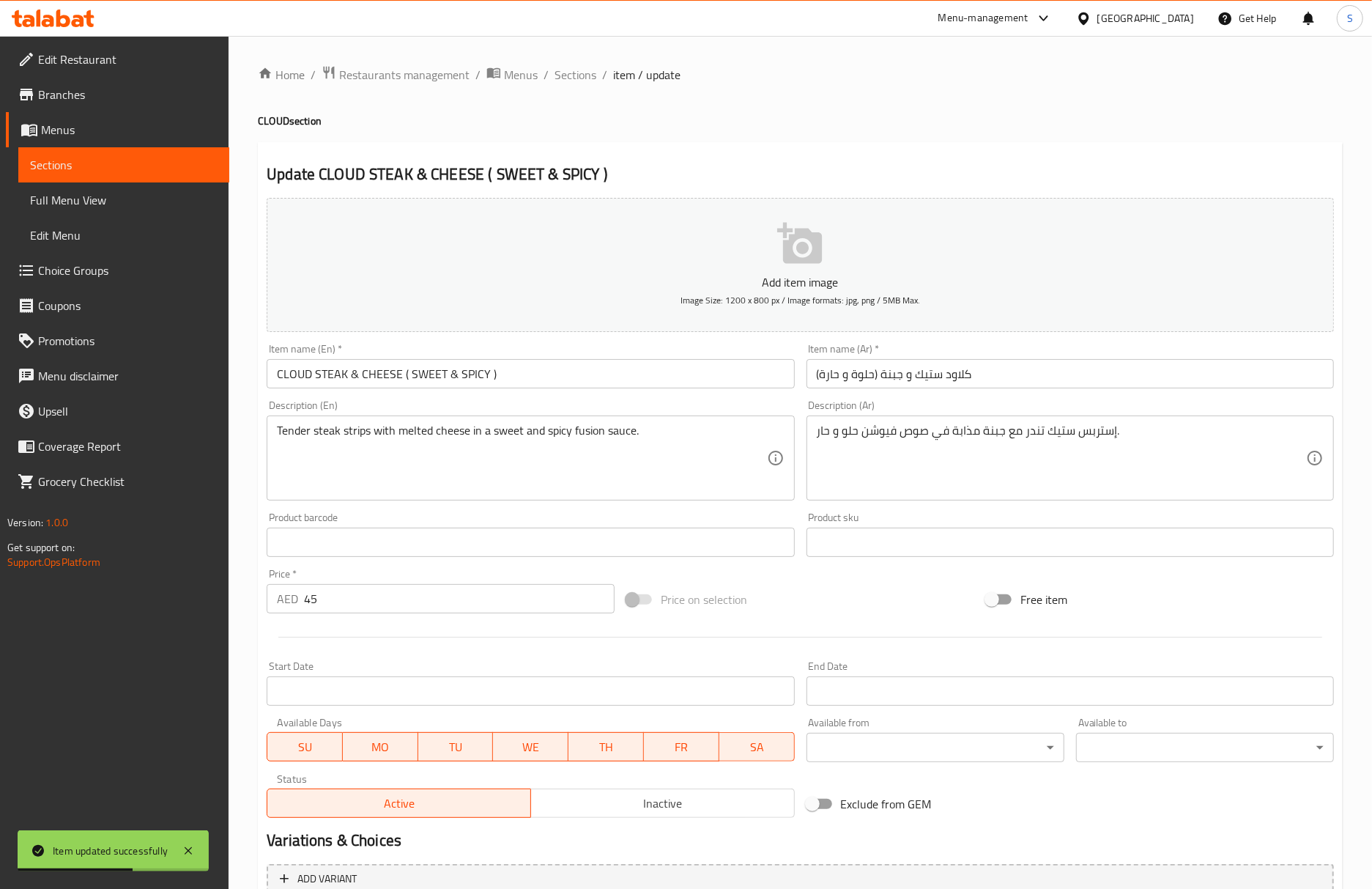
click at [851, 381] on input "كلاود ستيك و جبنة (حلوة و حارة)" at bounding box center [1071, 374] width 528 height 30
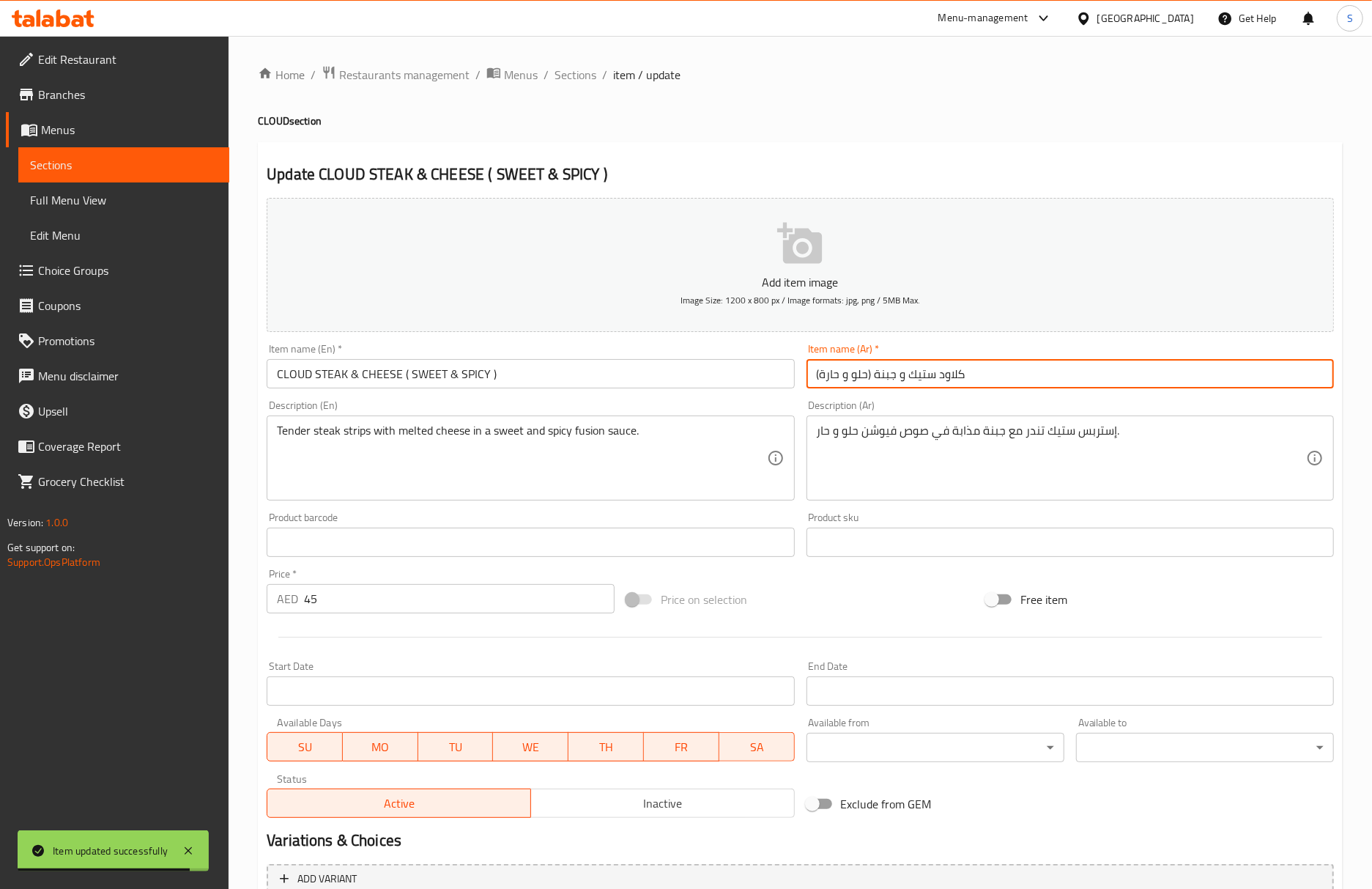
click at [820, 376] on input "كلاود ستيك و جبنة (حلو و حارة)" at bounding box center [1071, 374] width 528 height 30
type input "كلاود ستيك و جبنة (حلو و حار)"
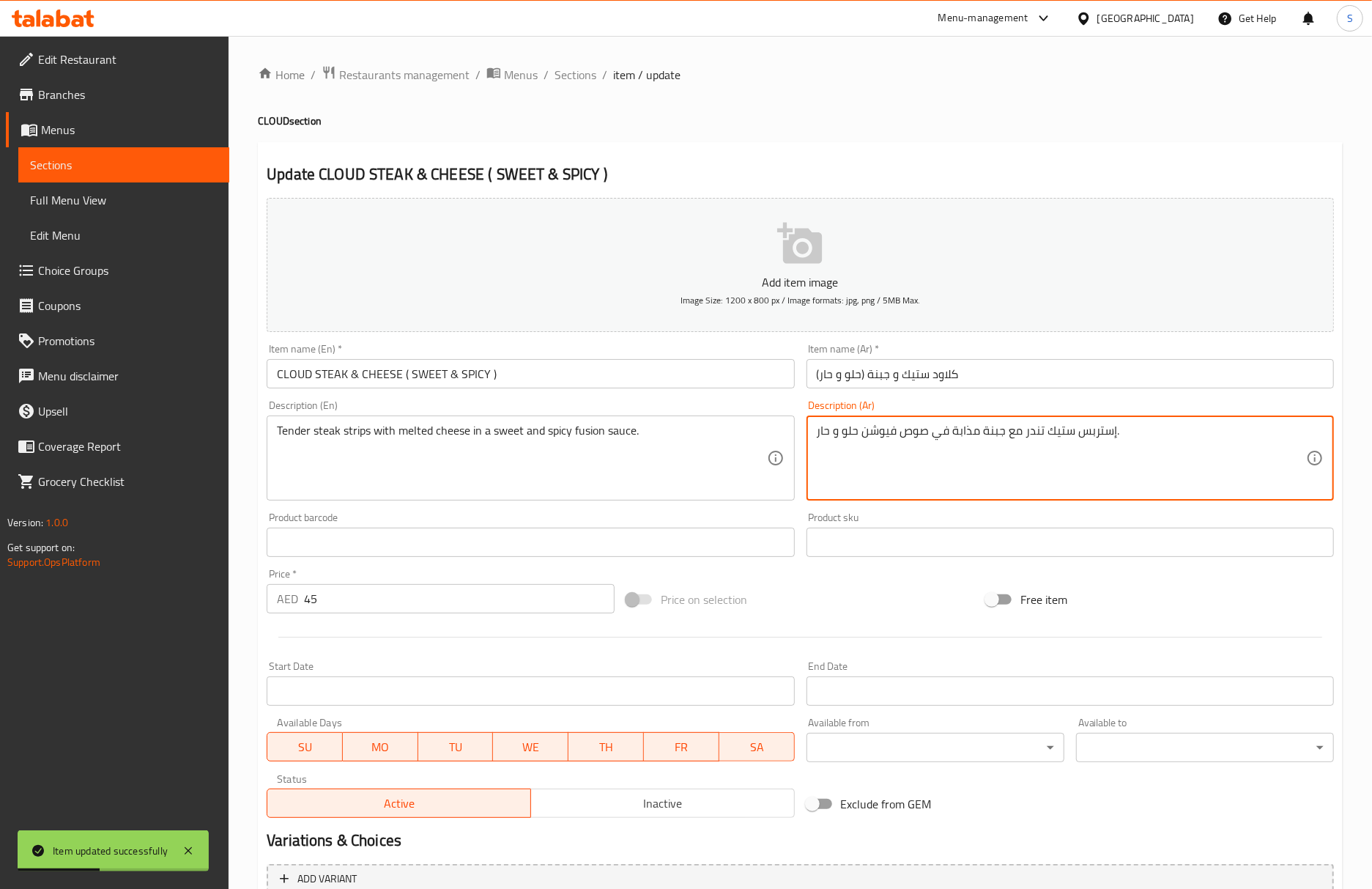
click at [1079, 425] on textarea "إستربس ستيك تندر مع جبنة مذابة في صوص فيوشن حلو و حار." at bounding box center [1061, 458] width 489 height 69
click at [1089, 432] on textarea "إستربس ستيك تندر مع جبنة مذابة في صوص فيوشن حلو و حار." at bounding box center [1061, 458] width 489 height 69
paste textarea "رائح"
click at [888, 429] on textarea "شرائح ستيك تندر مع جبنة مذابة في صوص فيوشن حلو و حار." at bounding box center [1061, 458] width 489 height 69
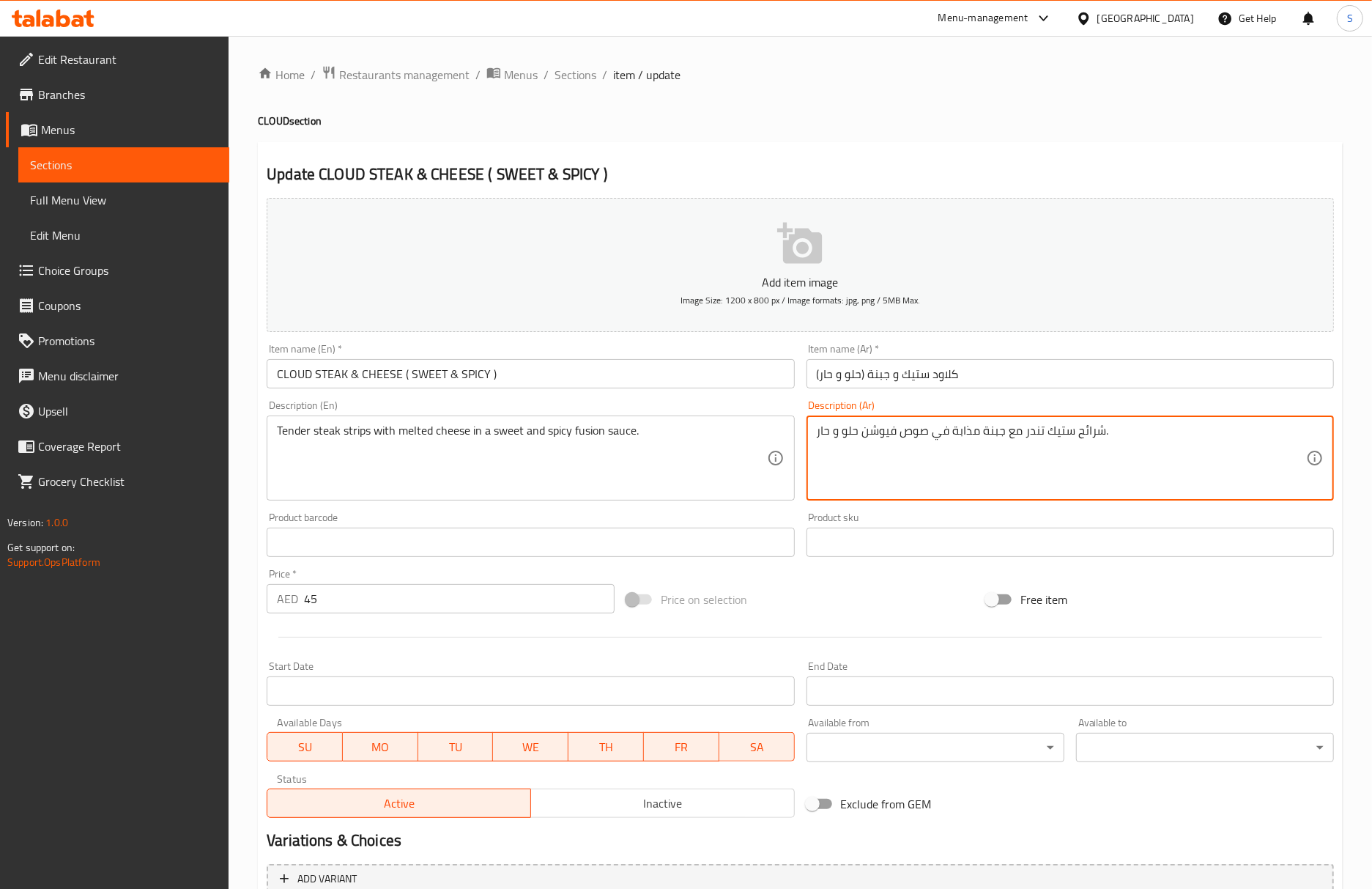
click at [888, 429] on textarea "شرائح ستيك تندر مع جبنة مذابة في صوص فيوشن حلو و حار." at bounding box center [1061, 458] width 489 height 69
type textarea "شرائح ستيك تندر مع جبنة مذابة في صوص فيوجن حلو و حار."
click at [555, 379] on input "CLOUD STEAK & CHEESE ( SWEET & SPICY )" at bounding box center [531, 374] width 528 height 30
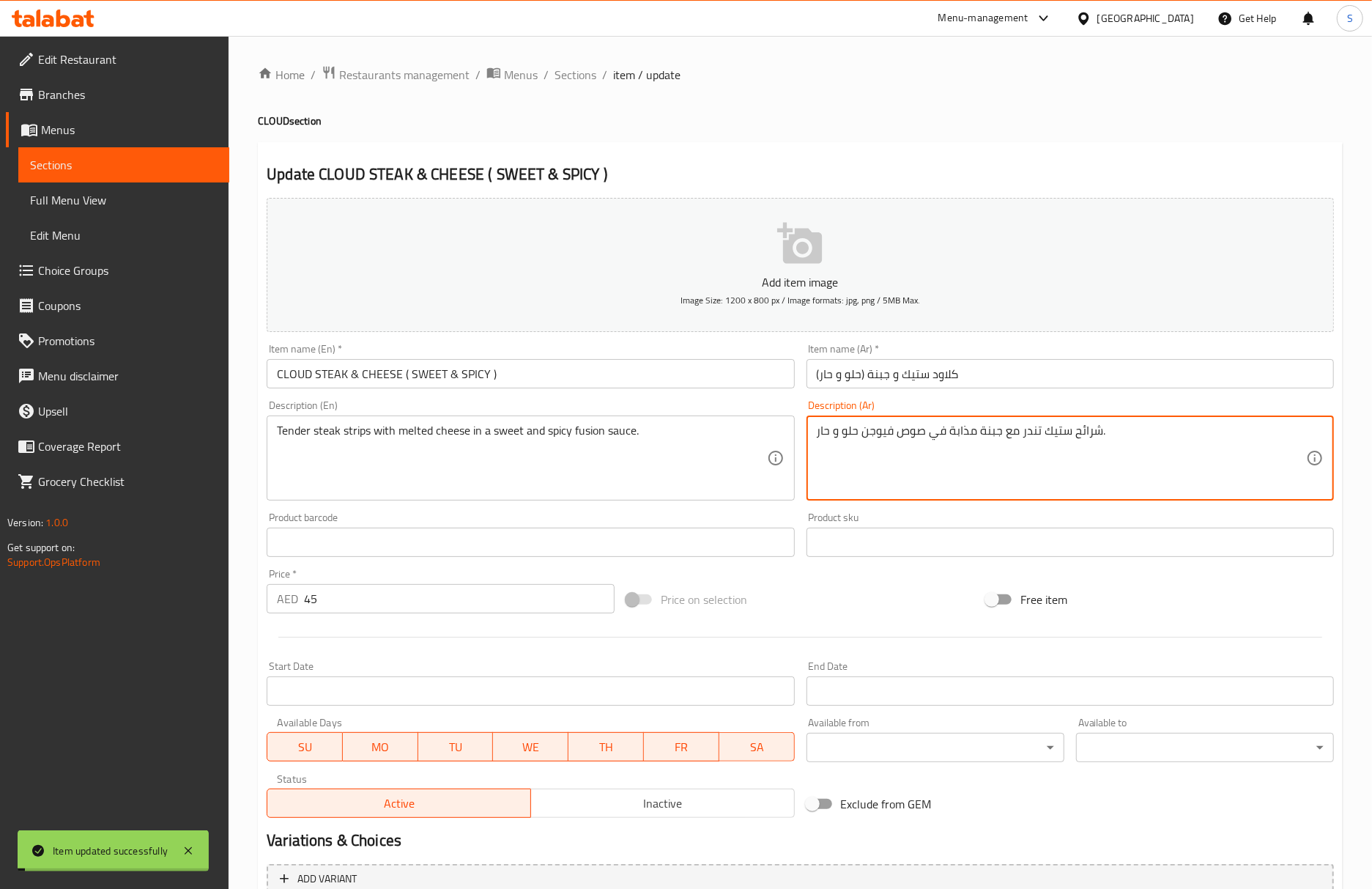
click at [914, 429] on textarea "شرائح ستيك تندر مع جبنة مذابة في صوص فيوجن حلو و حار." at bounding box center [1061, 458] width 489 height 69
drag, startPoint x: 556, startPoint y: 72, endPoint x: 539, endPoint y: 9, distance: 65.3
click at [556, 72] on span "Sections" at bounding box center [576, 74] width 42 height 18
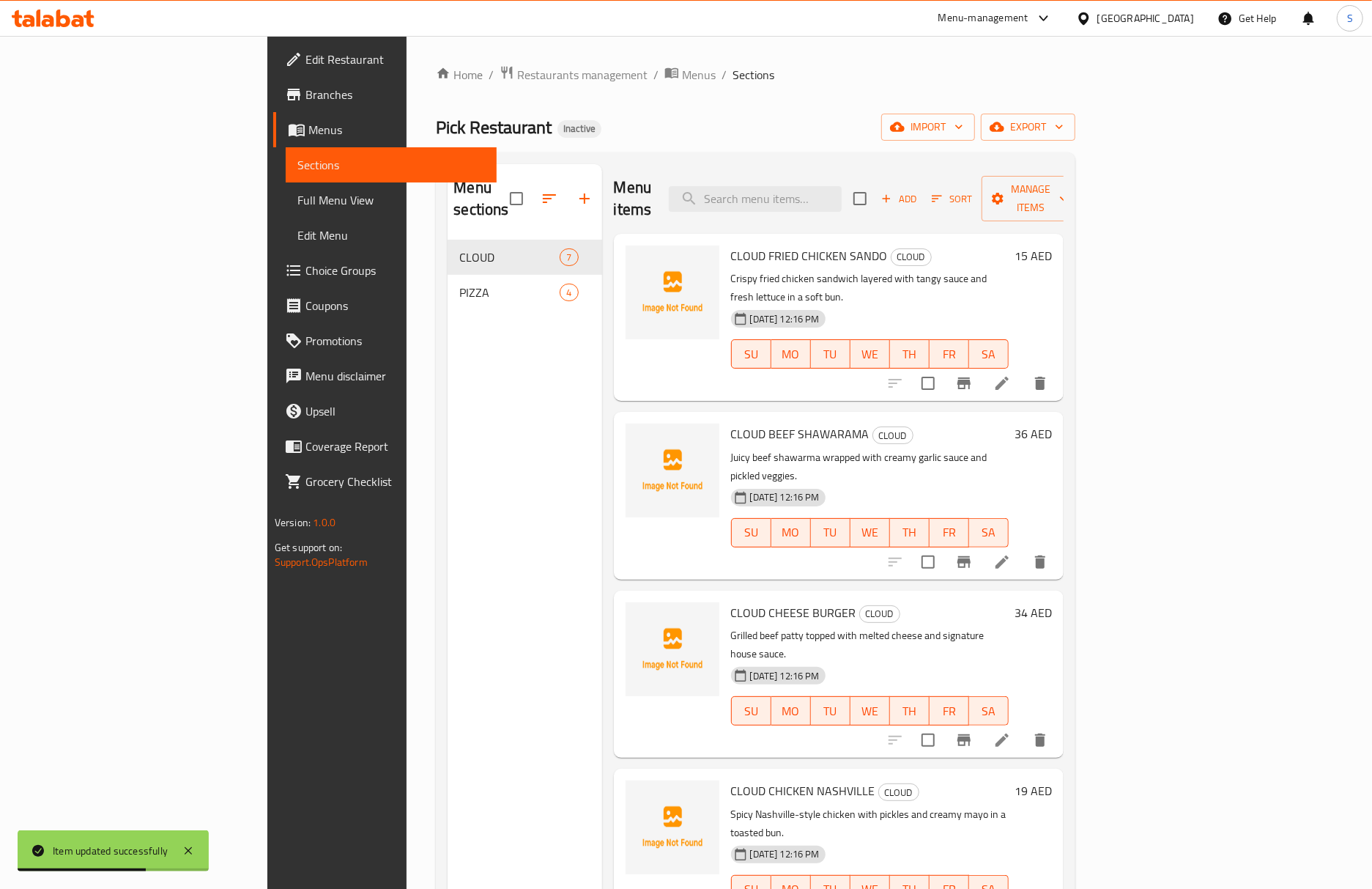
scroll to position [206, 0]
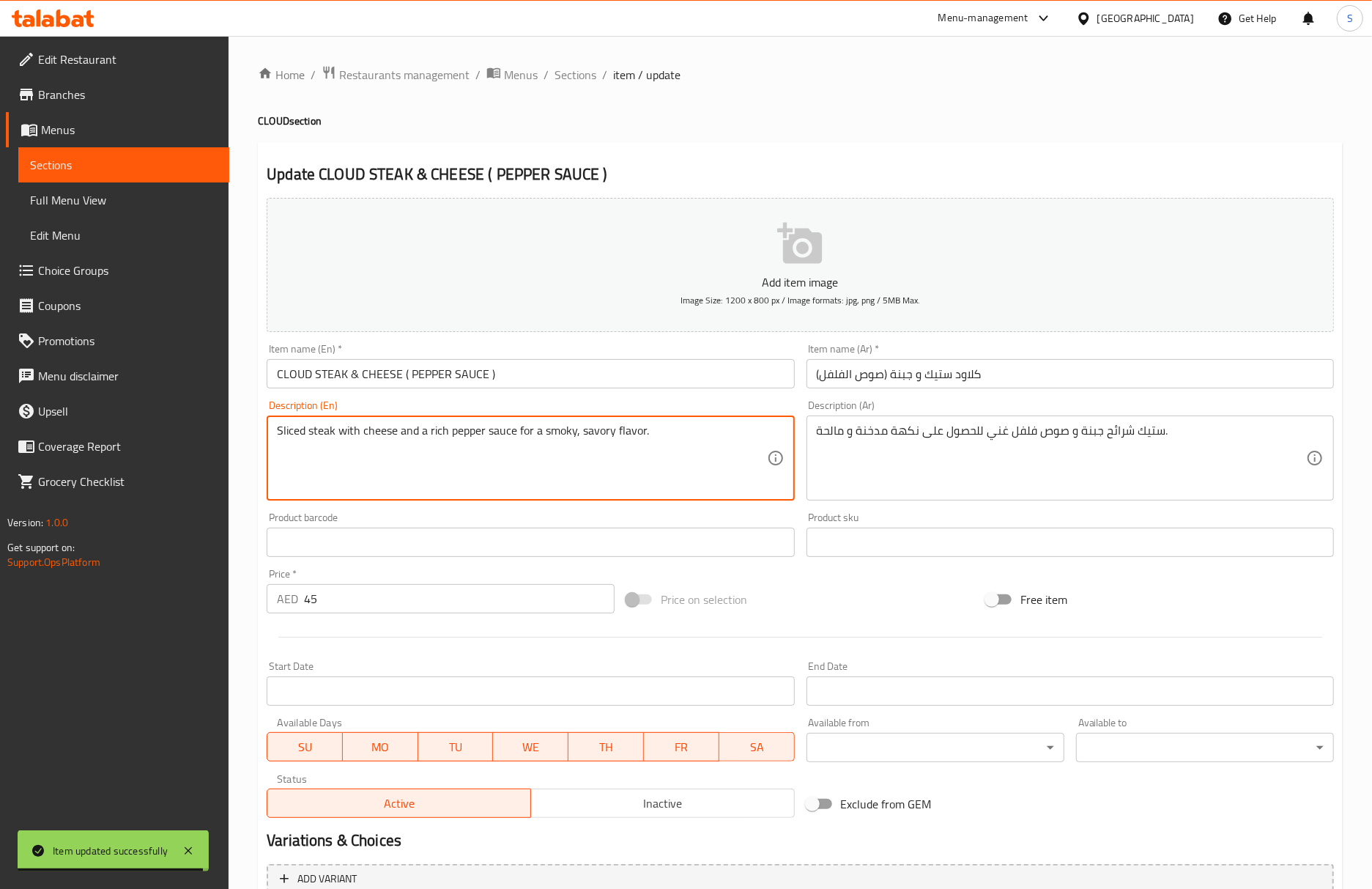
click at [288, 436] on textarea "Sliced steak with cheese and a rich pepper sauce for a smoky, savory flavor." at bounding box center [521, 458] width 489 height 69
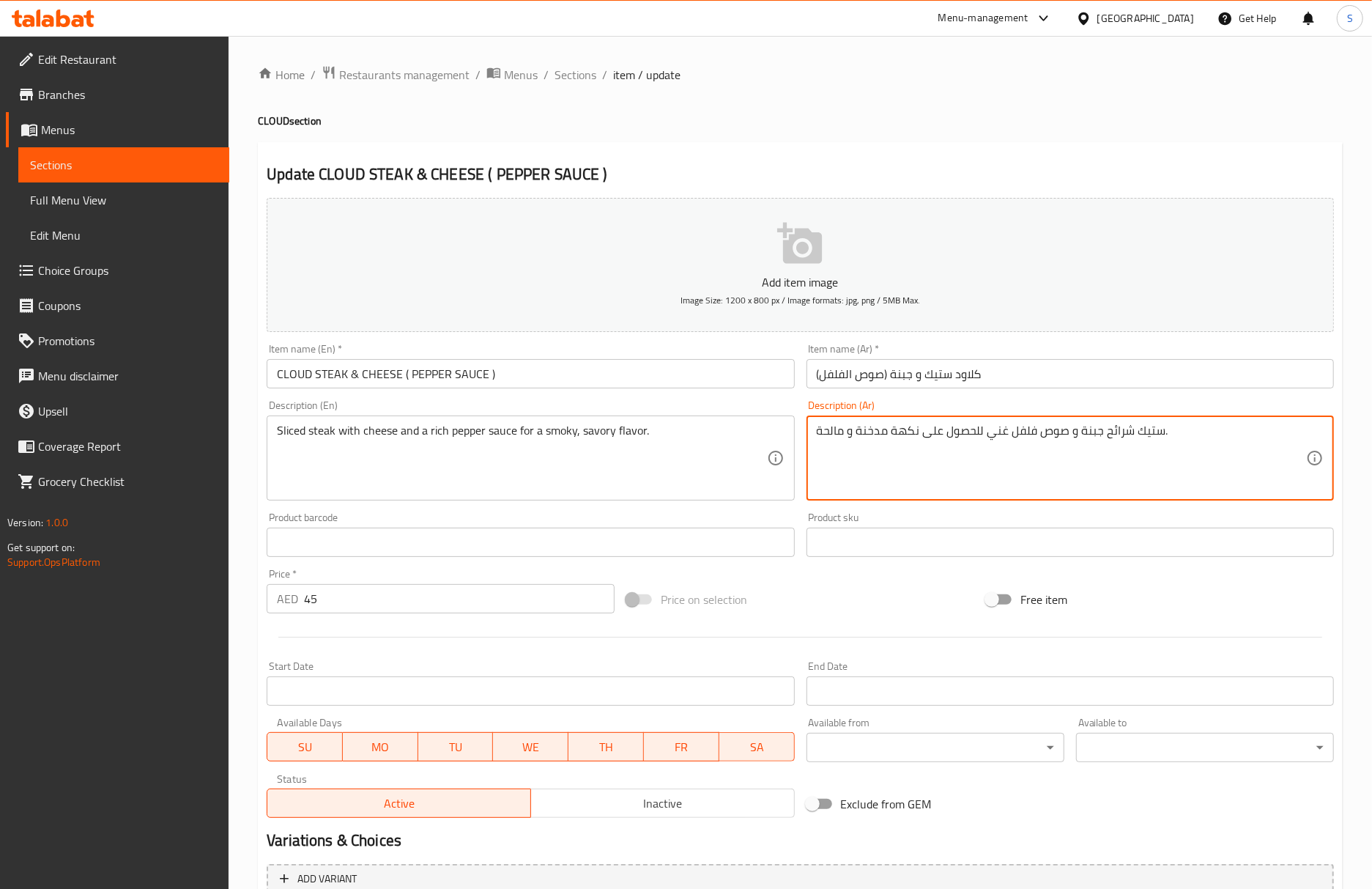
click at [1106, 432] on textarea "ستيك شرائح جبنة و صوص فلفل غني للحصول على نكهة مدخنة و مالحة." at bounding box center [1061, 458] width 489 height 69
paste textarea "مقطع"
type textarea "ستيك مقطعة مع جبنة و صوص فلفل غني للحصول على نكهة مدخنة و مالحة."
click at [677, 376] on input "CLOUD STEAK & CHEESE ( PEPPER SAUCE )" at bounding box center [531, 374] width 528 height 30
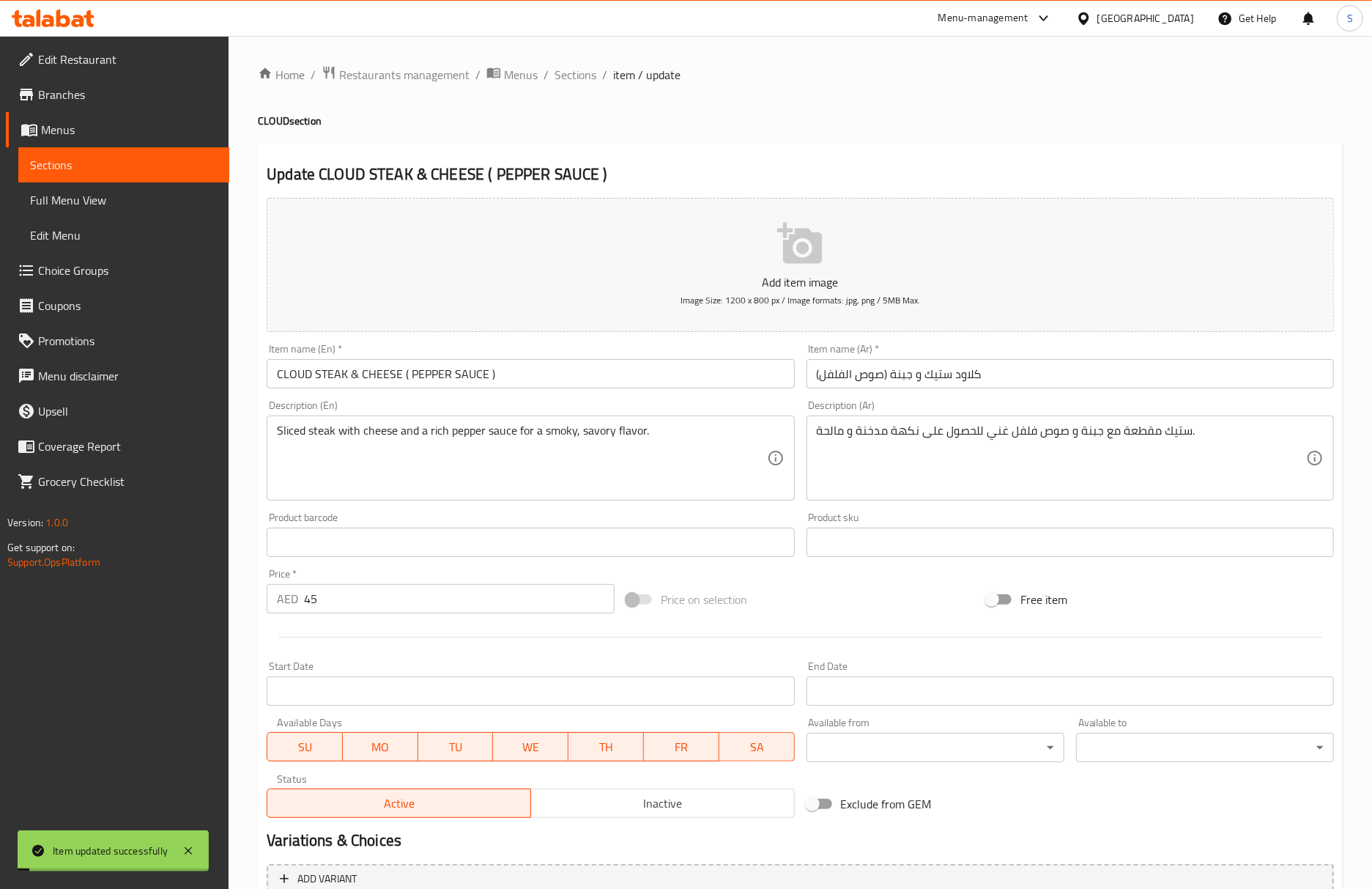
click at [567, 90] on div "Home / Restaurants management / Menus / Sections / item / update CLOUD section …" at bounding box center [800, 535] width 1085 height 941
drag, startPoint x: 569, startPoint y: 73, endPoint x: 561, endPoint y: 3, distance: 70.5
click at [569, 73] on span "Sections" at bounding box center [576, 74] width 42 height 18
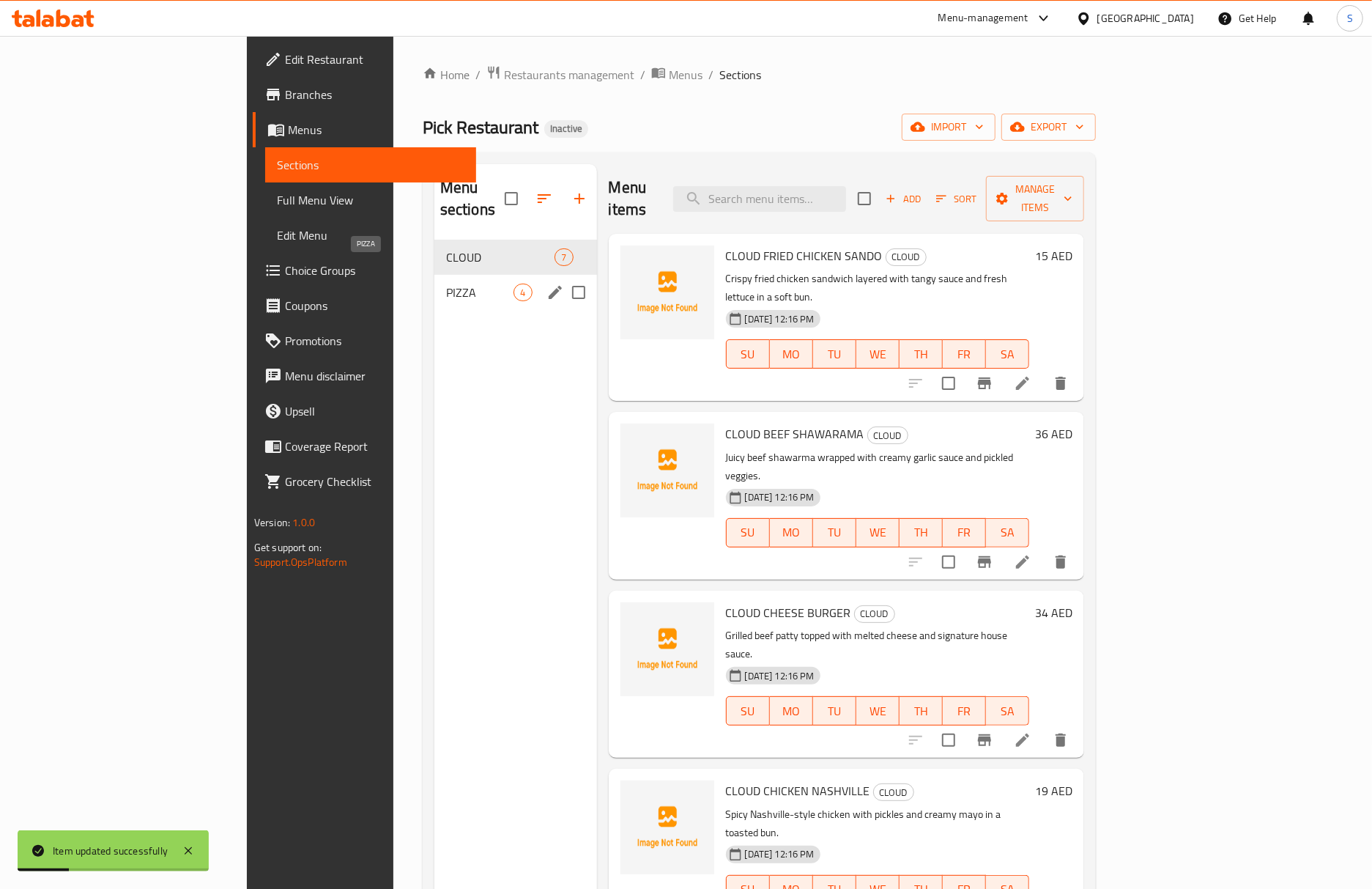
click at [446, 283] on span "PIZZA" at bounding box center [480, 292] width 68 height 18
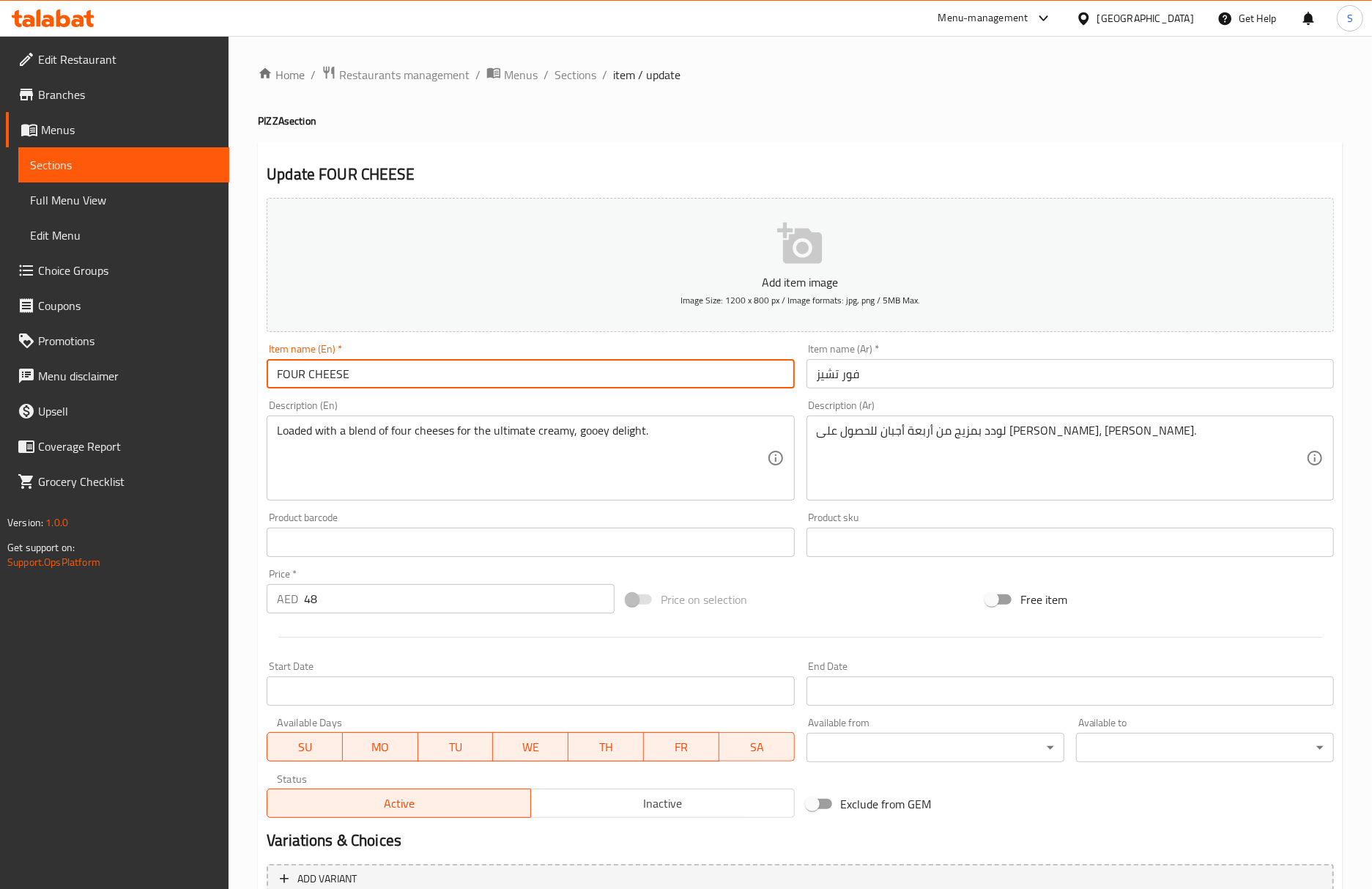
click at [513, 379] on input "FOUR CHEESE" at bounding box center [531, 374] width 528 height 30
type input "FOUR CHEESE Pizza"
click at [810, 378] on input "فور تشيز" at bounding box center [1071, 374] width 528 height 30
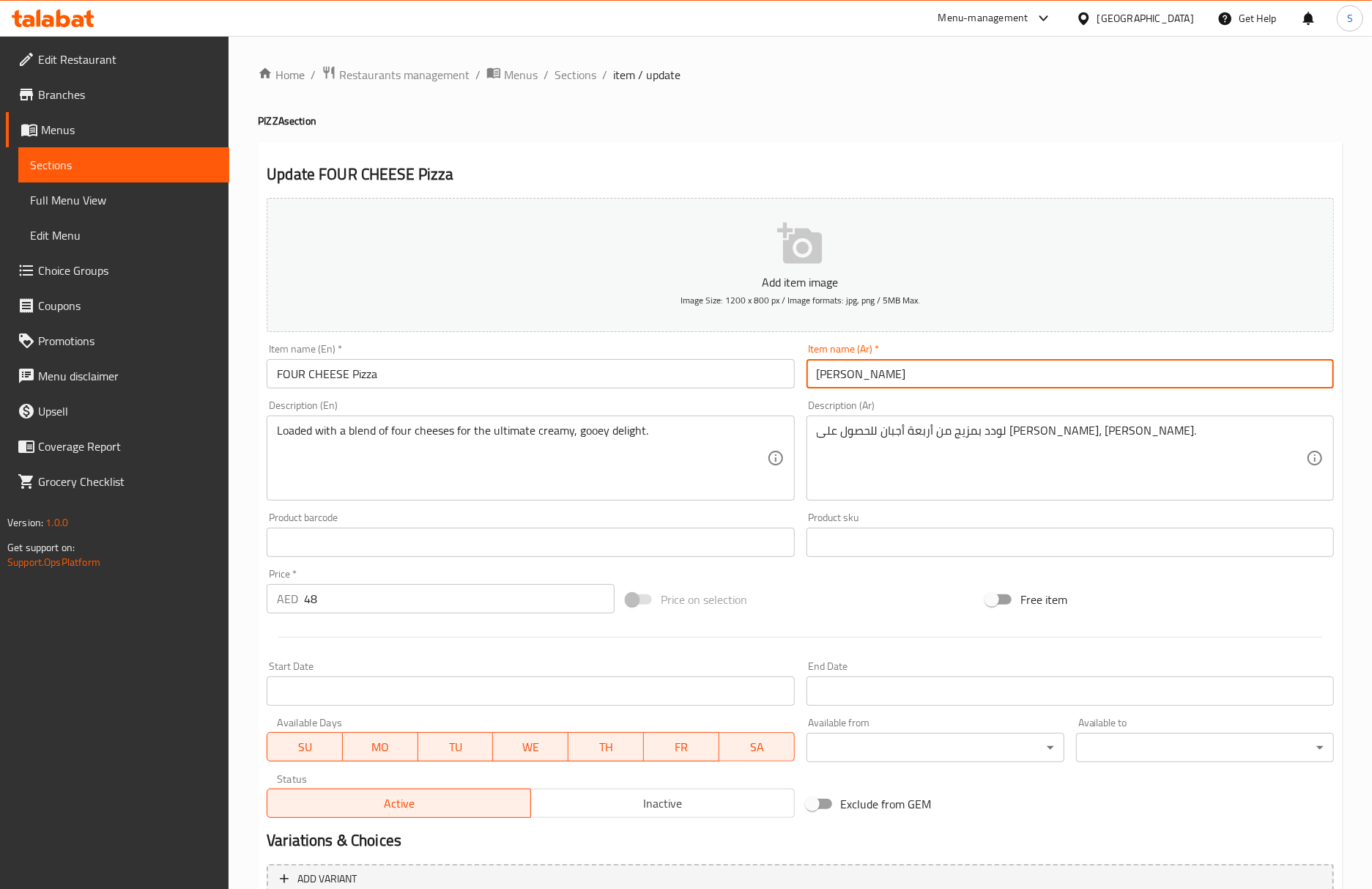
type input "بيتزا فور تشيز"
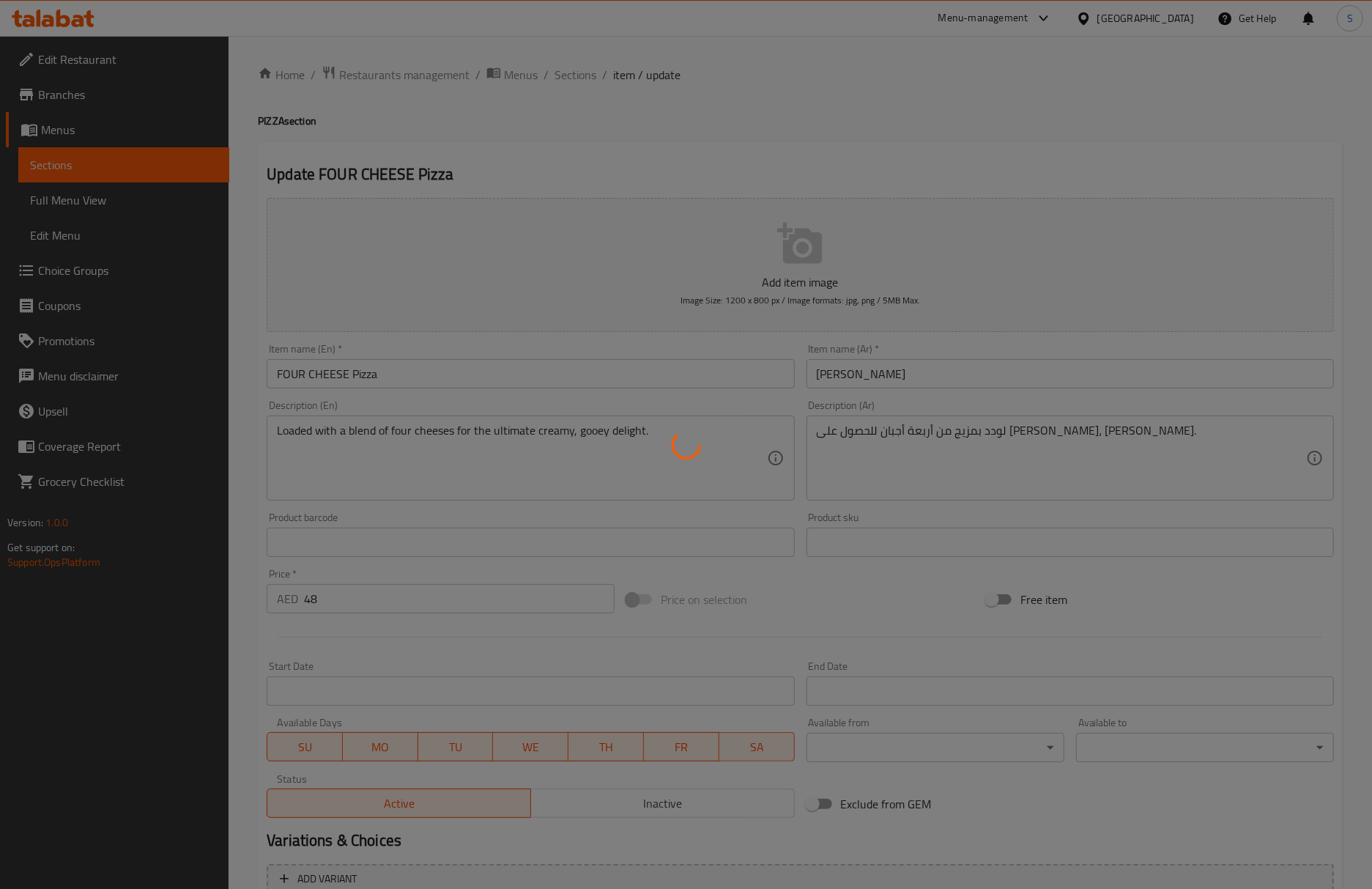
click at [992, 183] on div at bounding box center [686, 444] width 1372 height 889
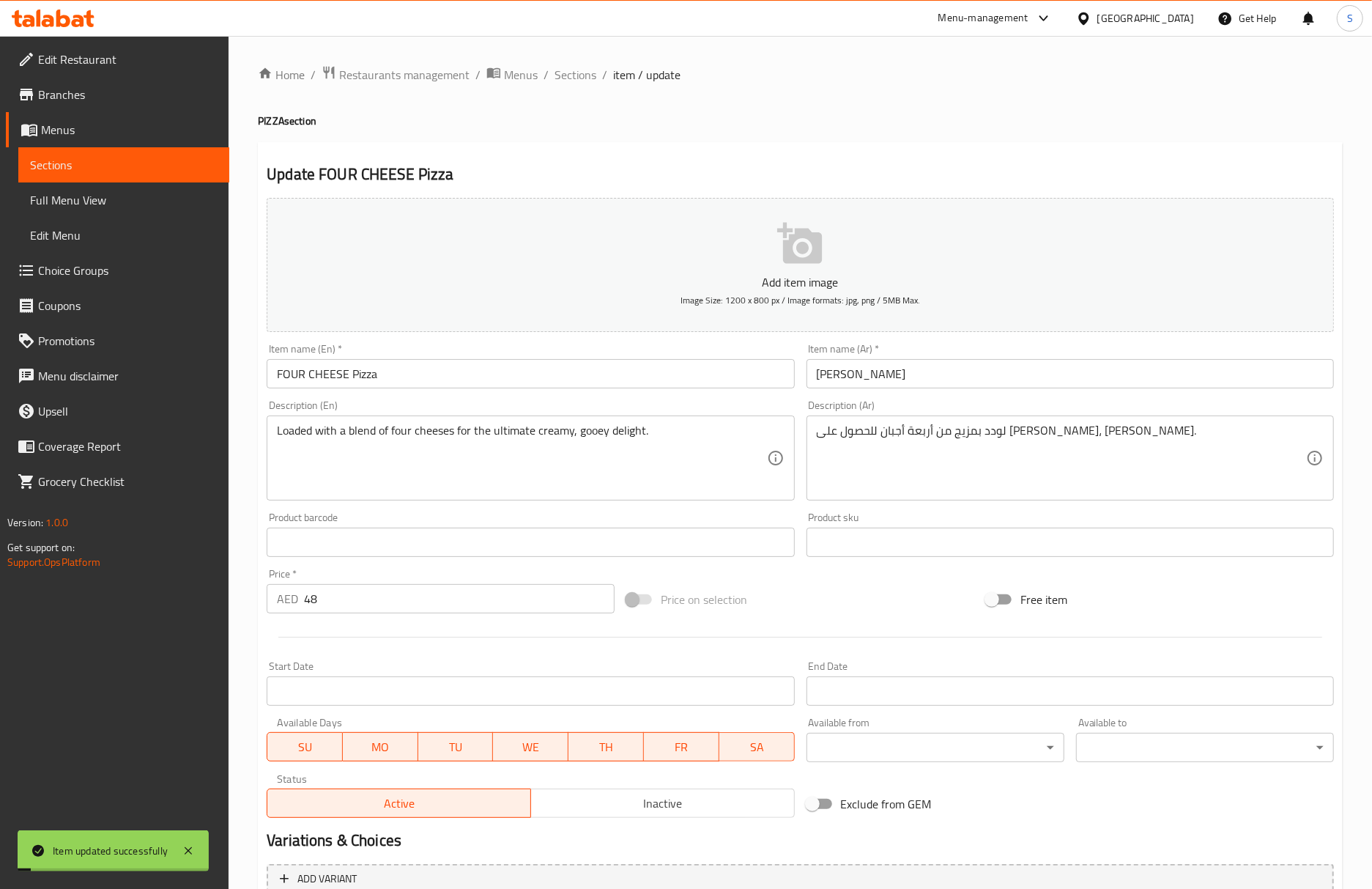
click at [1118, 144] on div "Update FOUR CHEESE Pizza Add item image Image Size: 1200 x 800 px / Image forma…" at bounding box center [800, 568] width 1085 height 853
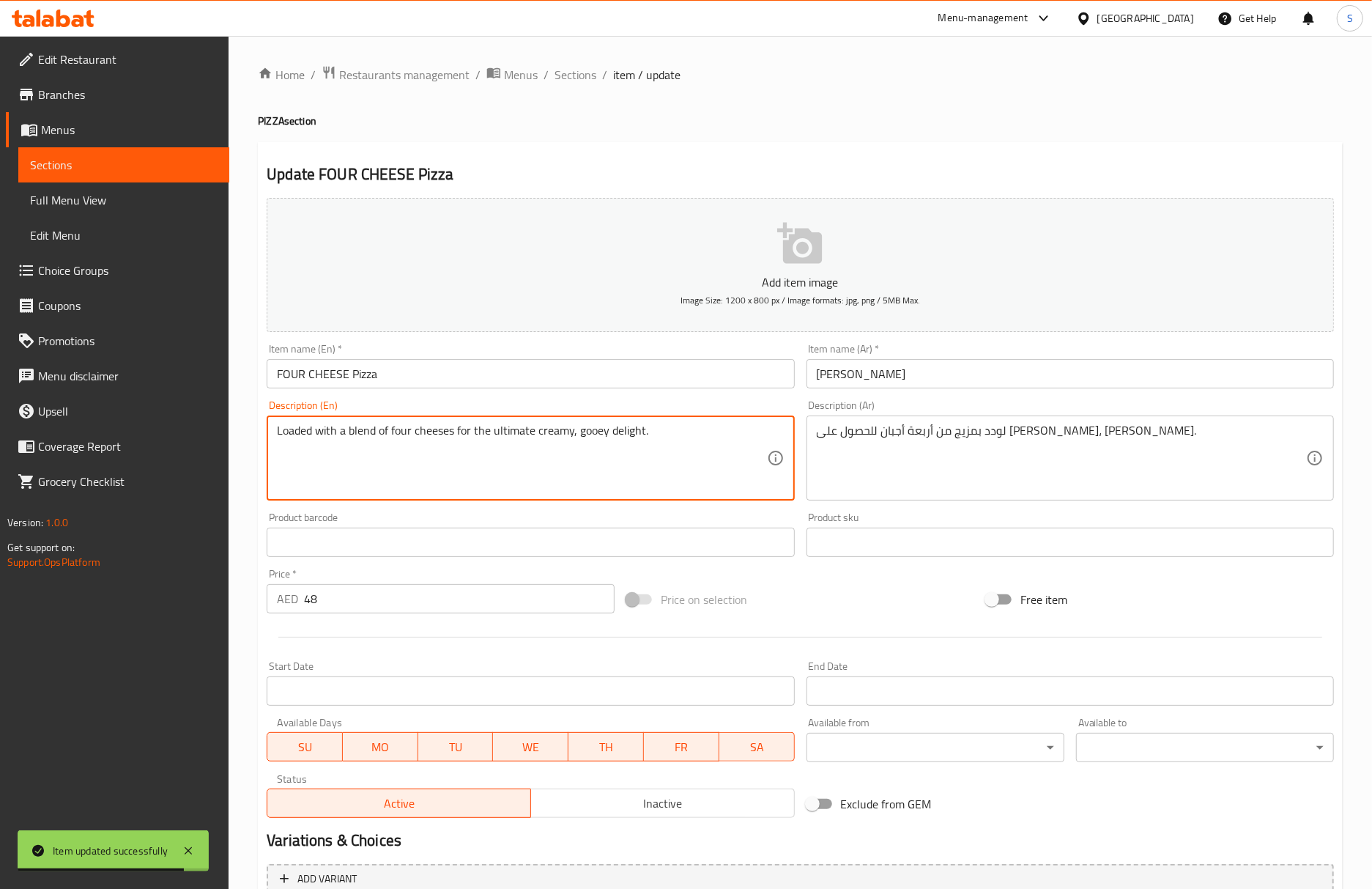
click at [599, 438] on textarea "Loaded with a blend of four cheeses for the ultimate creamy, gooey delight." at bounding box center [521, 458] width 489 height 69
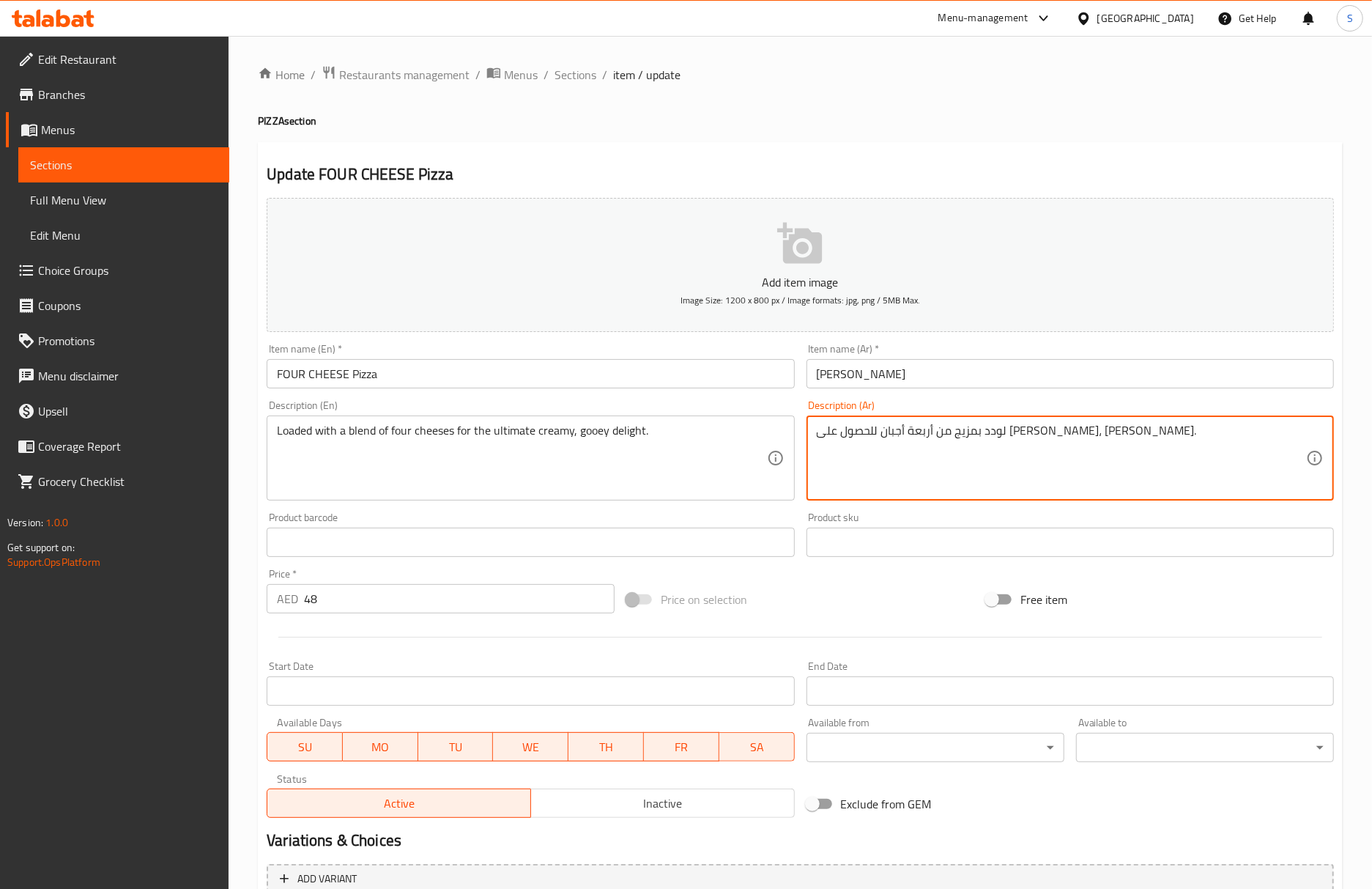
click at [873, 434] on textarea "لودد بمزيج من أربعة أجبان للحصول على ديلايت كريمي، جويي التيميت." at bounding box center [1061, 458] width 489 height 69
paste textarea "ولزجة"
click at [883, 437] on textarea "لودد بمزيج من أربعة أجبان للحصول على ديلايت كريمي، ولزجة التيميت." at bounding box center [1061, 458] width 489 height 69
type textarea "لودد بمزيج من أربعة أجبان للحصول على ديلايت كريمي ولزجة التيميت."
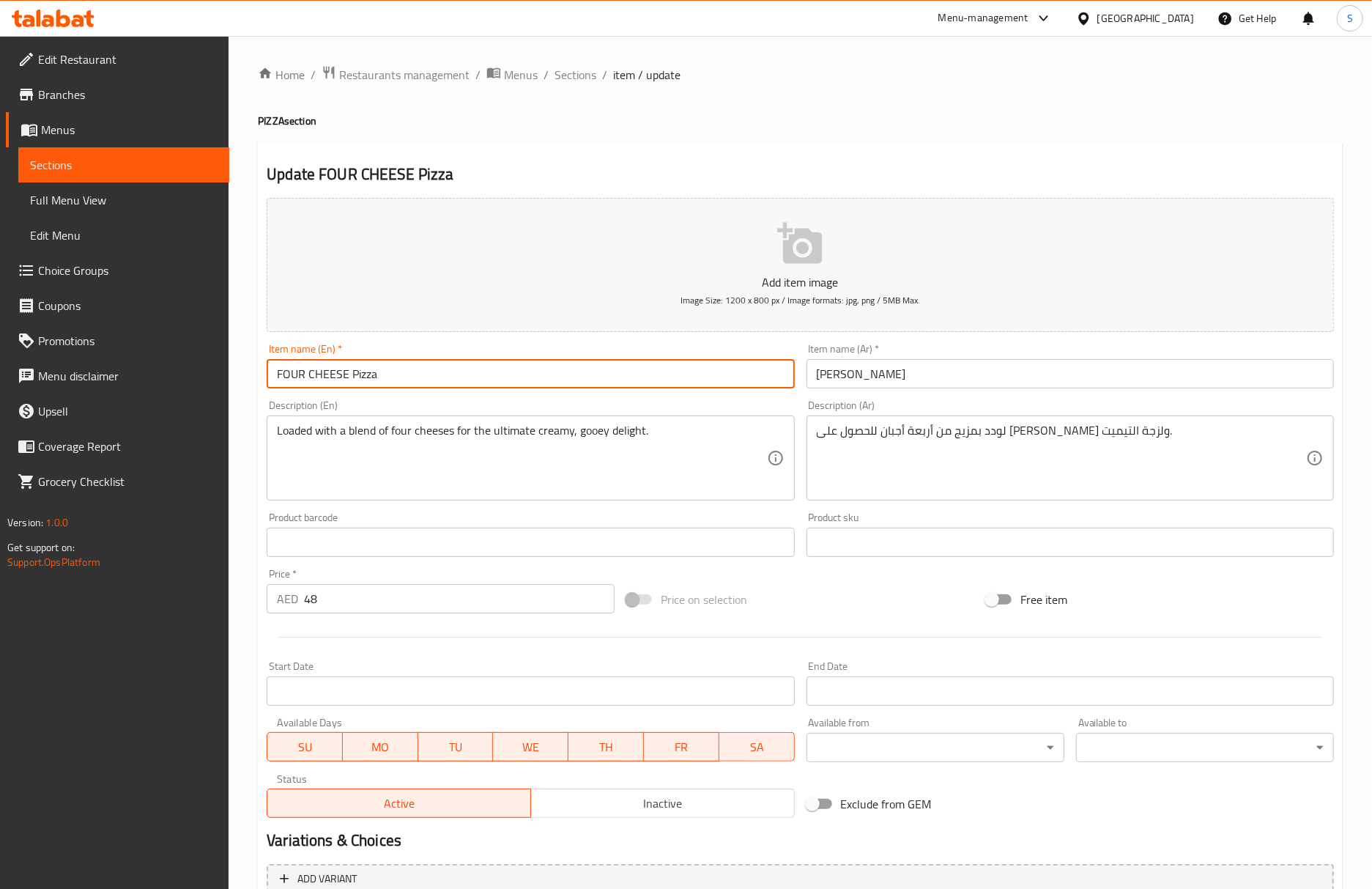
click at [542, 364] on input "FOUR CHEESE Pizza" at bounding box center [531, 374] width 528 height 30
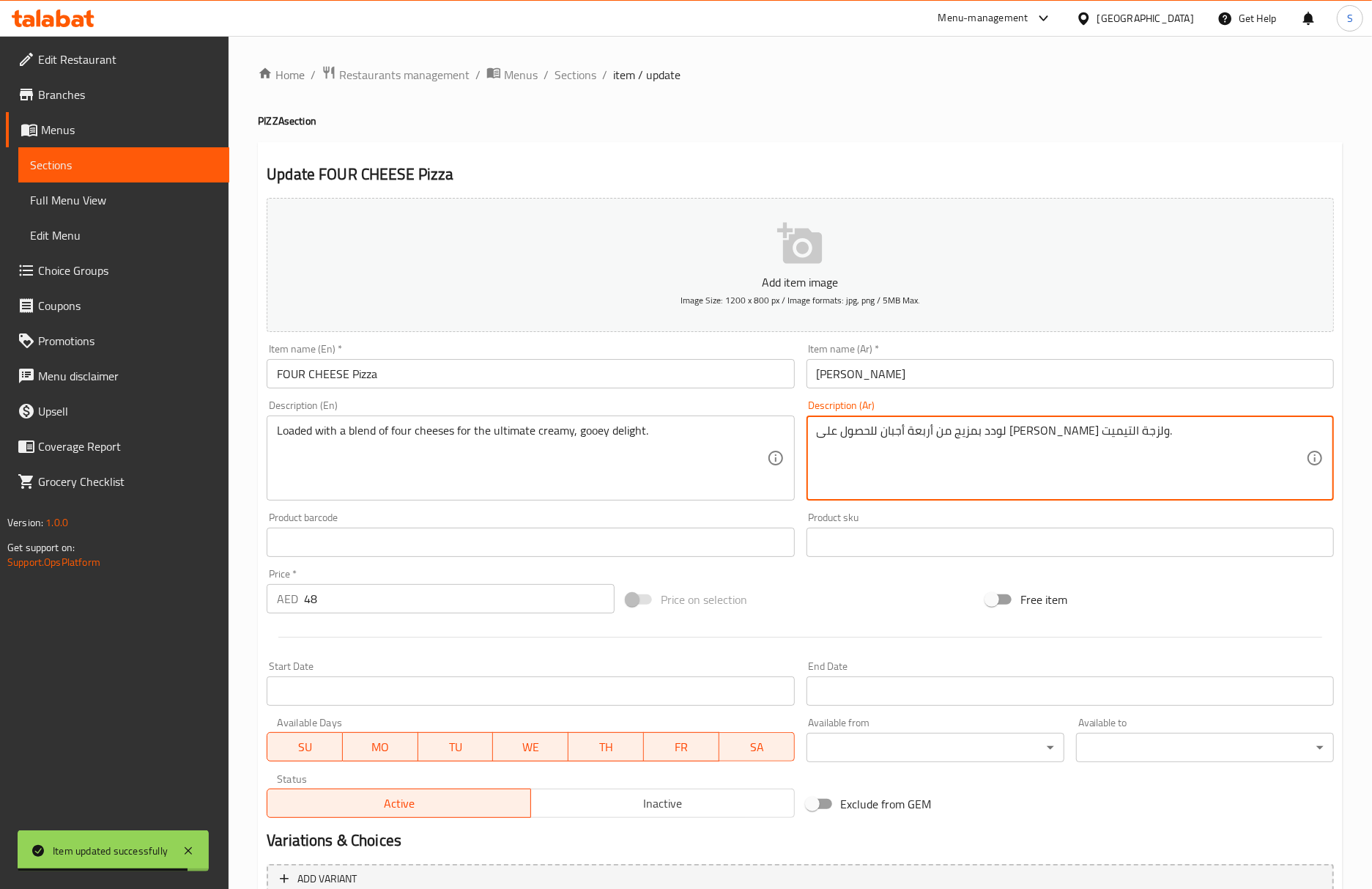
click at [848, 436] on textarea "لودد بمزيج من أربعة أجبان للحصول على ديلايت كريمي ولزجة التيميت." at bounding box center [1061, 458] width 489 height 69
click at [587, 375] on input "FOUR CHEESE Pizza" at bounding box center [531, 374] width 528 height 30
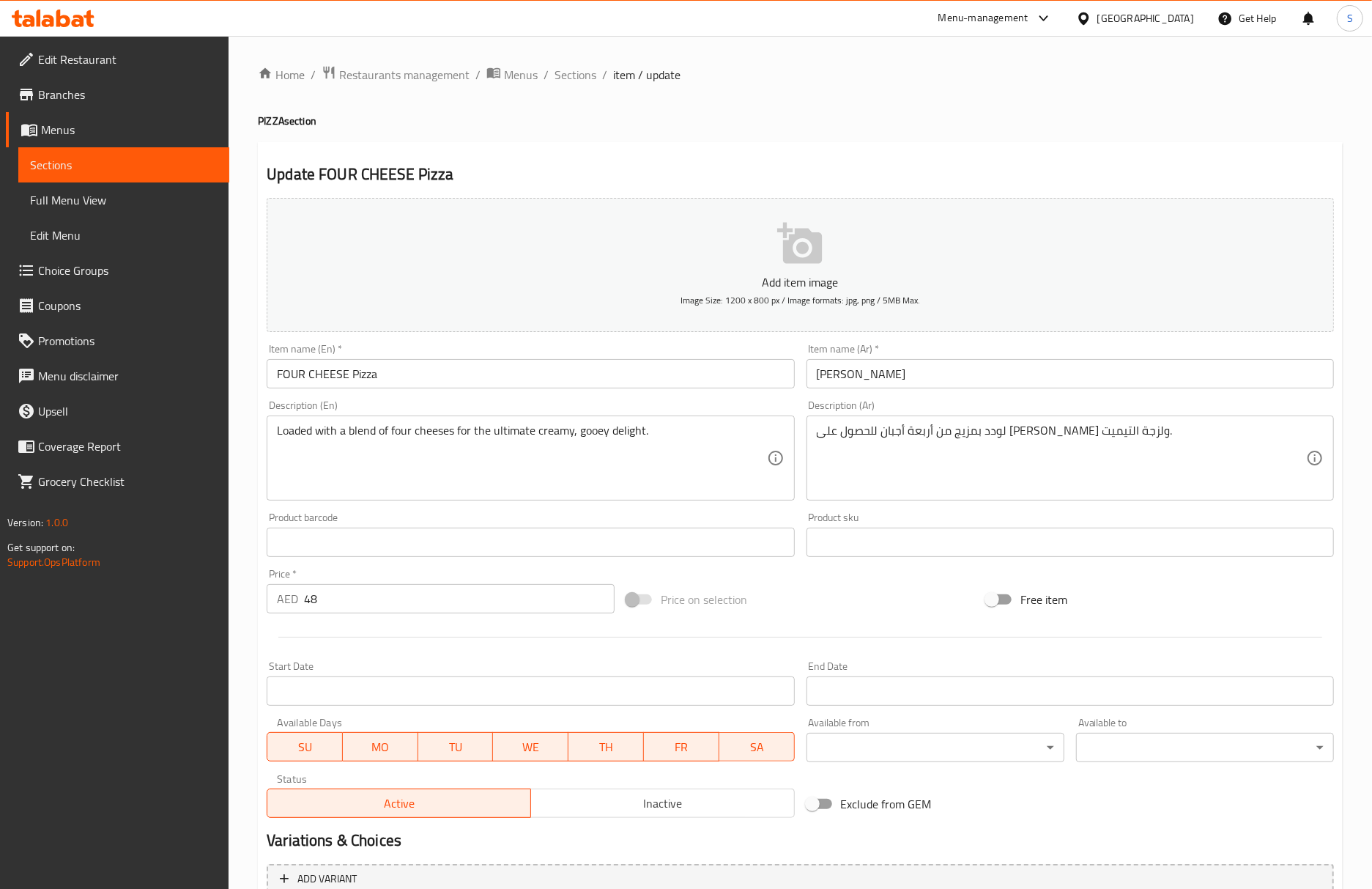
click at [1059, 133] on div "Home / Restaurants management / Menus / Sections / item / update PIZZA section …" at bounding box center [800, 535] width 1085 height 941
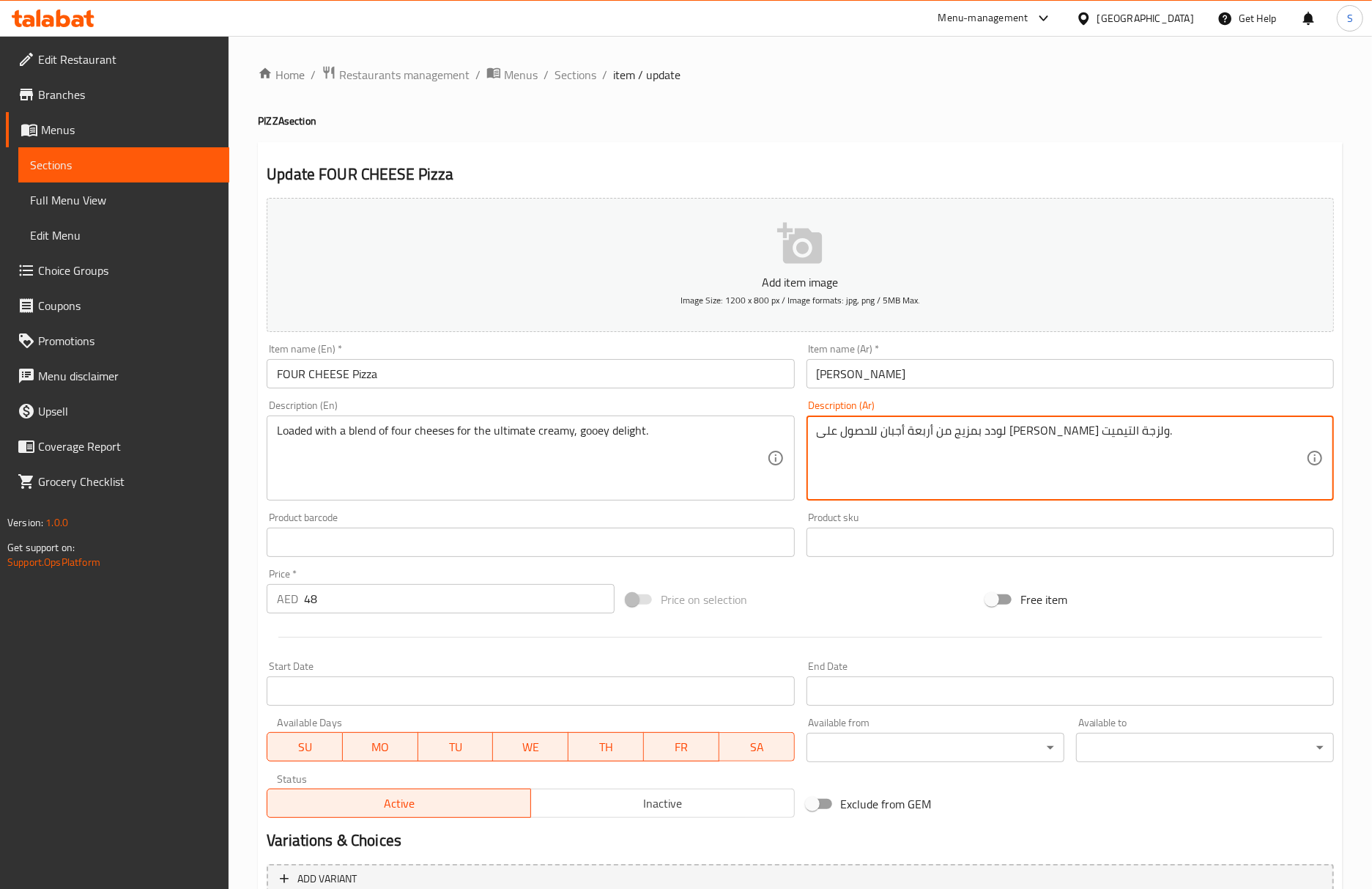
click at [974, 439] on textarea "لودد بمزيج من أربعة أجبان للحصول على ديلايت كريمي ولزجة التيميت." at bounding box center [1061, 458] width 489 height 69
click at [444, 357] on div "Item name (En)   * FOUR CHEESE Pizza Item name (En) *" at bounding box center [531, 365] width 528 height 44
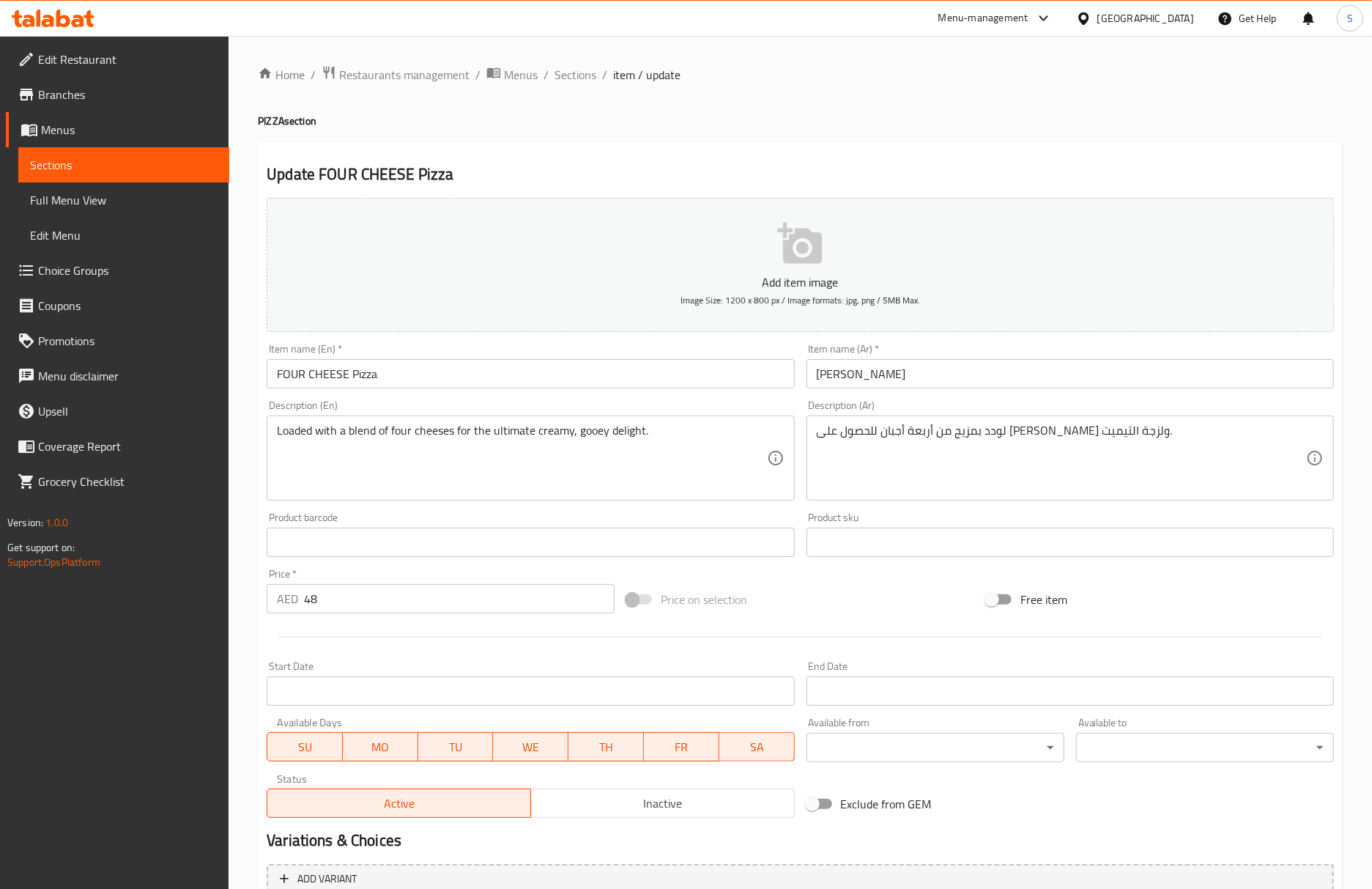
click at [446, 368] on input "FOUR CHEESE Pizza" at bounding box center [531, 374] width 528 height 30
click at [1166, 120] on h4 "PIZZA section" at bounding box center [800, 120] width 1085 height 15
click at [1039, 140] on div "Home / Restaurants management / Menus / Sections / item / update PIZZA section …" at bounding box center [800, 535] width 1085 height 941
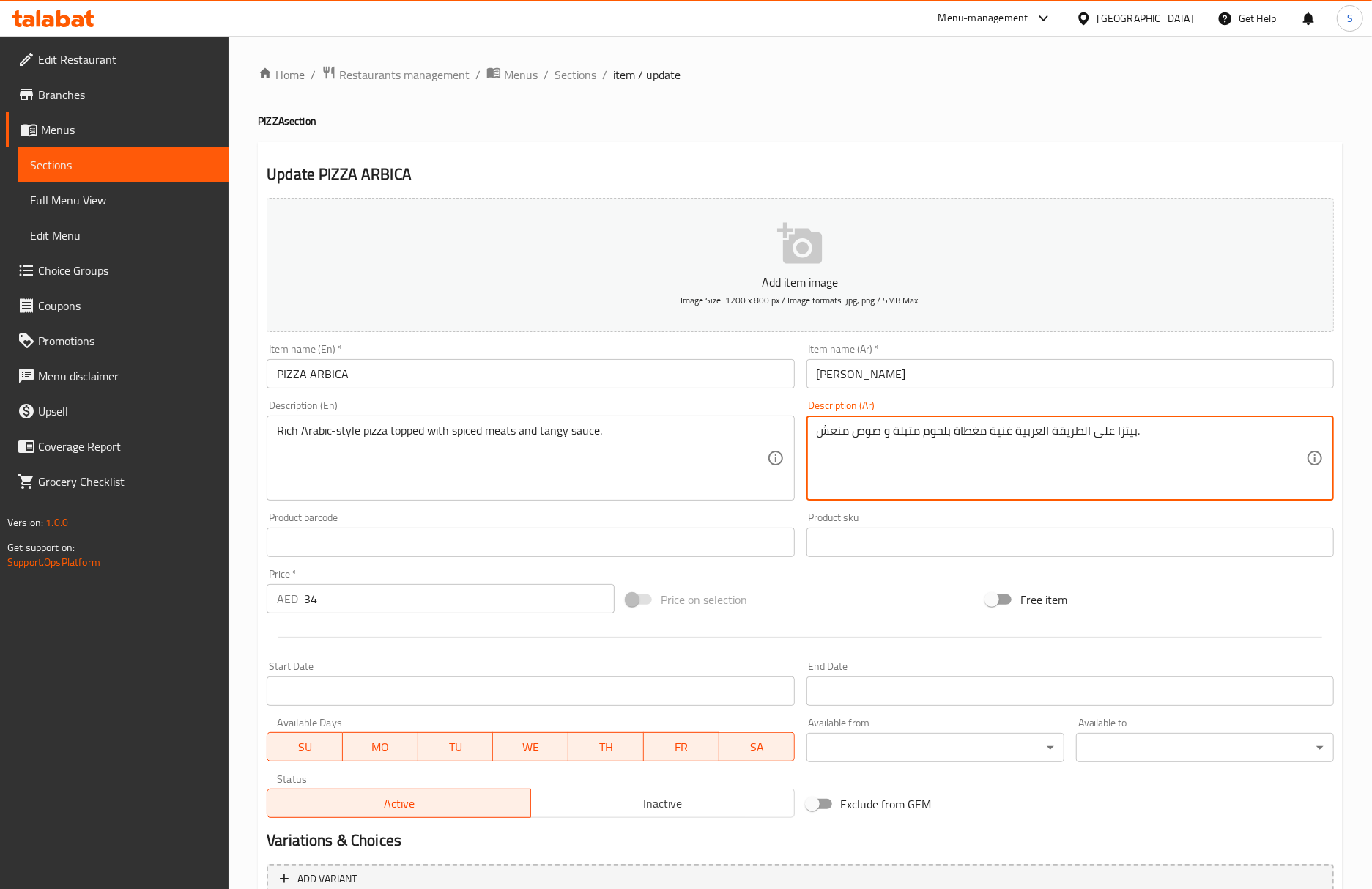
click at [938, 425] on textarea "بيتزا على الطريقة العربية غنية مغطاة بلحوم متبلة و صوص منعش." at bounding box center [1061, 458] width 489 height 69
type textarea "بيتزا على الطريقة العربية غنية مغطاة باللحوم المتبلة و صوص منعش."
click at [603, 379] on input "PIZZA ARBICA" at bounding box center [531, 374] width 528 height 30
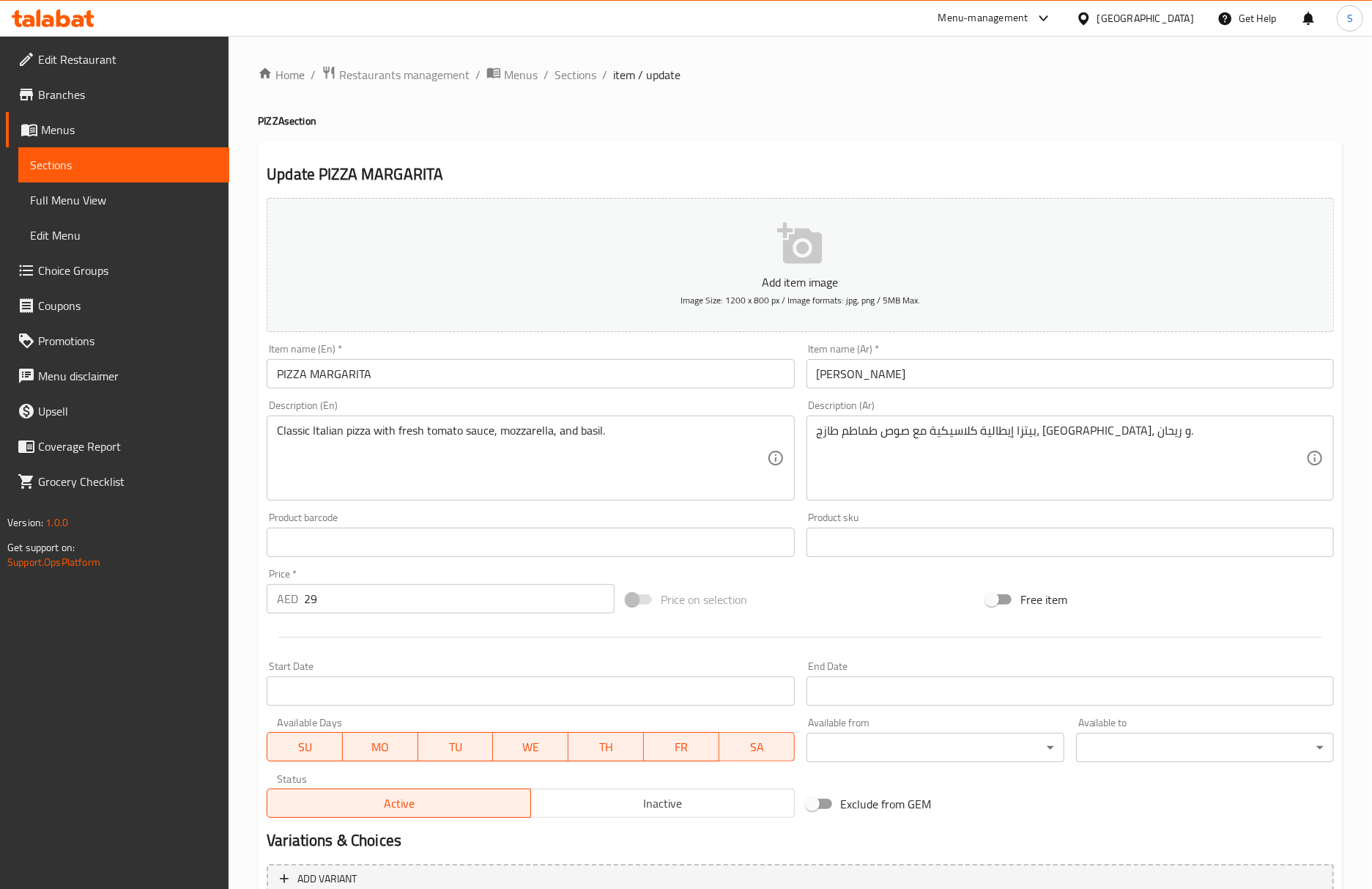
drag, startPoint x: 989, startPoint y: 149, endPoint x: 973, endPoint y: 173, distance: 28.8
click at [989, 149] on div "Update PIZZA MARGARITA Add item image Image Size: 1200 x 800 px / Image formats…" at bounding box center [800, 568] width 1085 height 853
click at [1050, 158] on div "Update PIZZA MARGARITA Add item image Image Size: 1200 x 800 px / Image formats…" at bounding box center [800, 568] width 1085 height 853
click at [1176, 152] on div "Update PIZZA PEPPERONI Add item image Image Size: 1200 x 800 px / Image formats…" at bounding box center [800, 568] width 1085 height 853
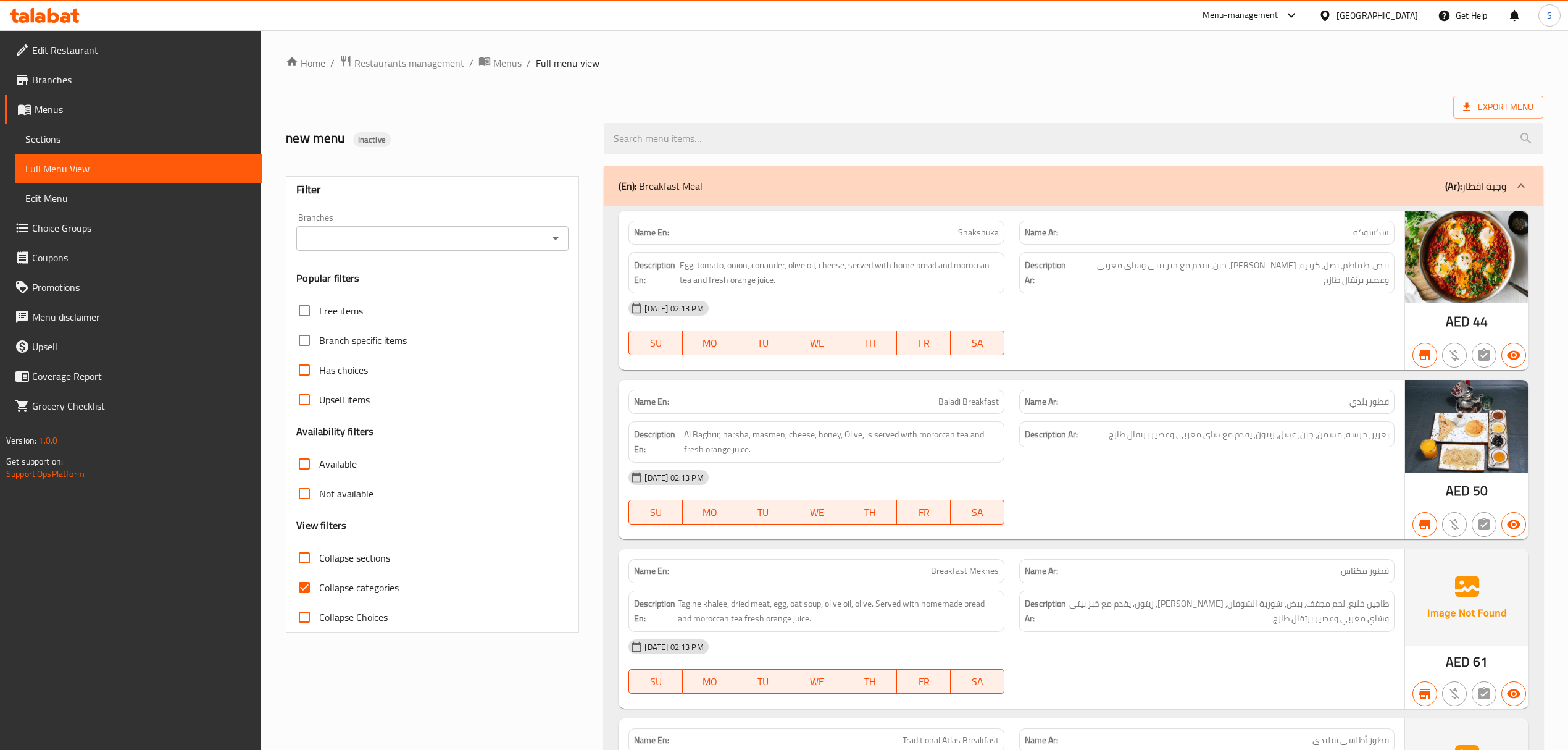
click at [58, 20] on icon at bounding box center [53, 15] width 12 height 15
